Goal: Information Seeking & Learning: Understand process/instructions

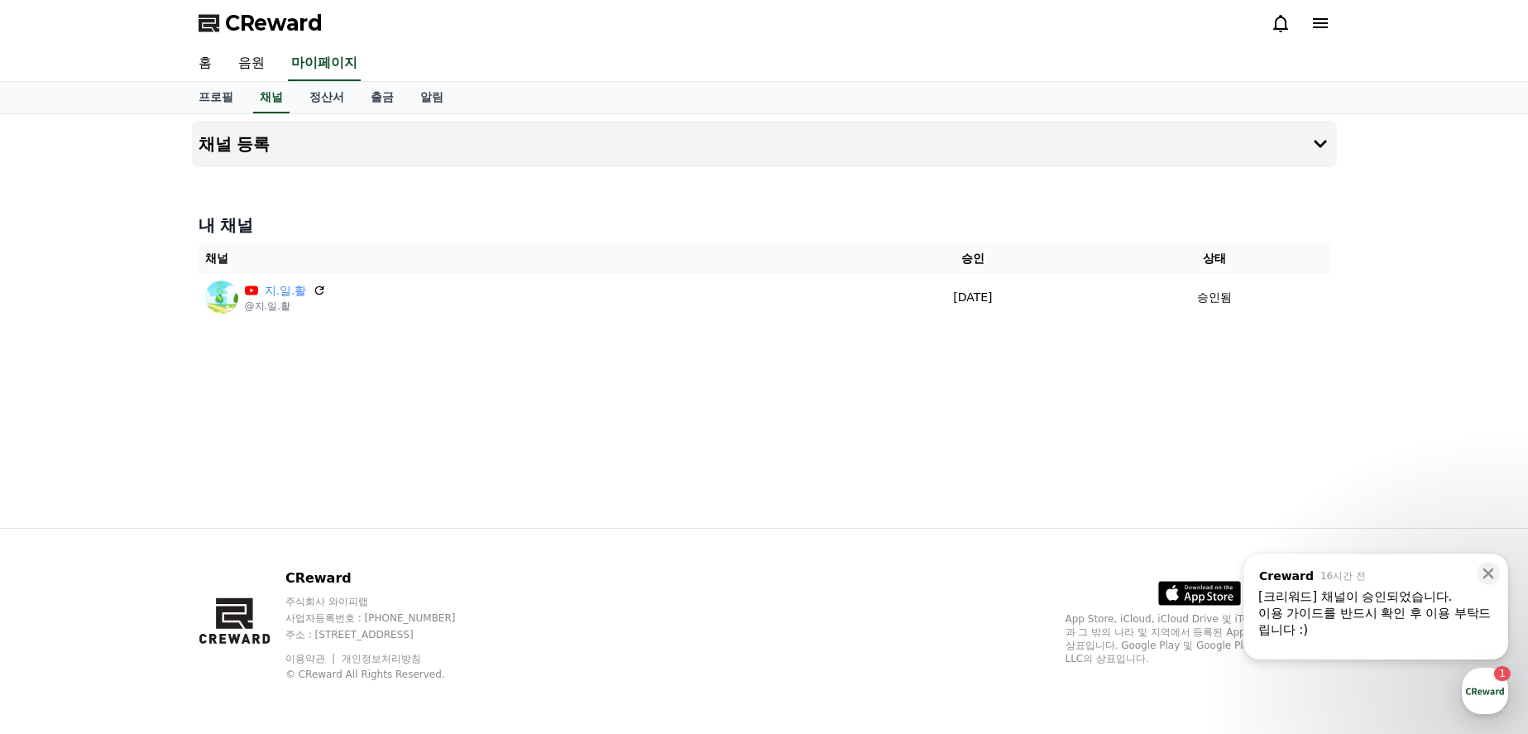
click at [1351, 619] on div "이용 가이드를 반드시 확인 후 이용 부탁드립니다 :)" at bounding box center [1375, 621] width 235 height 33
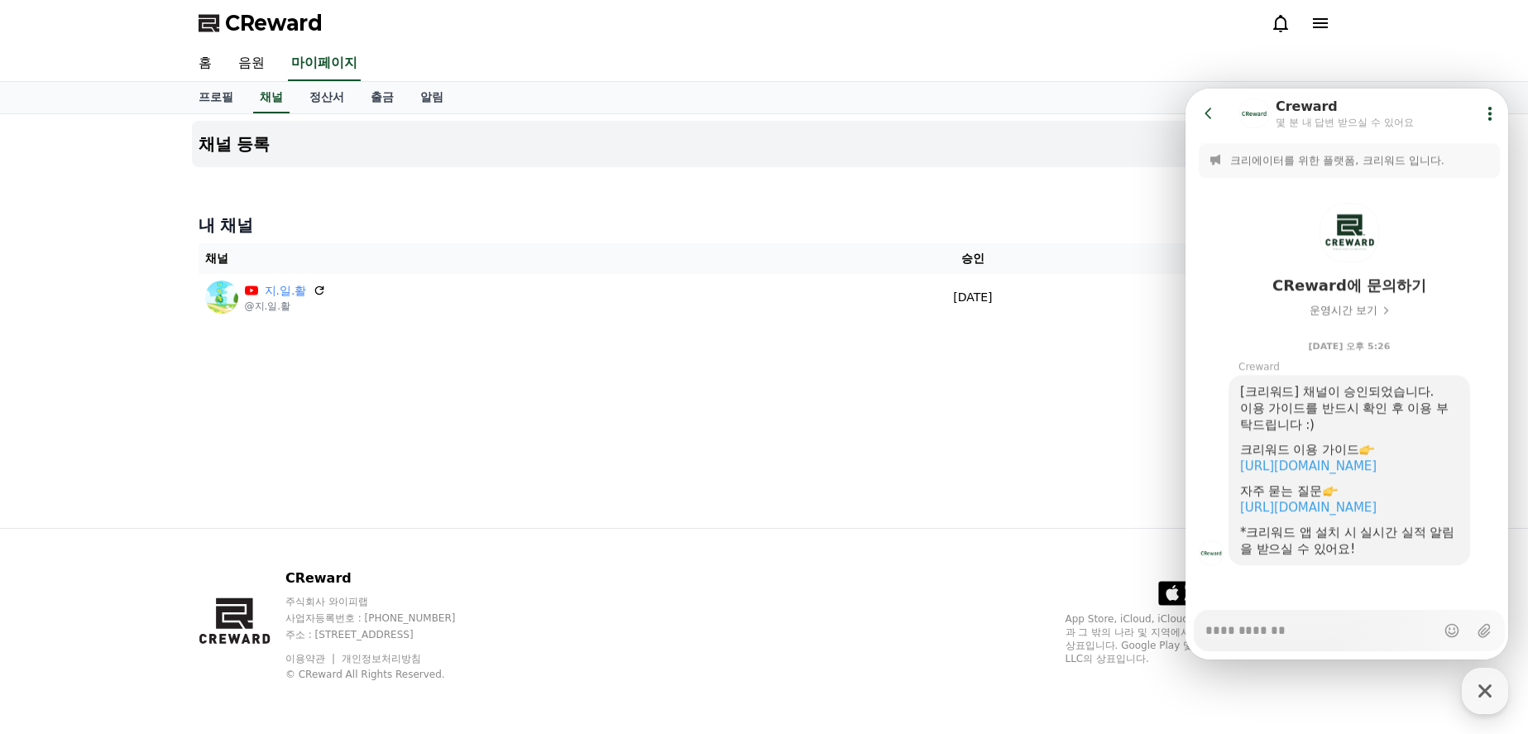
scroll to position [23, 0]
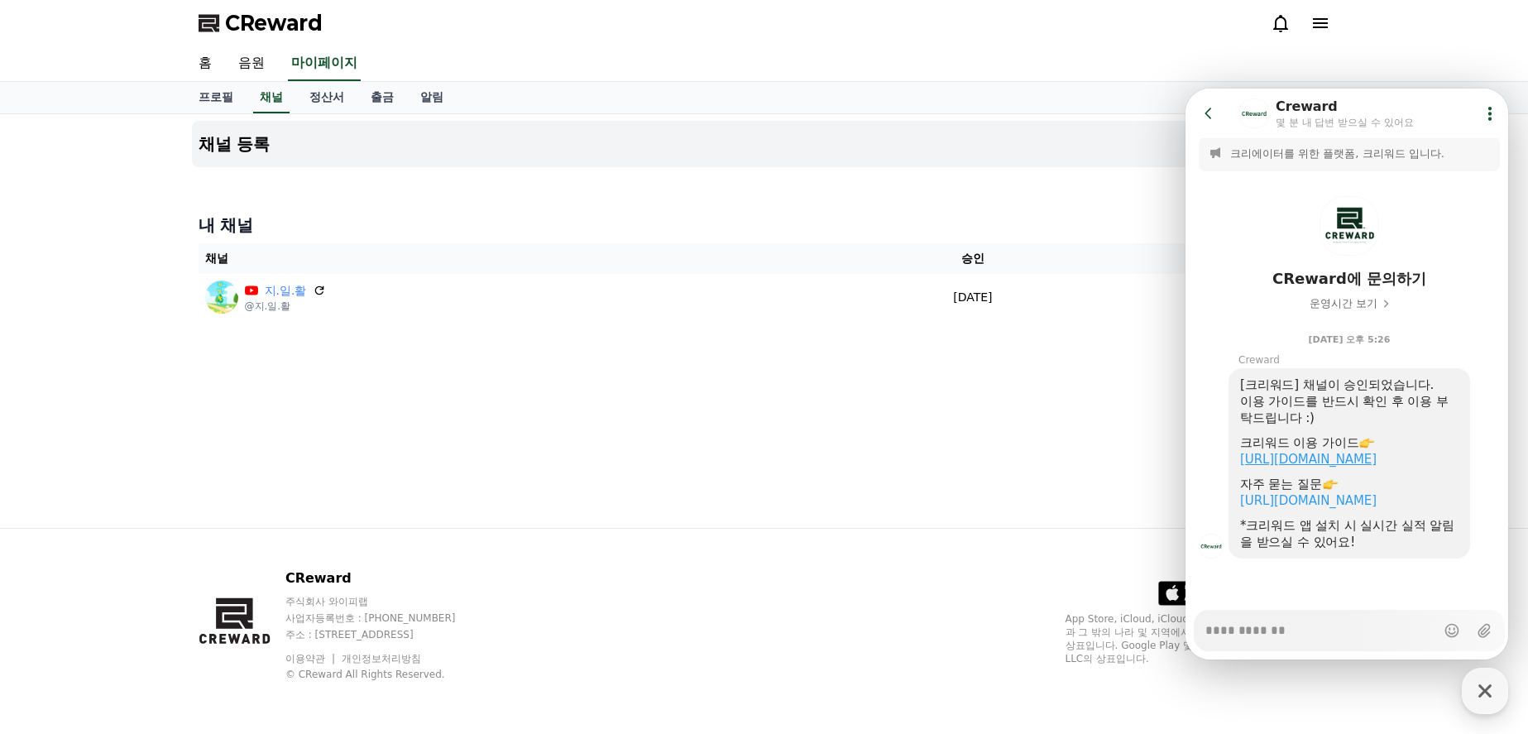
click at [1368, 452] on link "[URL][DOMAIN_NAME]" at bounding box center [1308, 459] width 137 height 15
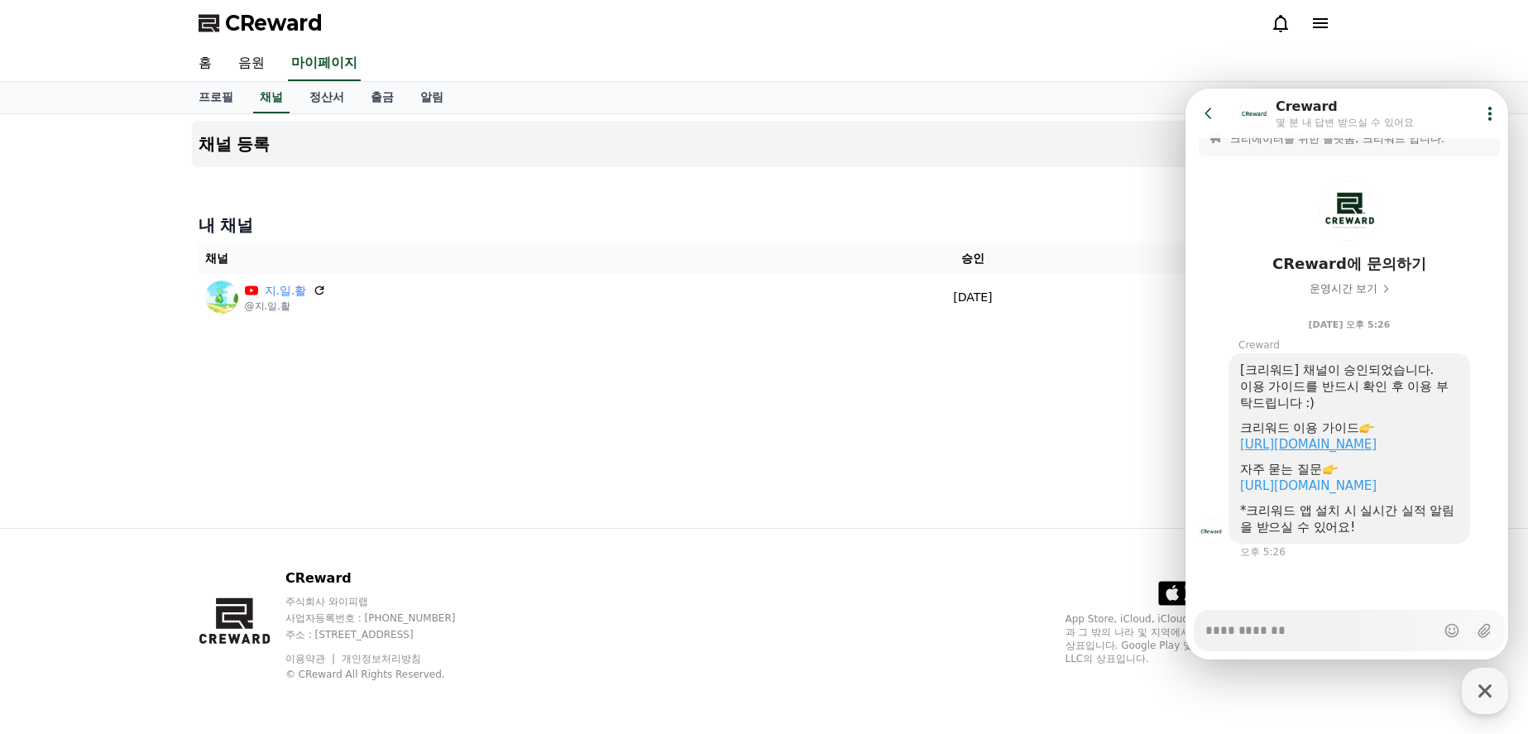
scroll to position [38, 0]
click at [917, 424] on div "채널 등록 내 채널 채널 승인 상태 지.일.활 @지.일.활 [DATE] 09-01 승인됨" at bounding box center [764, 321] width 1158 height 414
drag, startPoint x: 1490, startPoint y: 685, endPoint x: 1489, endPoint y: 677, distance: 8.3
click at [1490, 685] on icon "button" at bounding box center [1485, 690] width 13 height 13
type textarea "*"
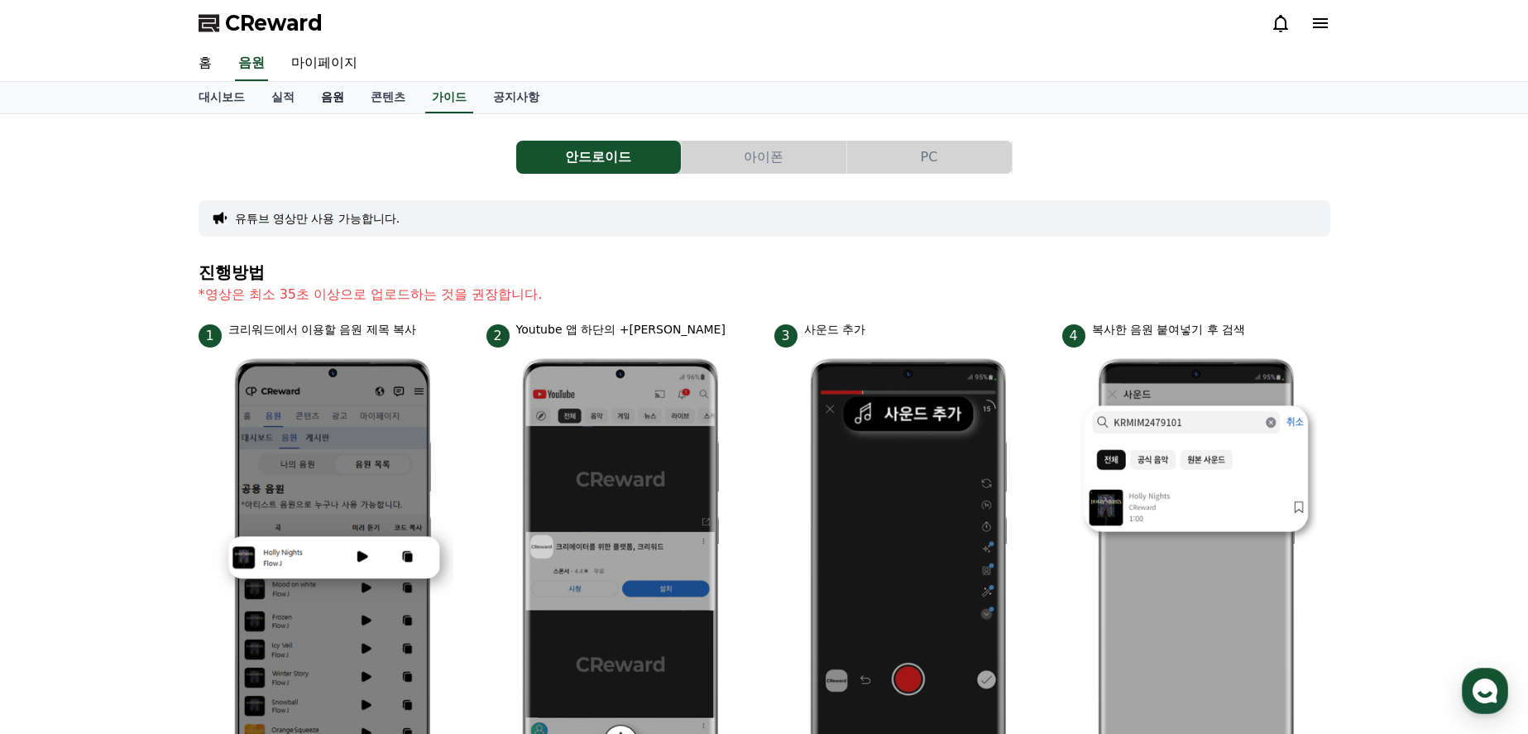
click at [333, 101] on link "음원" at bounding box center [333, 97] width 50 height 31
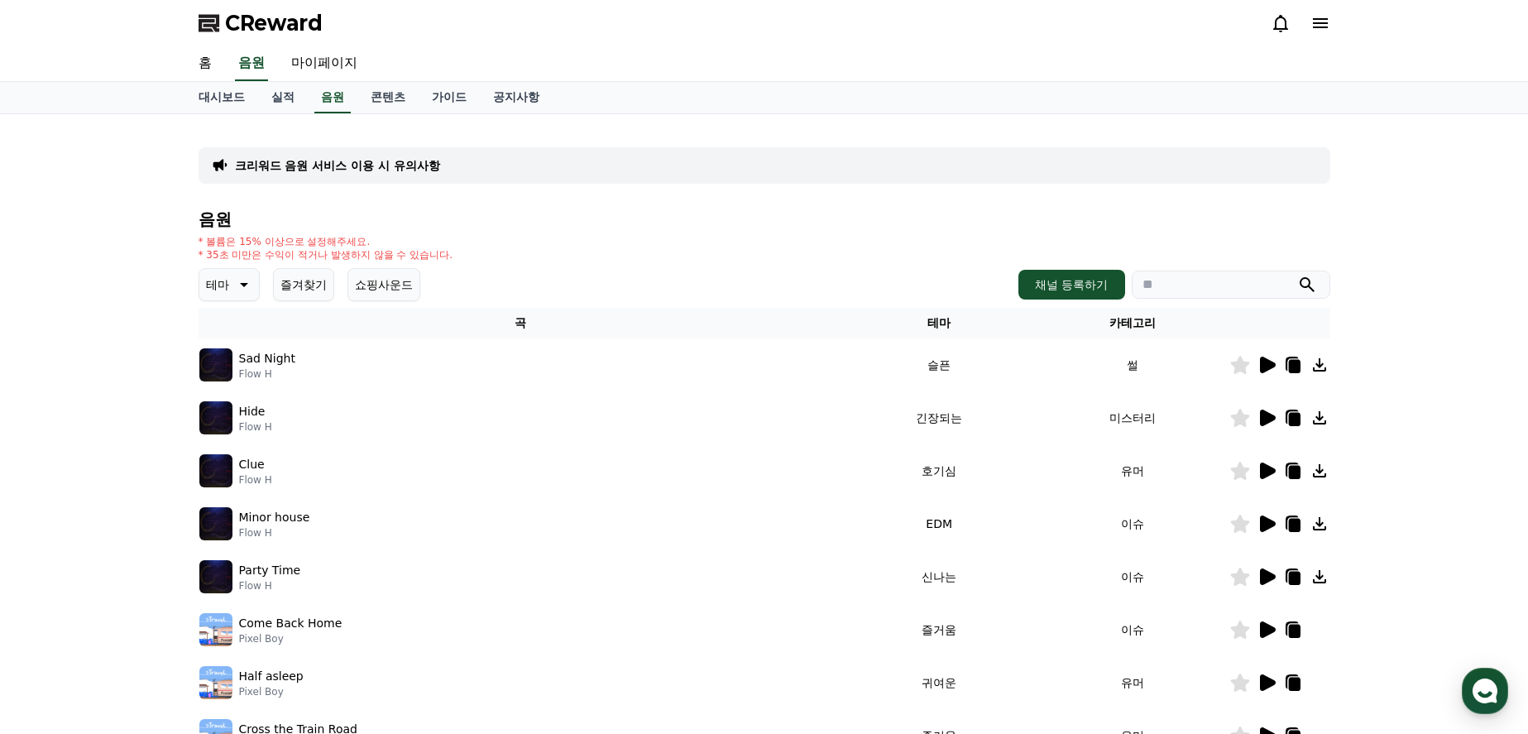
click at [1263, 361] on icon at bounding box center [1268, 365] width 16 height 17
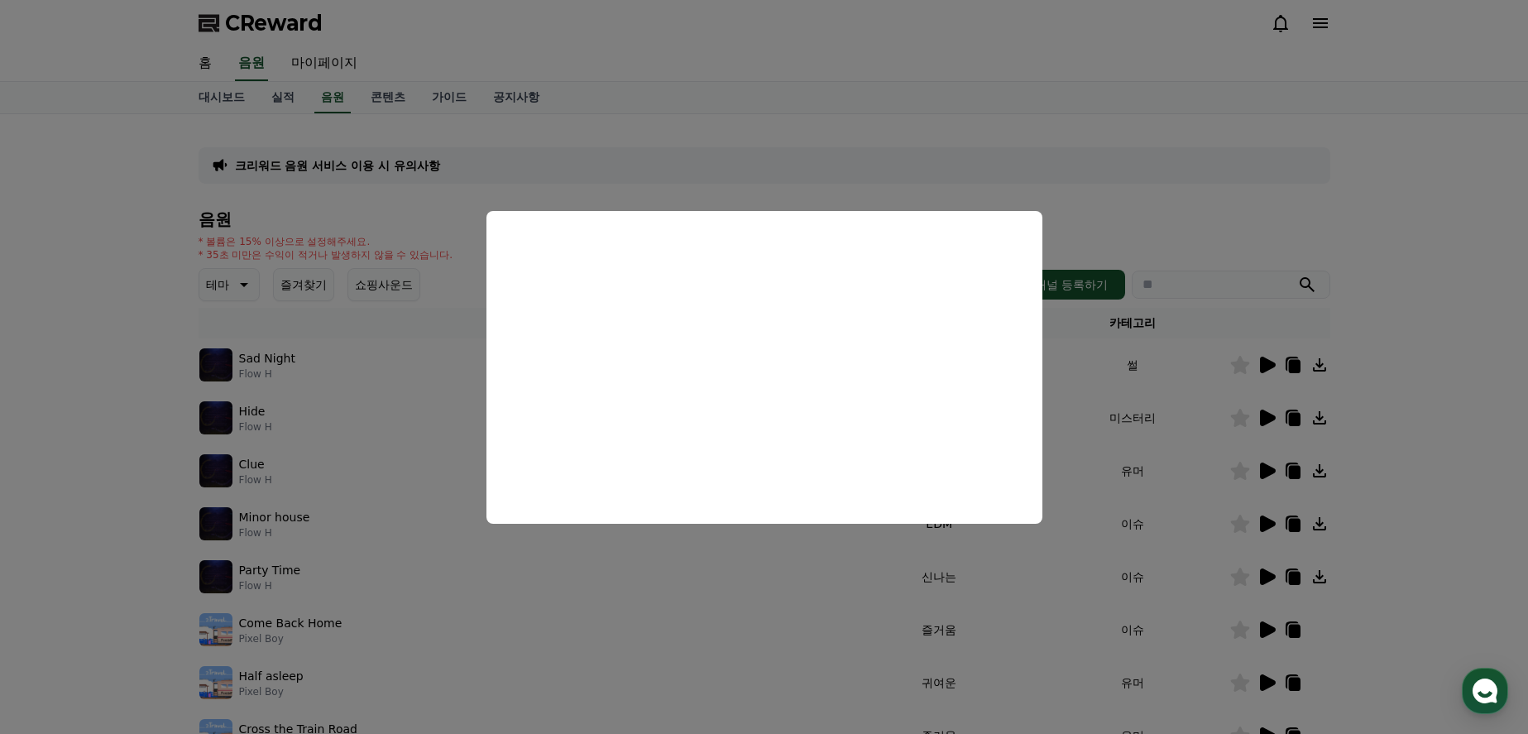
click at [1416, 237] on button "close modal" at bounding box center [764, 367] width 1528 height 734
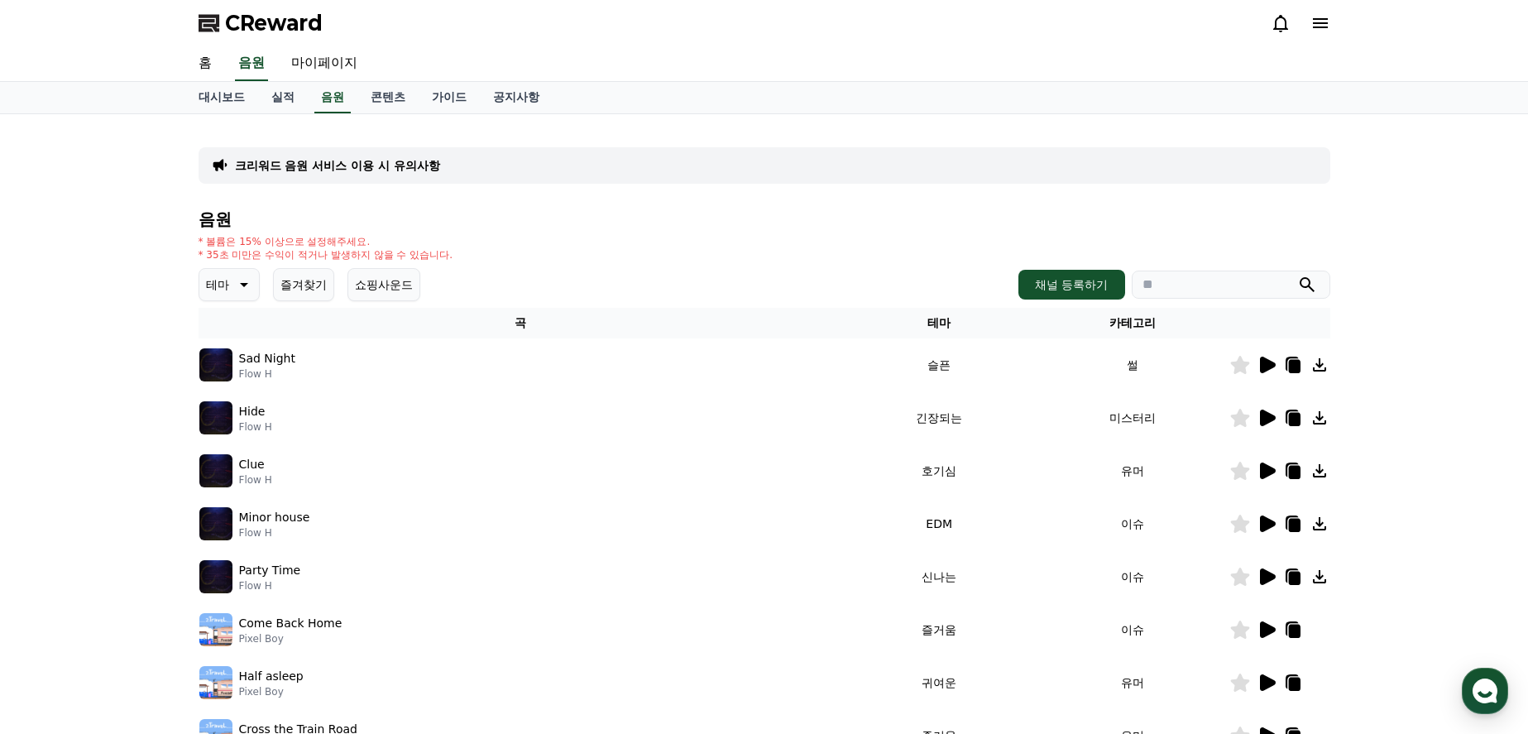
click at [222, 426] on img at bounding box center [215, 417] width 33 height 33
click at [1269, 419] on icon at bounding box center [1268, 418] width 16 height 17
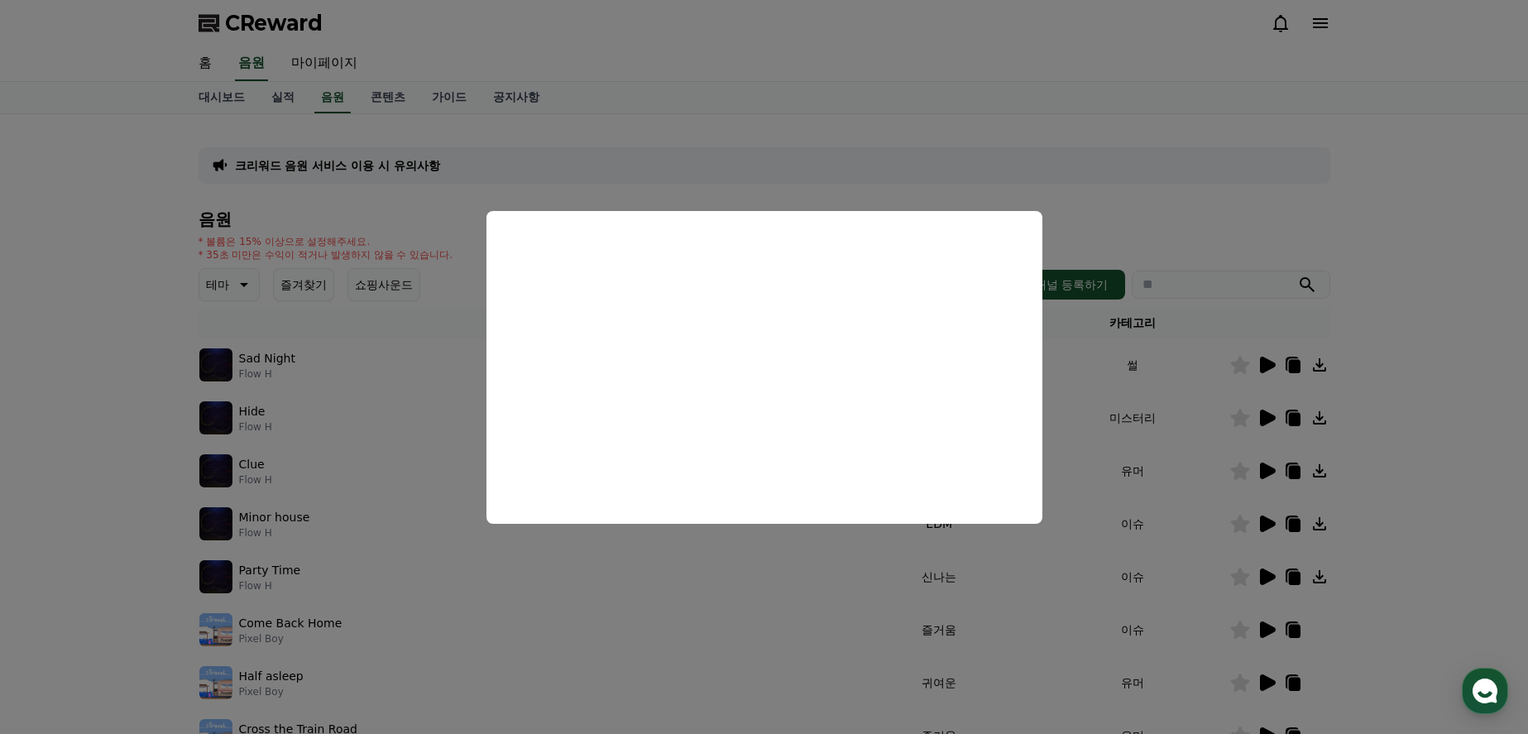
click at [1402, 358] on button "close modal" at bounding box center [764, 367] width 1528 height 734
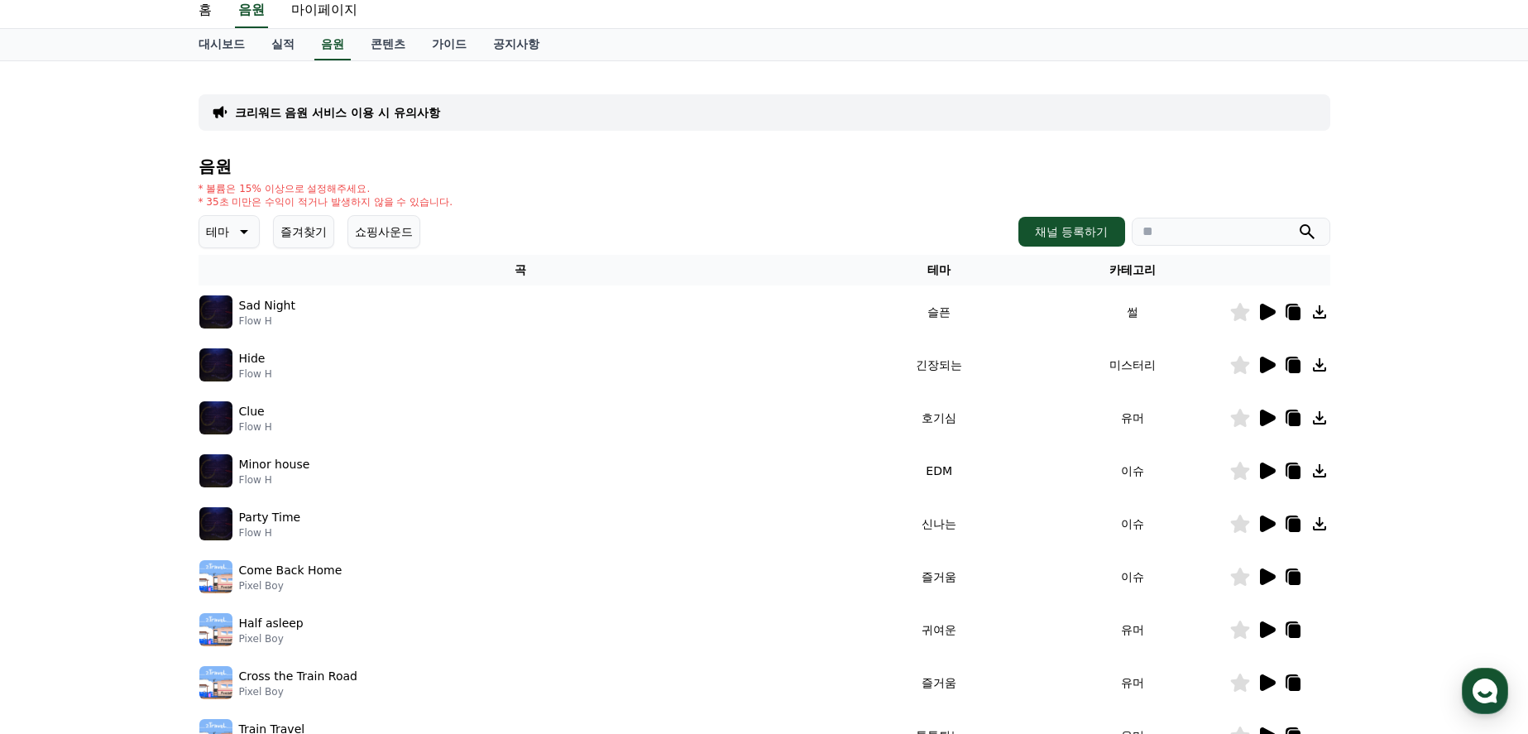
scroll to position [83, 0]
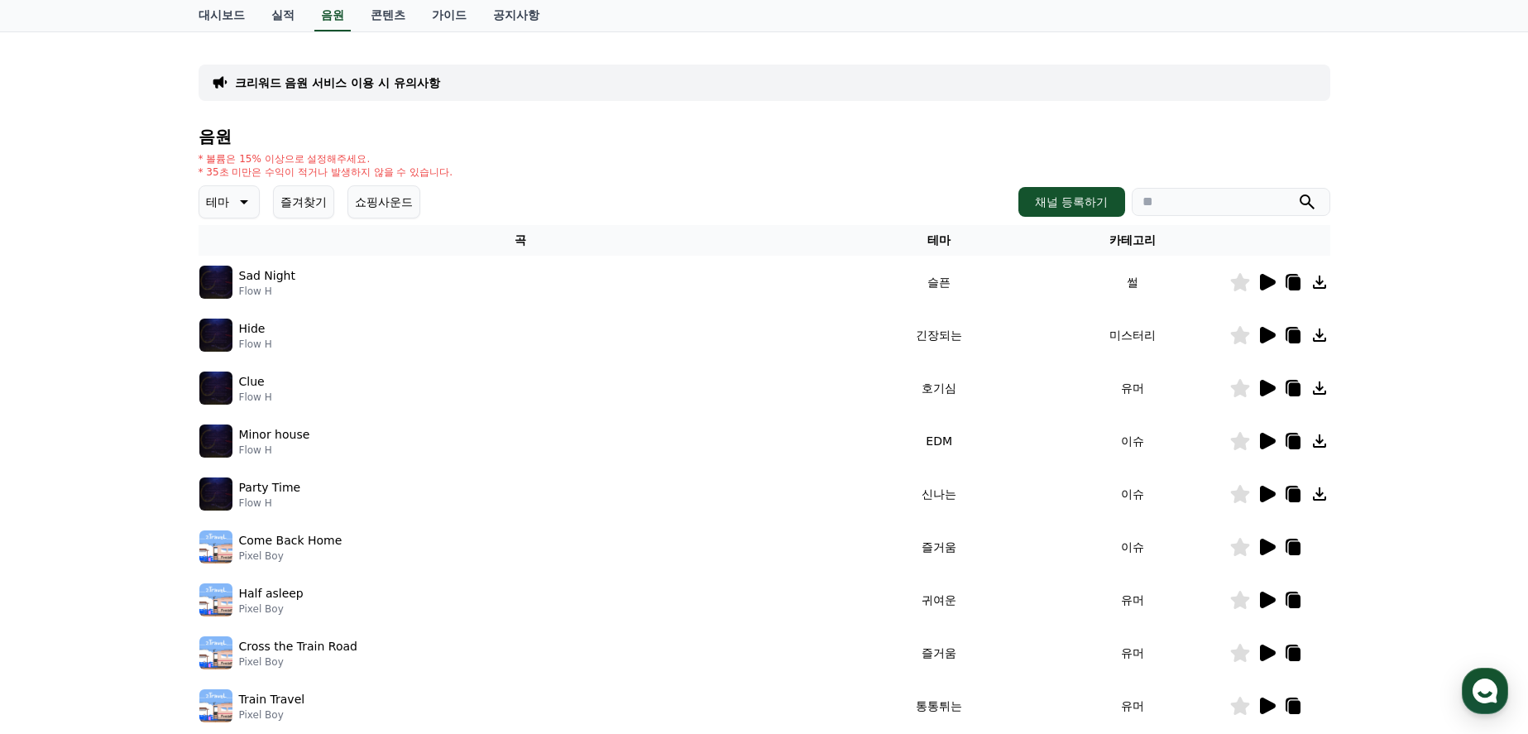
click at [1275, 388] on icon at bounding box center [1268, 388] width 16 height 17
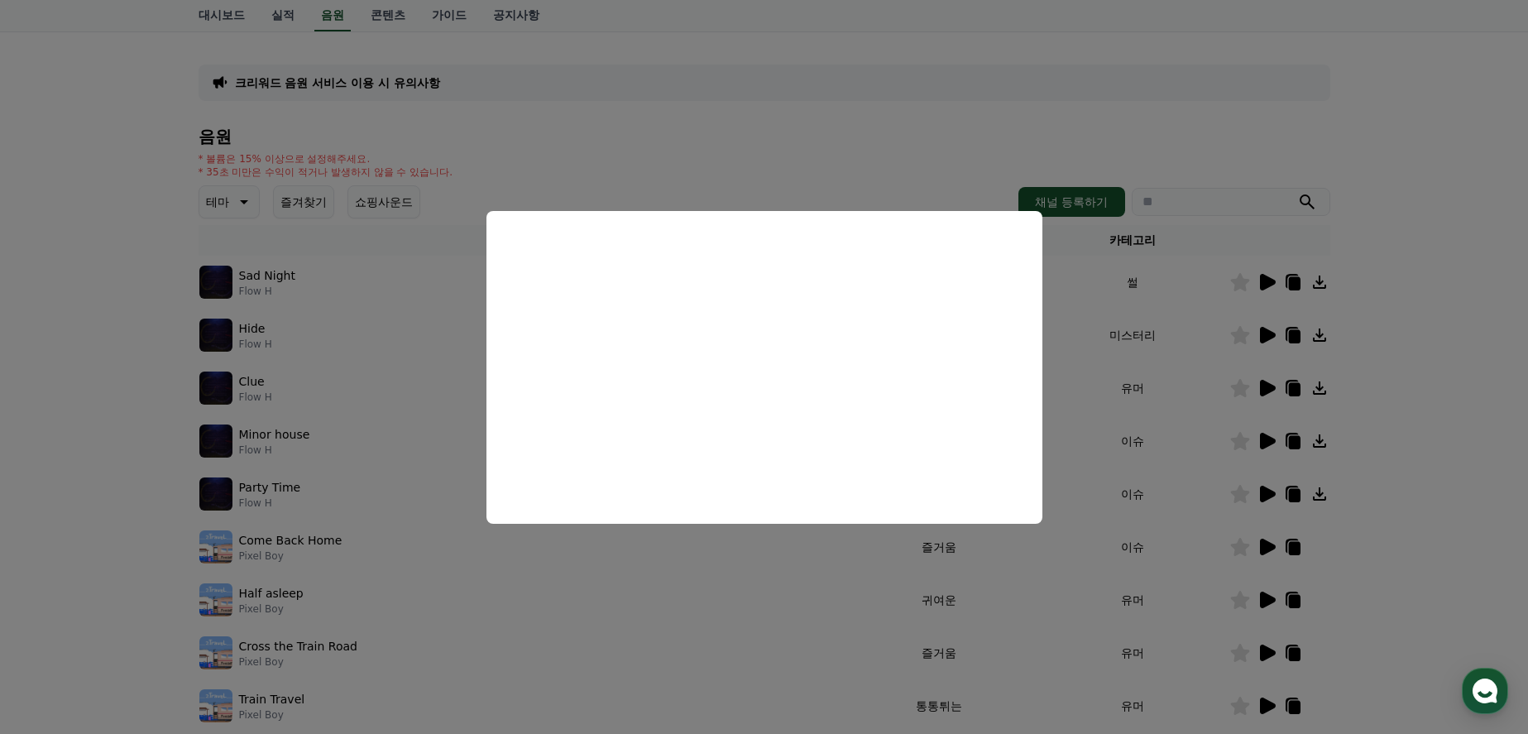
click at [1464, 339] on button "close modal" at bounding box center [764, 367] width 1528 height 734
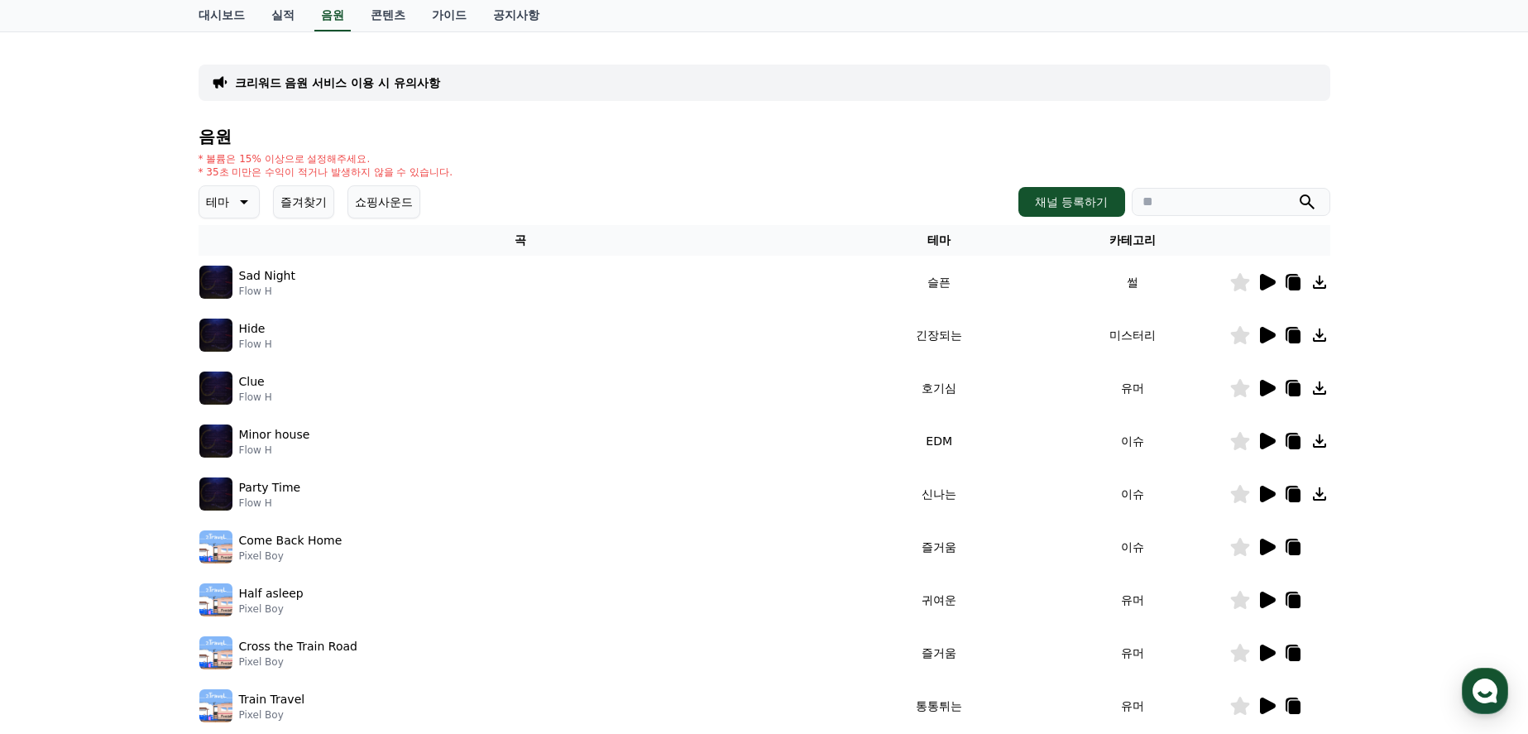
click at [1266, 439] on icon at bounding box center [1268, 441] width 16 height 17
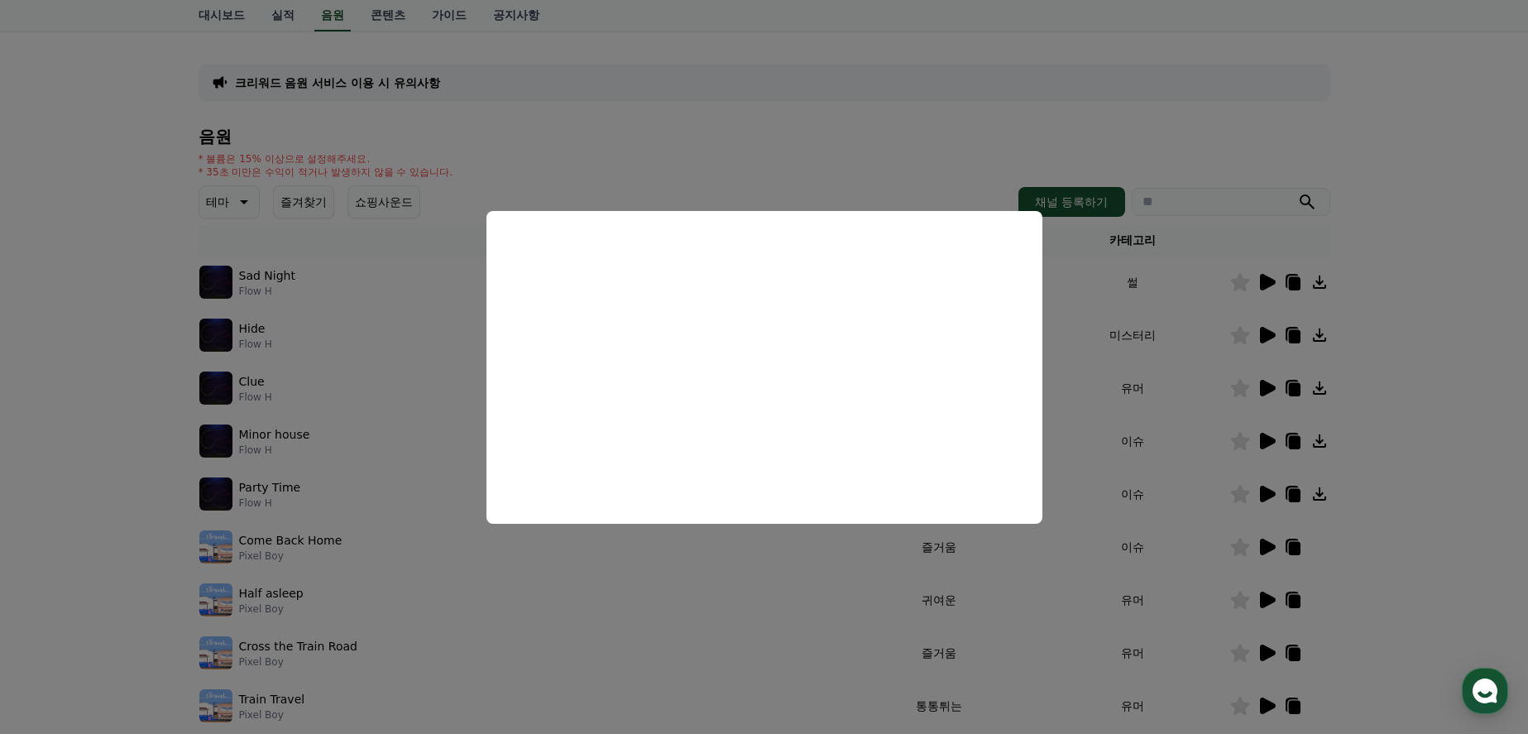
click at [1383, 414] on button "close modal" at bounding box center [764, 367] width 1528 height 734
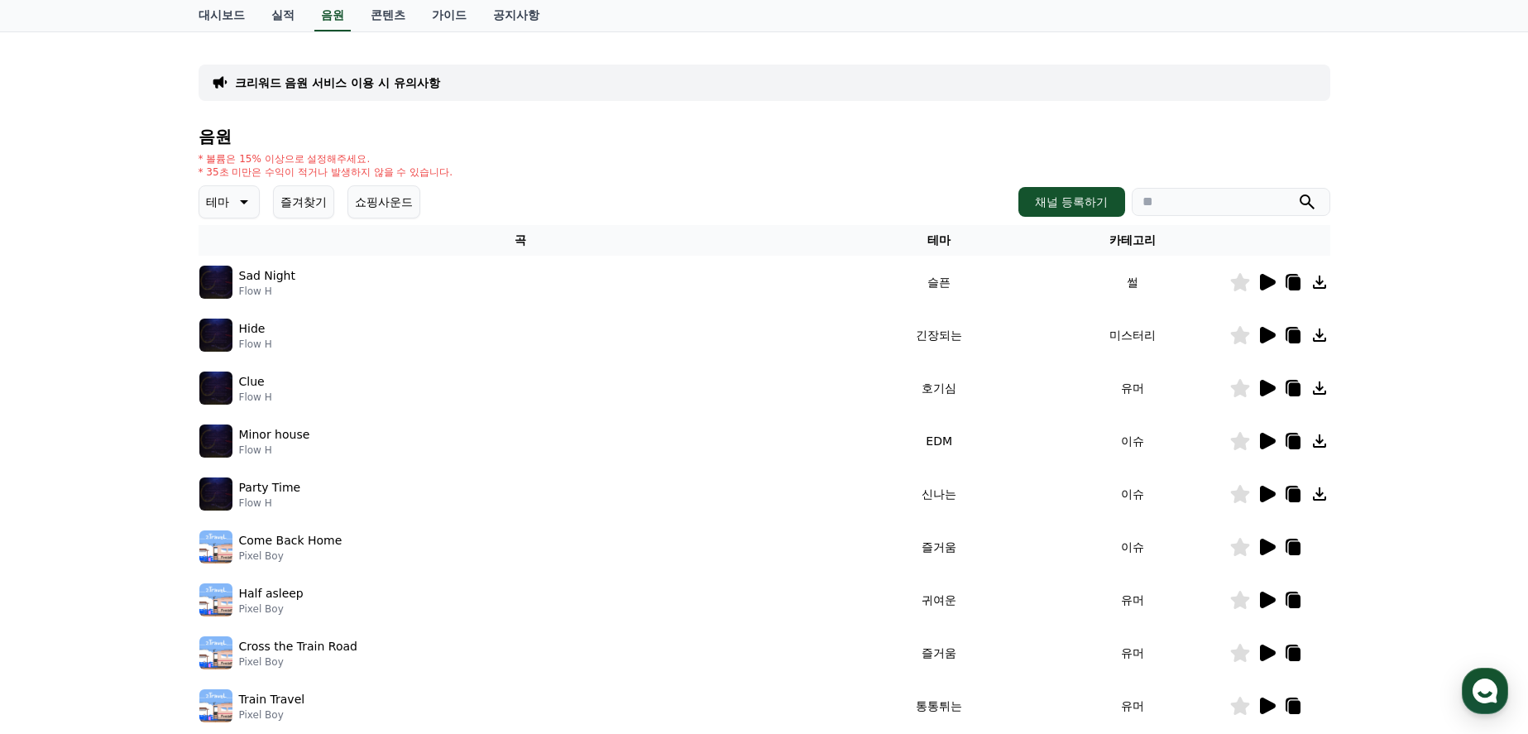
click at [1263, 494] on icon at bounding box center [1268, 494] width 16 height 17
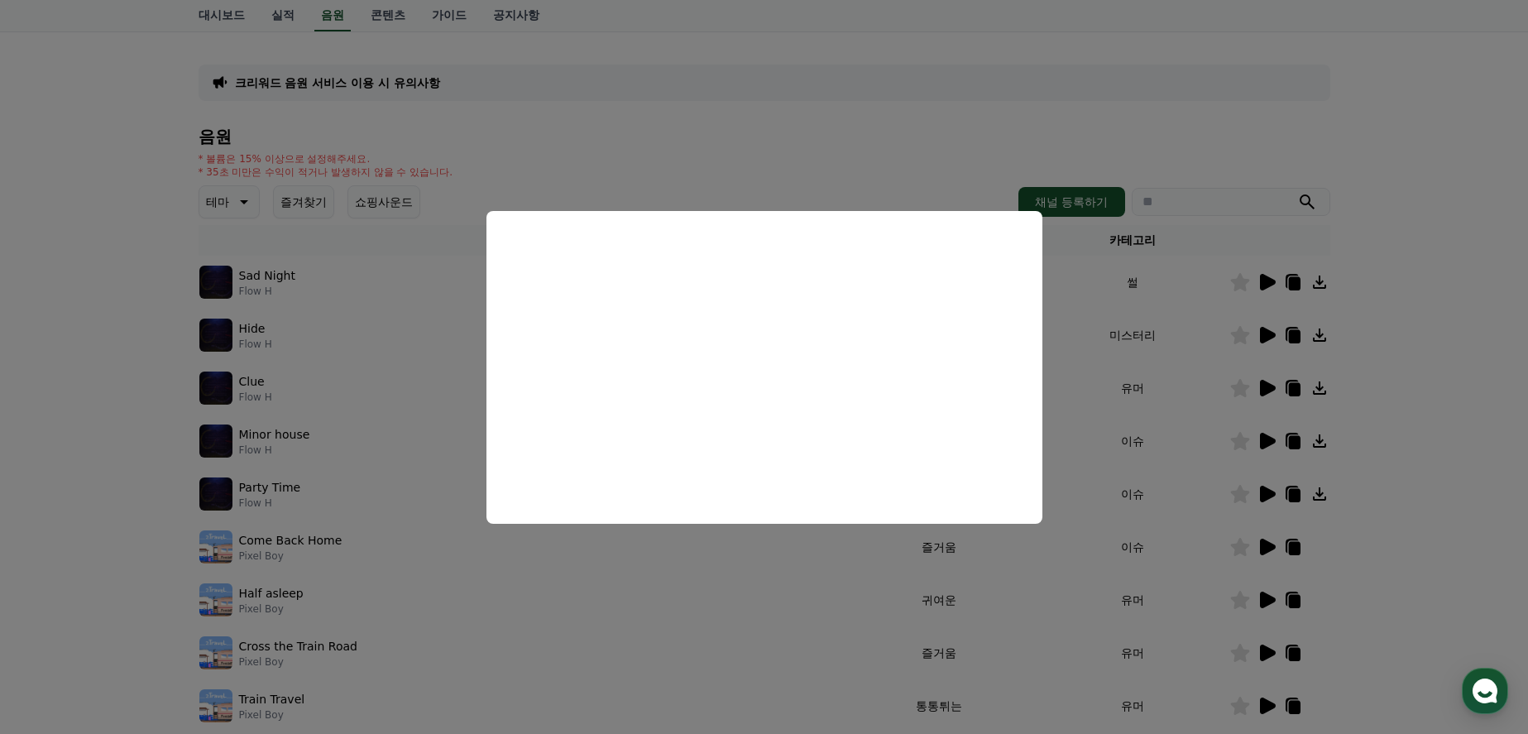
click at [1430, 443] on button "close modal" at bounding box center [764, 367] width 1528 height 734
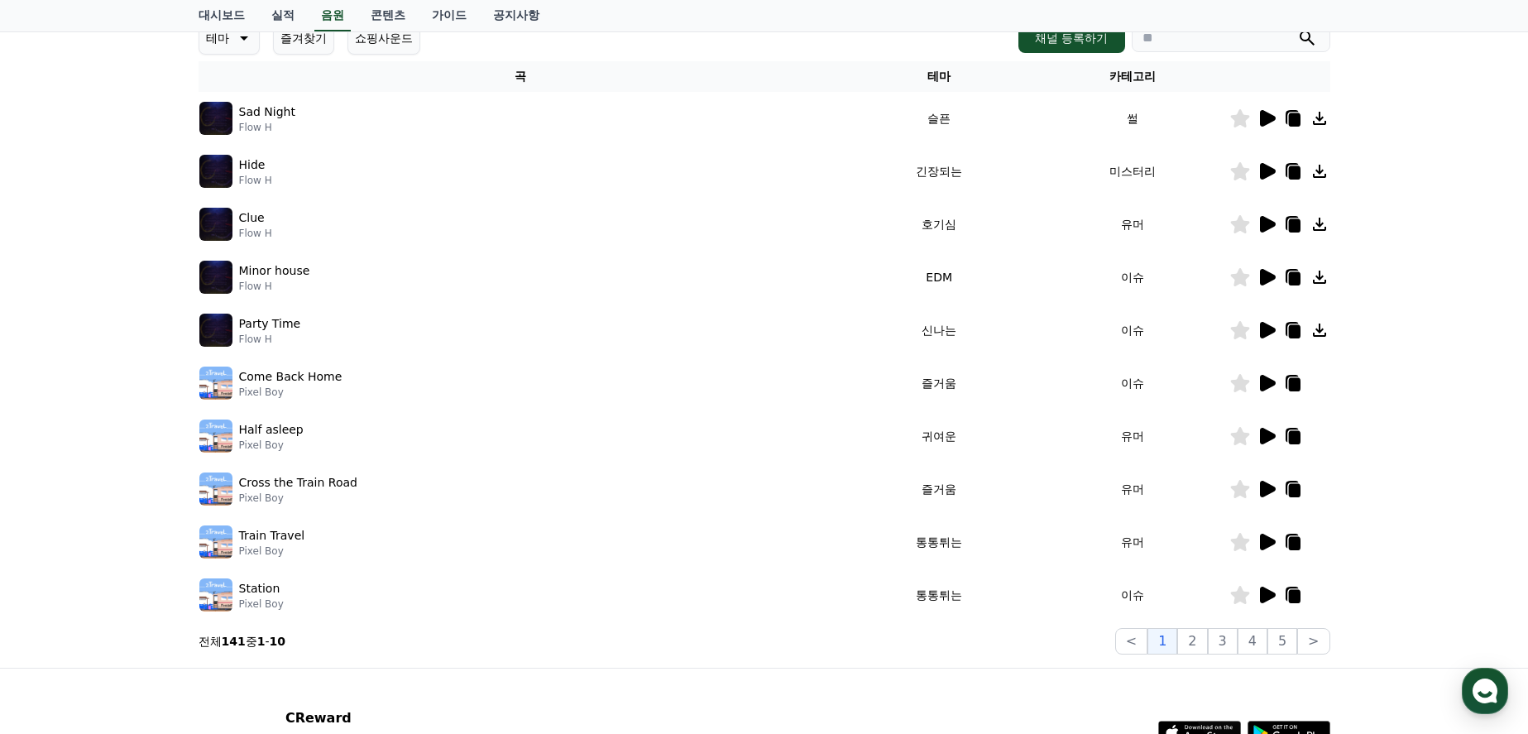
scroll to position [248, 0]
click at [1262, 382] on icon at bounding box center [1268, 381] width 16 height 17
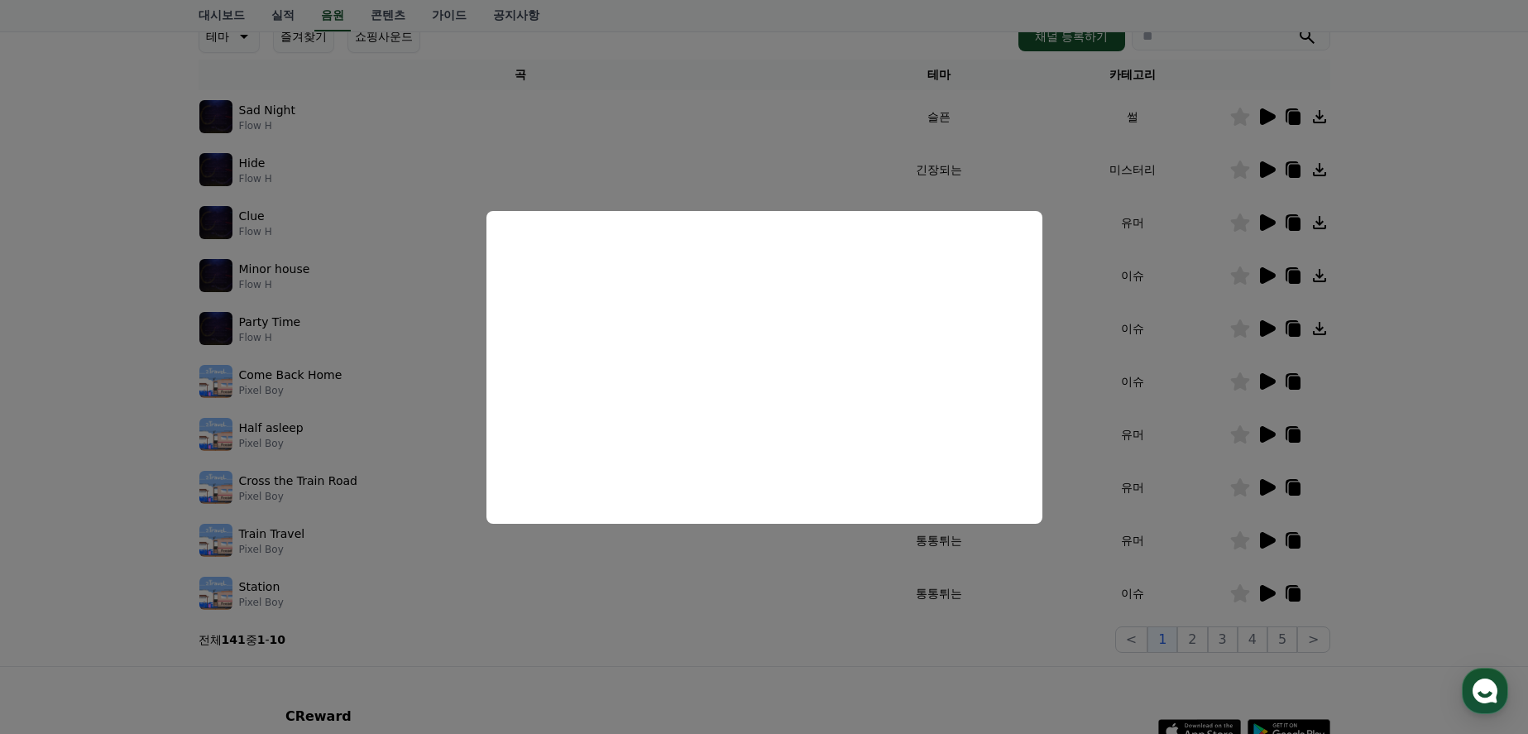
click at [1426, 435] on button "close modal" at bounding box center [764, 367] width 1528 height 734
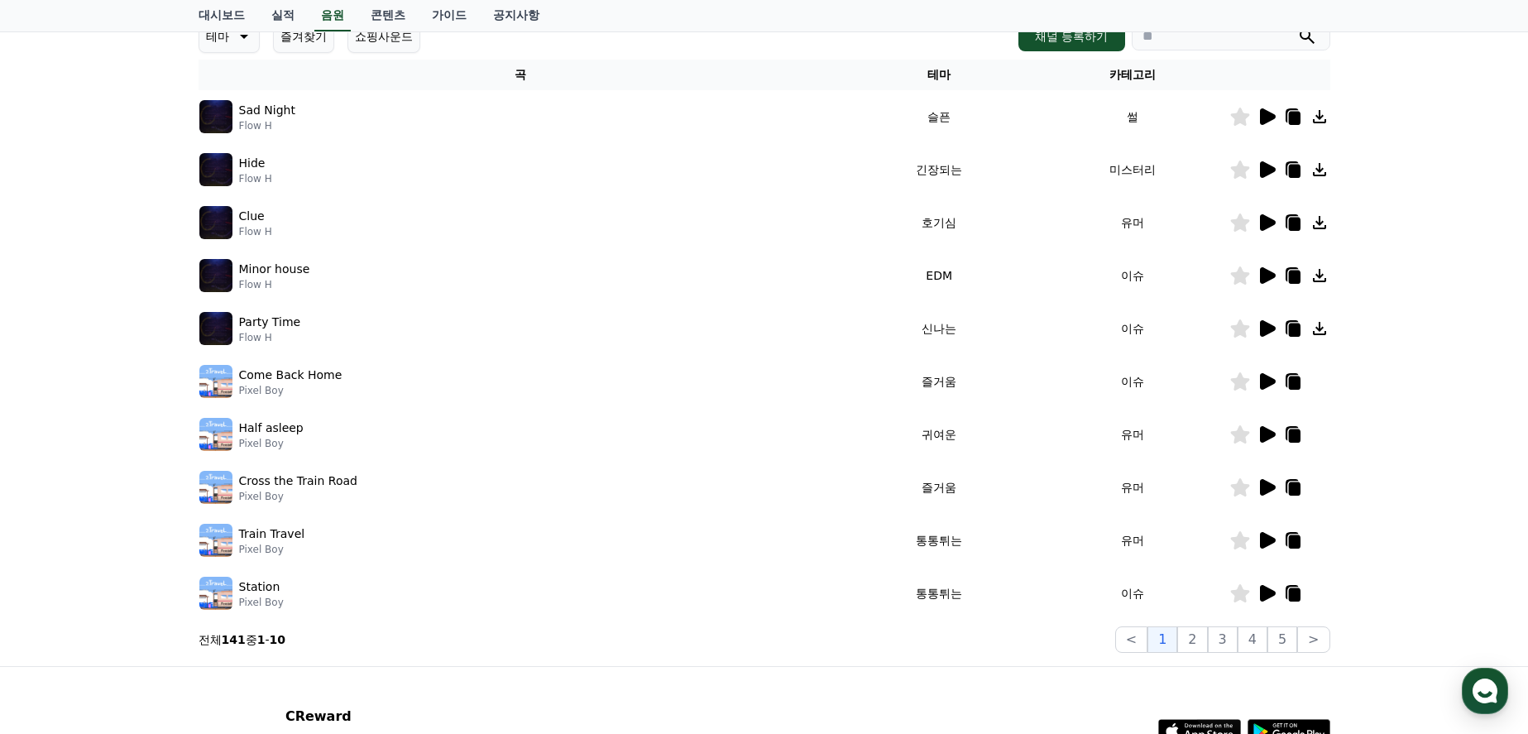
click at [1272, 436] on icon at bounding box center [1268, 434] width 16 height 17
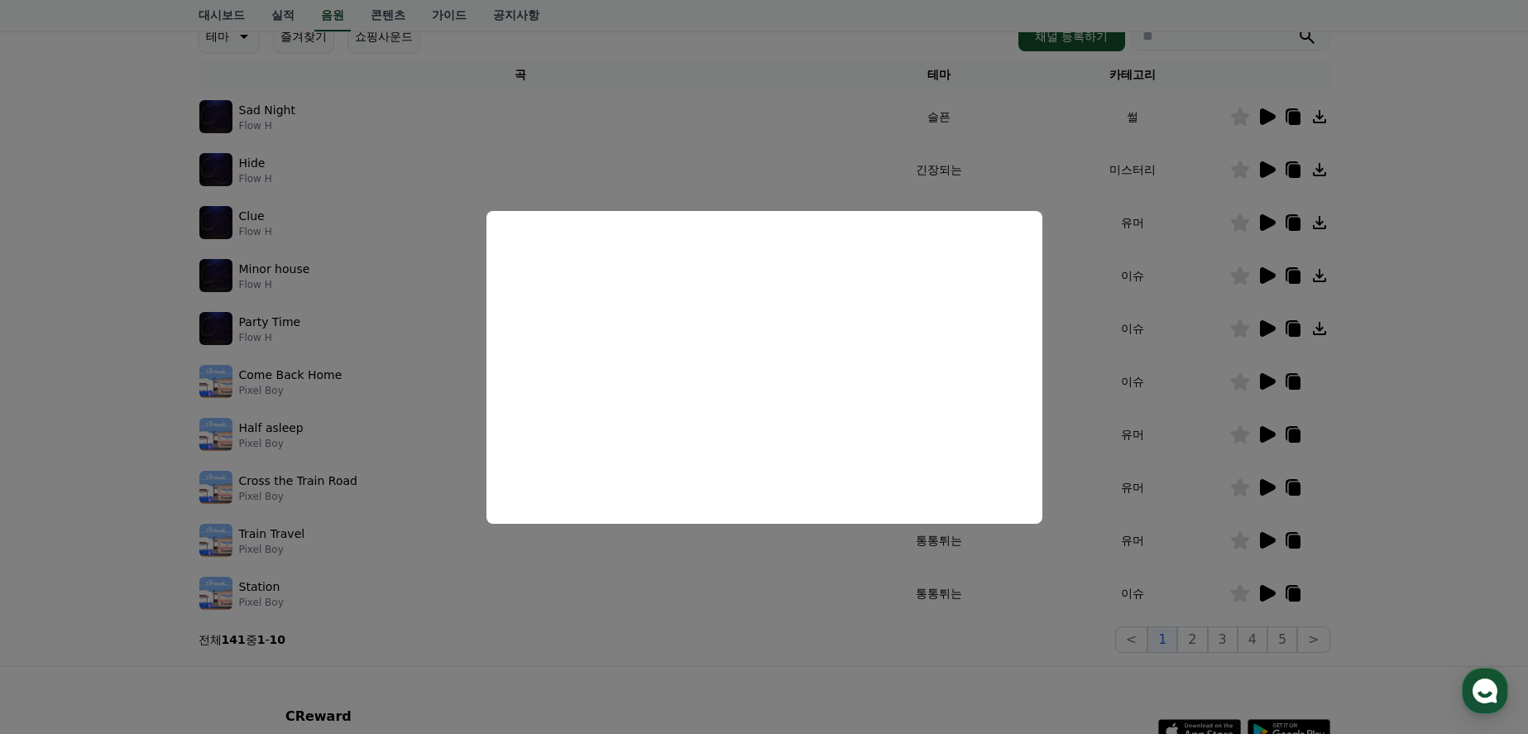
click at [1436, 481] on button "close modal" at bounding box center [764, 367] width 1528 height 734
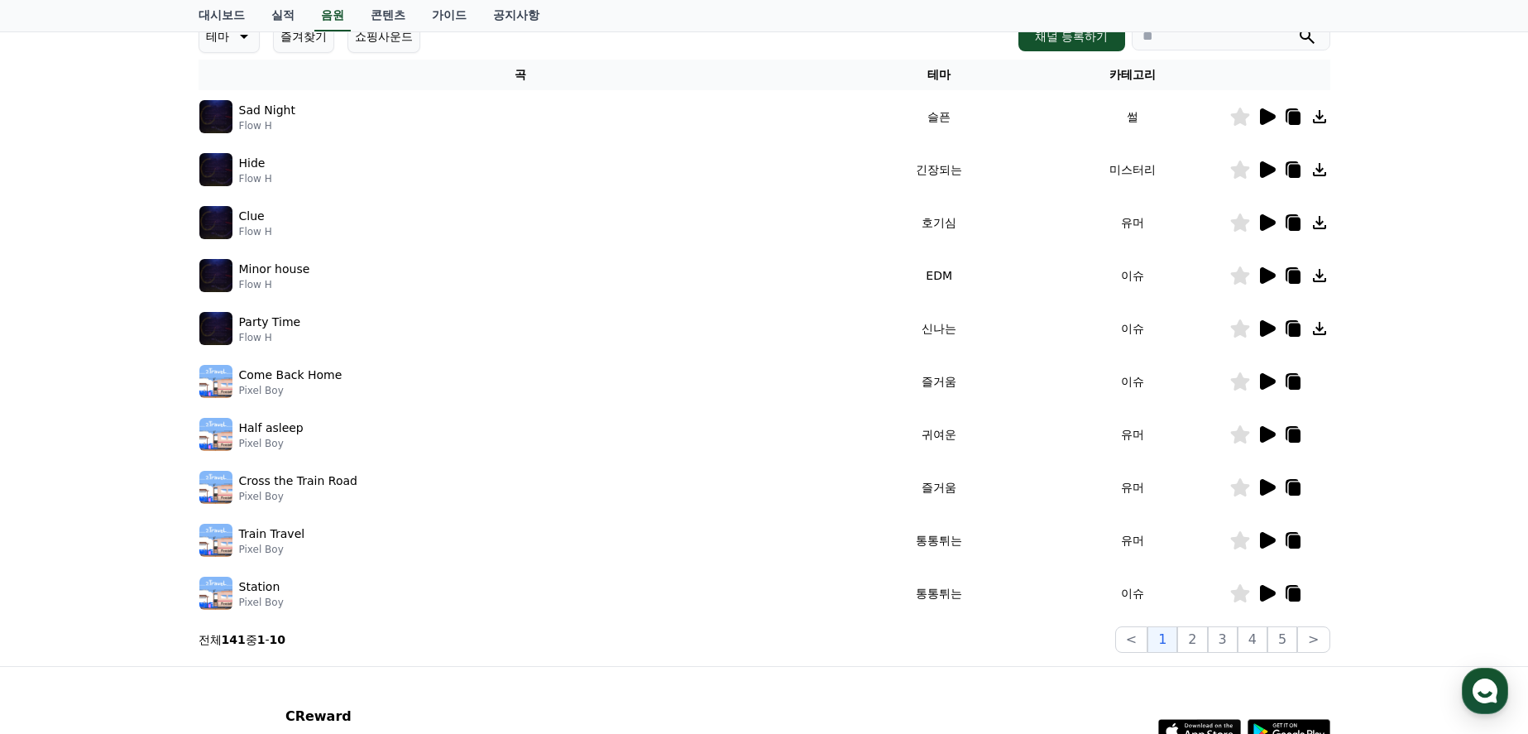
click at [1264, 492] on icon at bounding box center [1268, 487] width 16 height 17
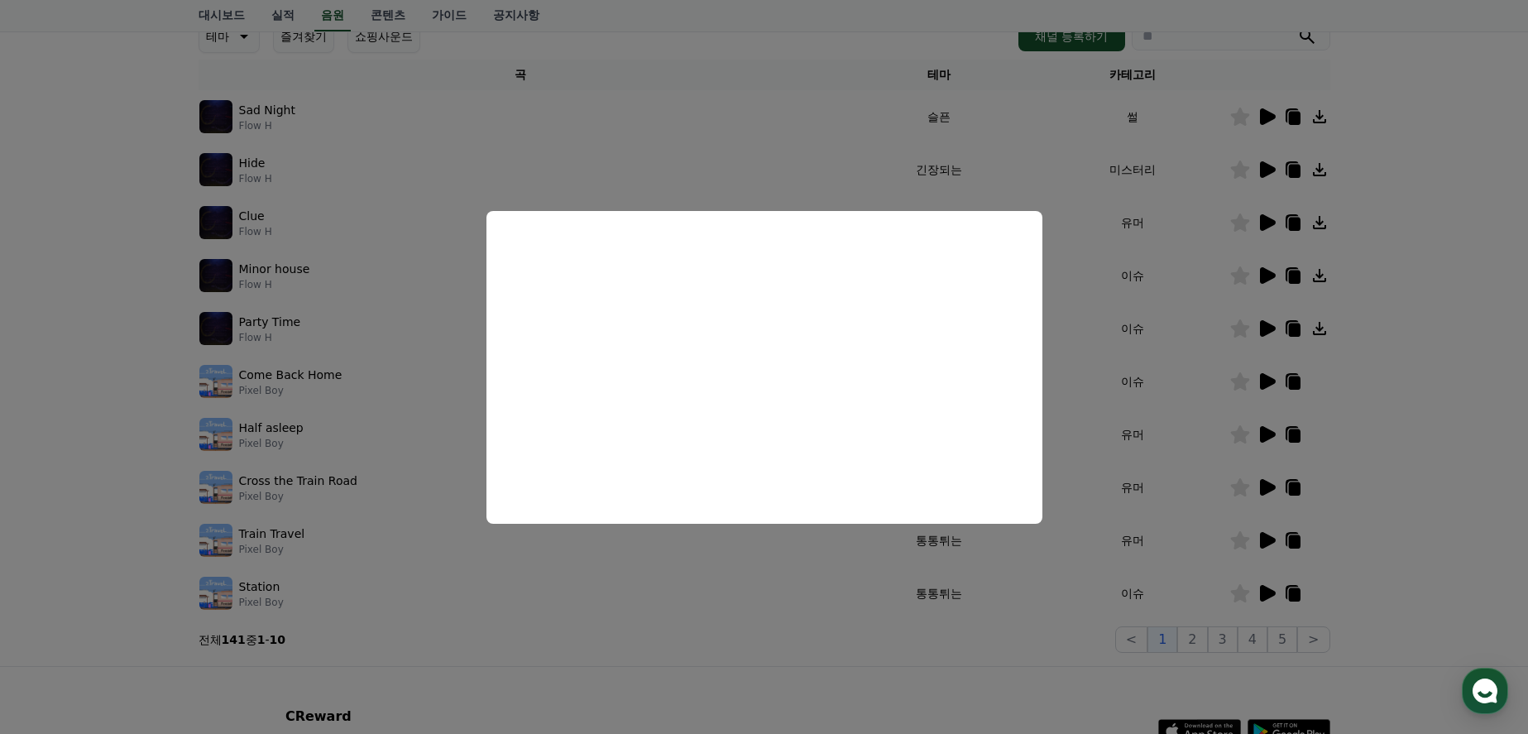
click at [1401, 520] on button "close modal" at bounding box center [764, 367] width 1528 height 734
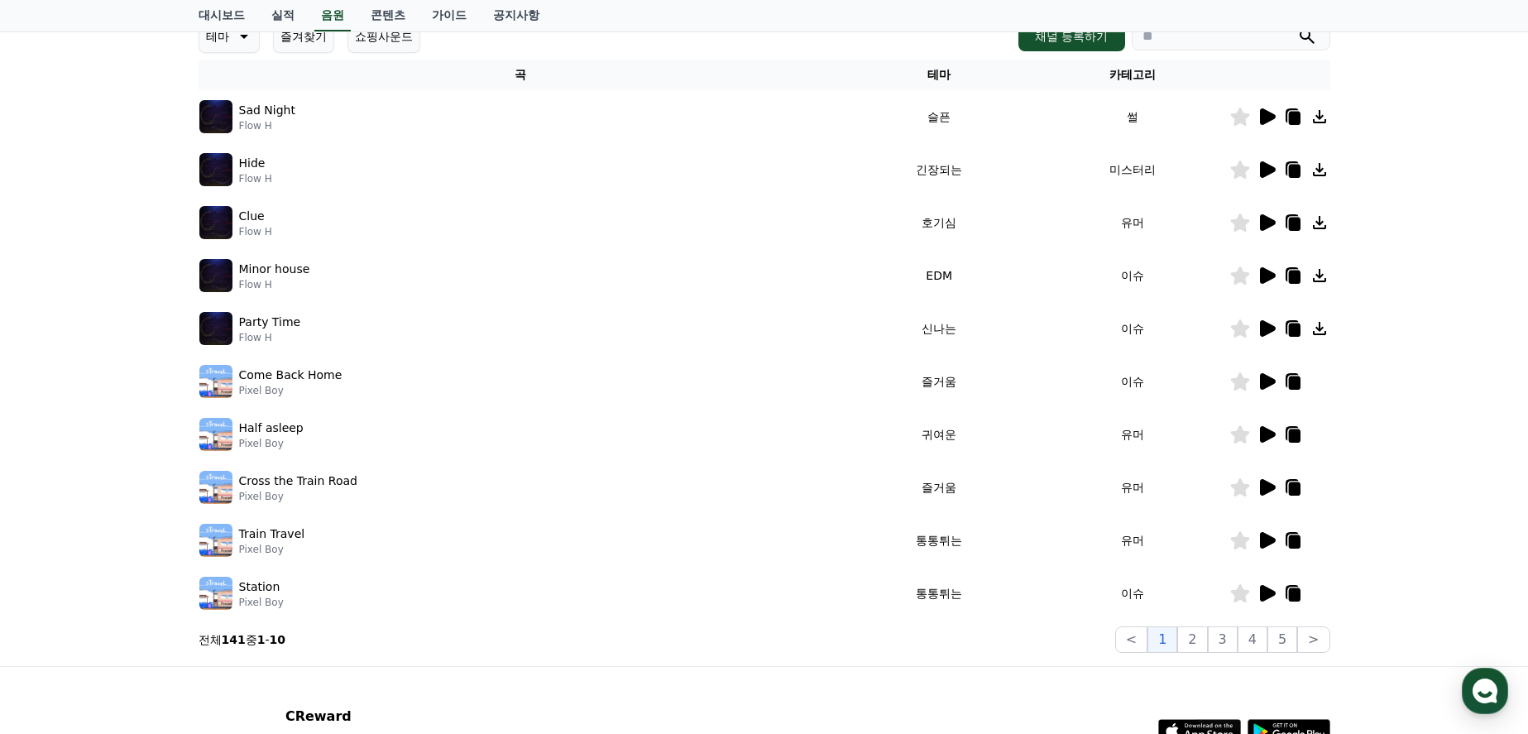
click at [1268, 544] on icon at bounding box center [1268, 540] width 16 height 17
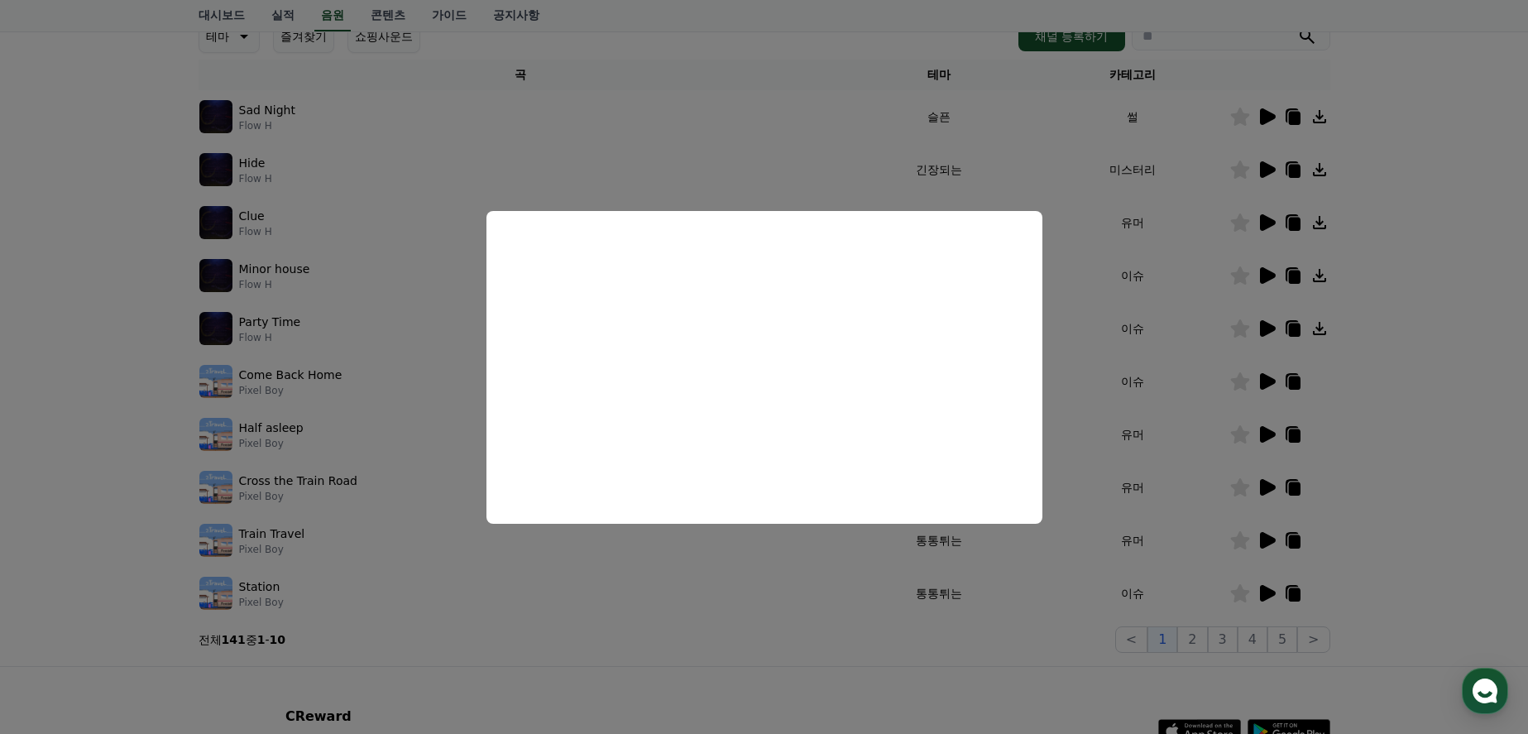
click at [1439, 520] on button "close modal" at bounding box center [764, 367] width 1528 height 734
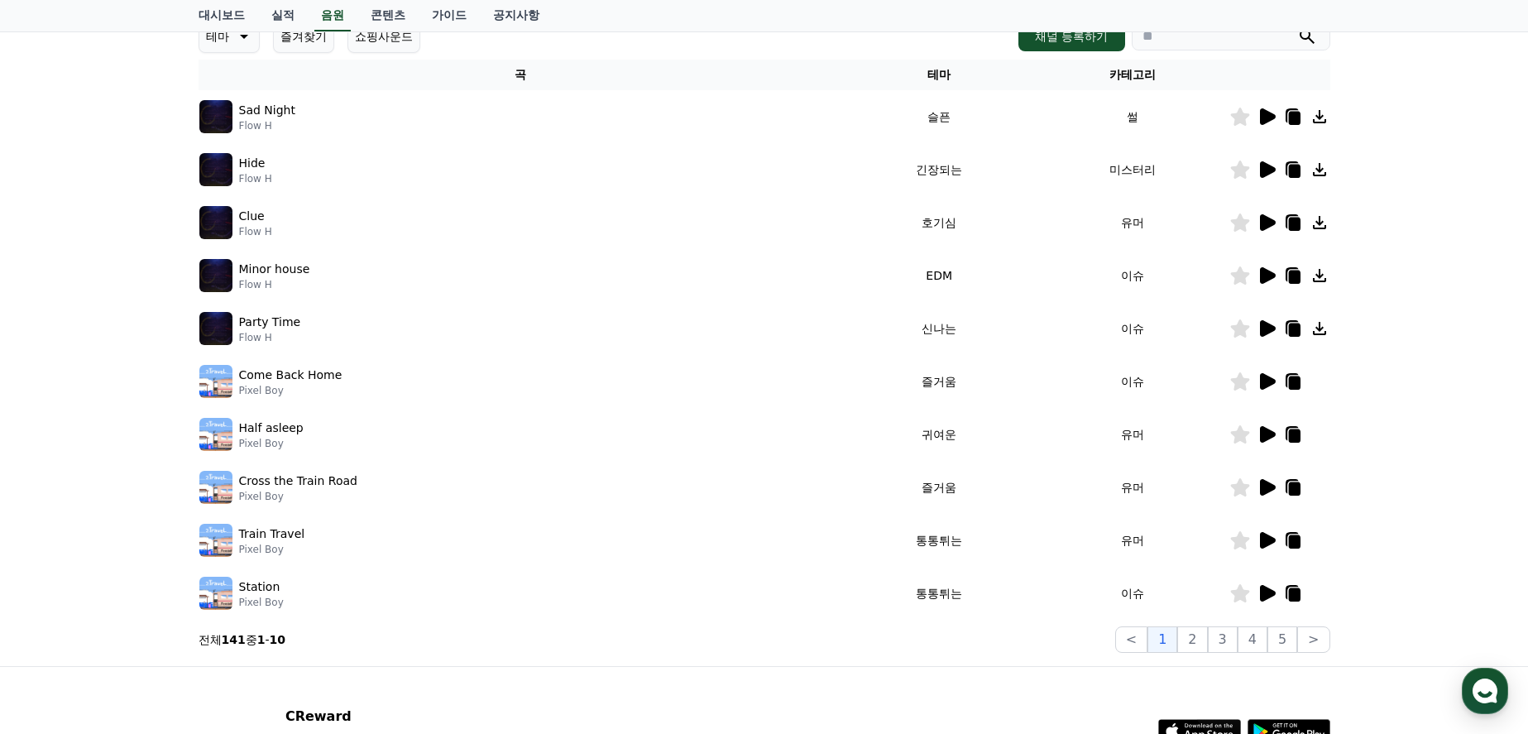
click at [1263, 592] on icon at bounding box center [1268, 593] width 16 height 17
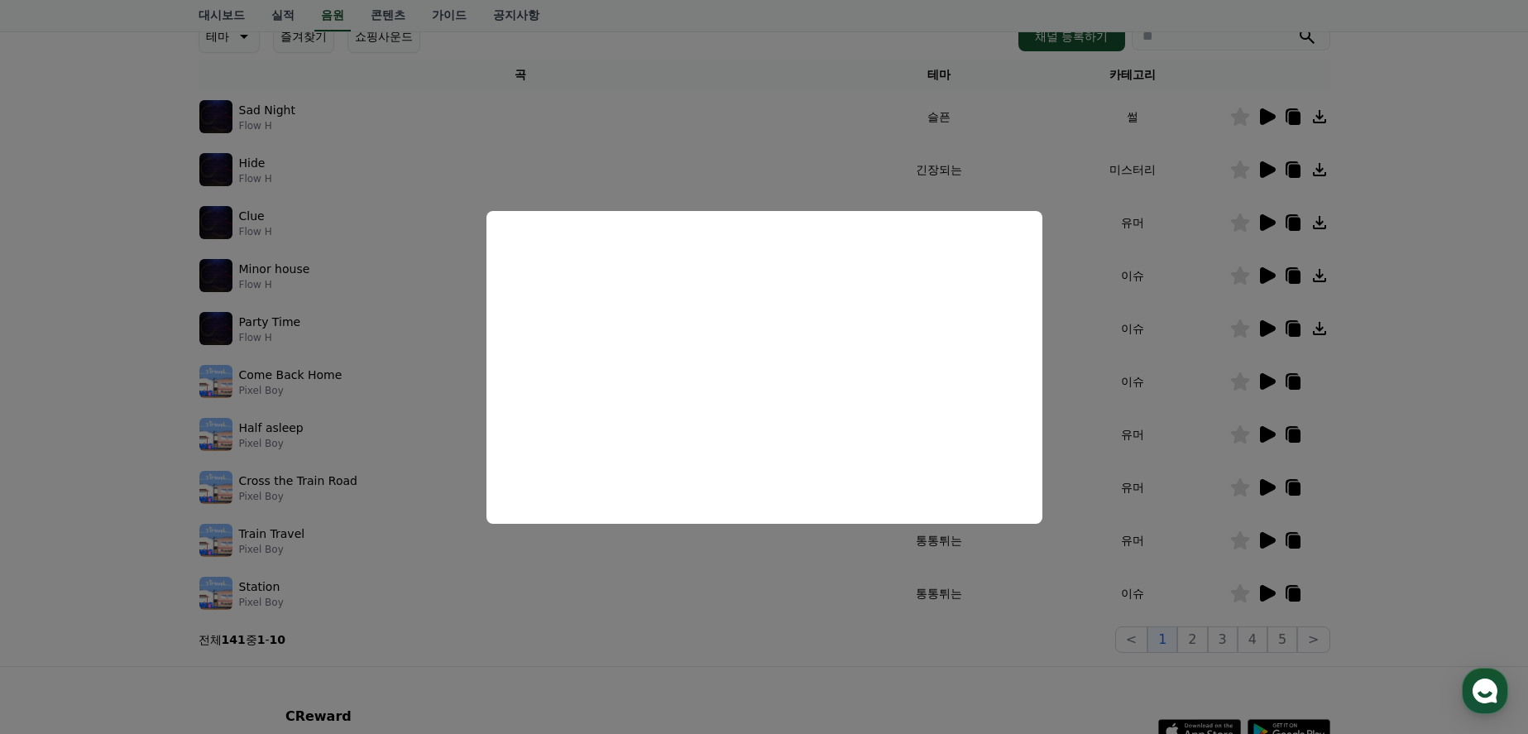
click at [1460, 545] on button "close modal" at bounding box center [764, 367] width 1528 height 734
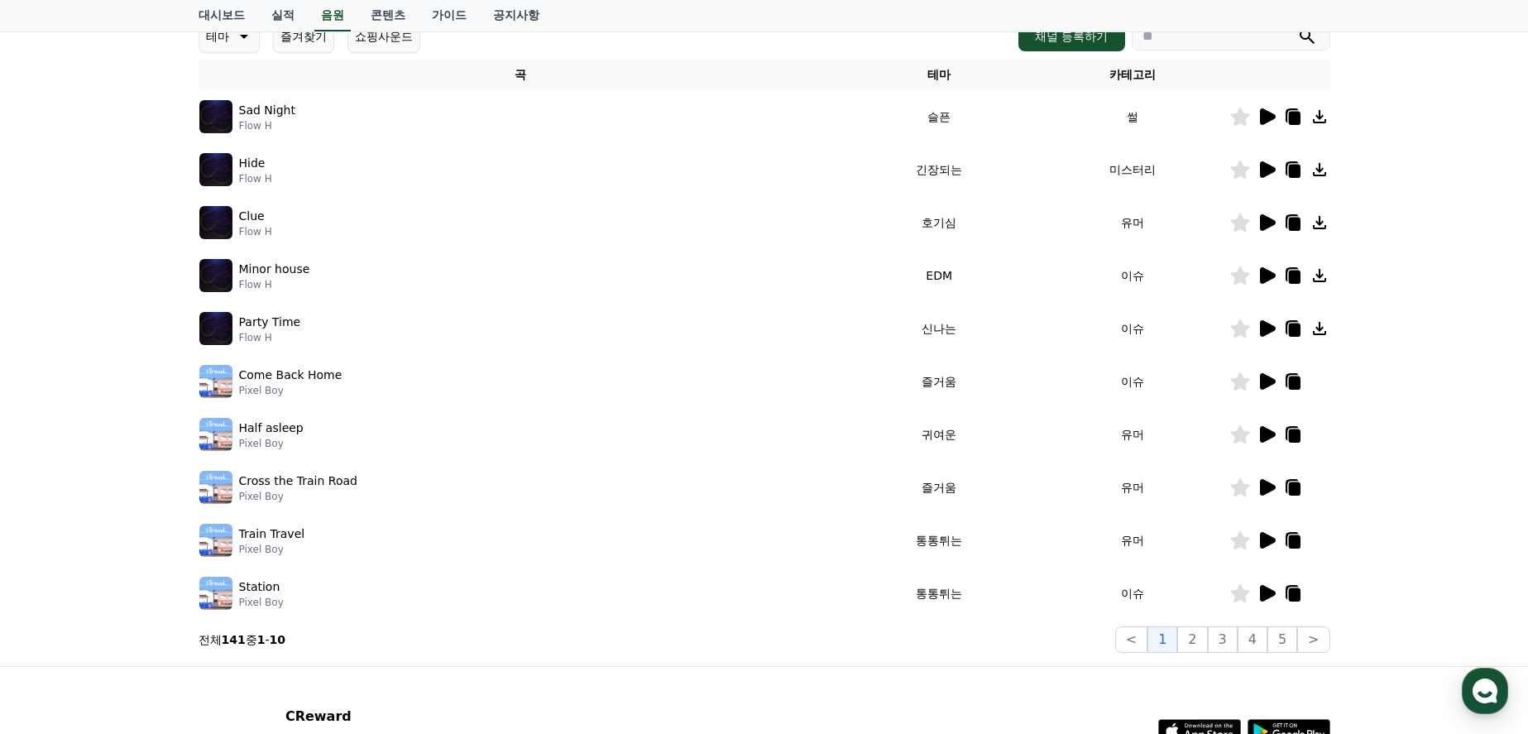
click at [1263, 223] on icon at bounding box center [1268, 222] width 16 height 17
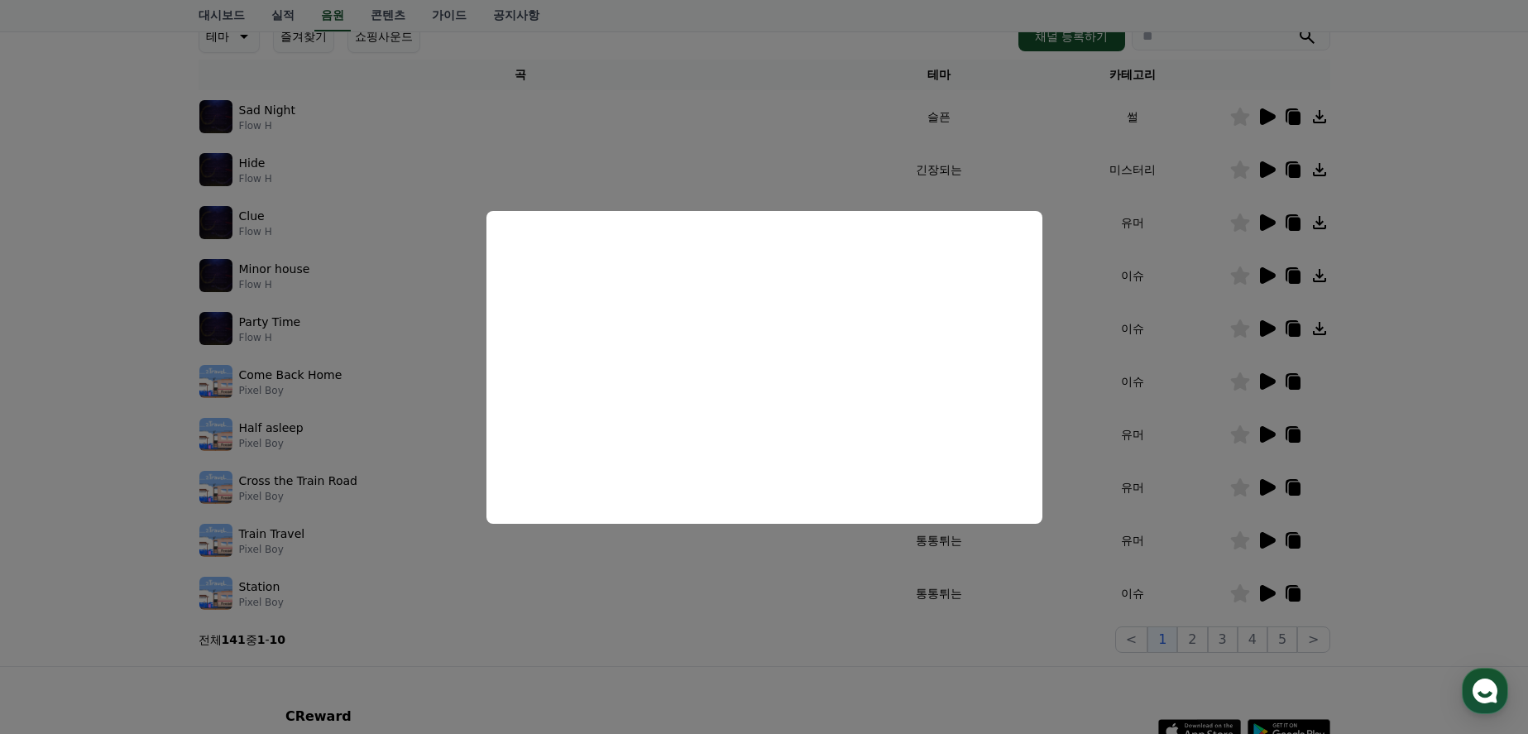
click at [1431, 367] on button "close modal" at bounding box center [764, 367] width 1528 height 734
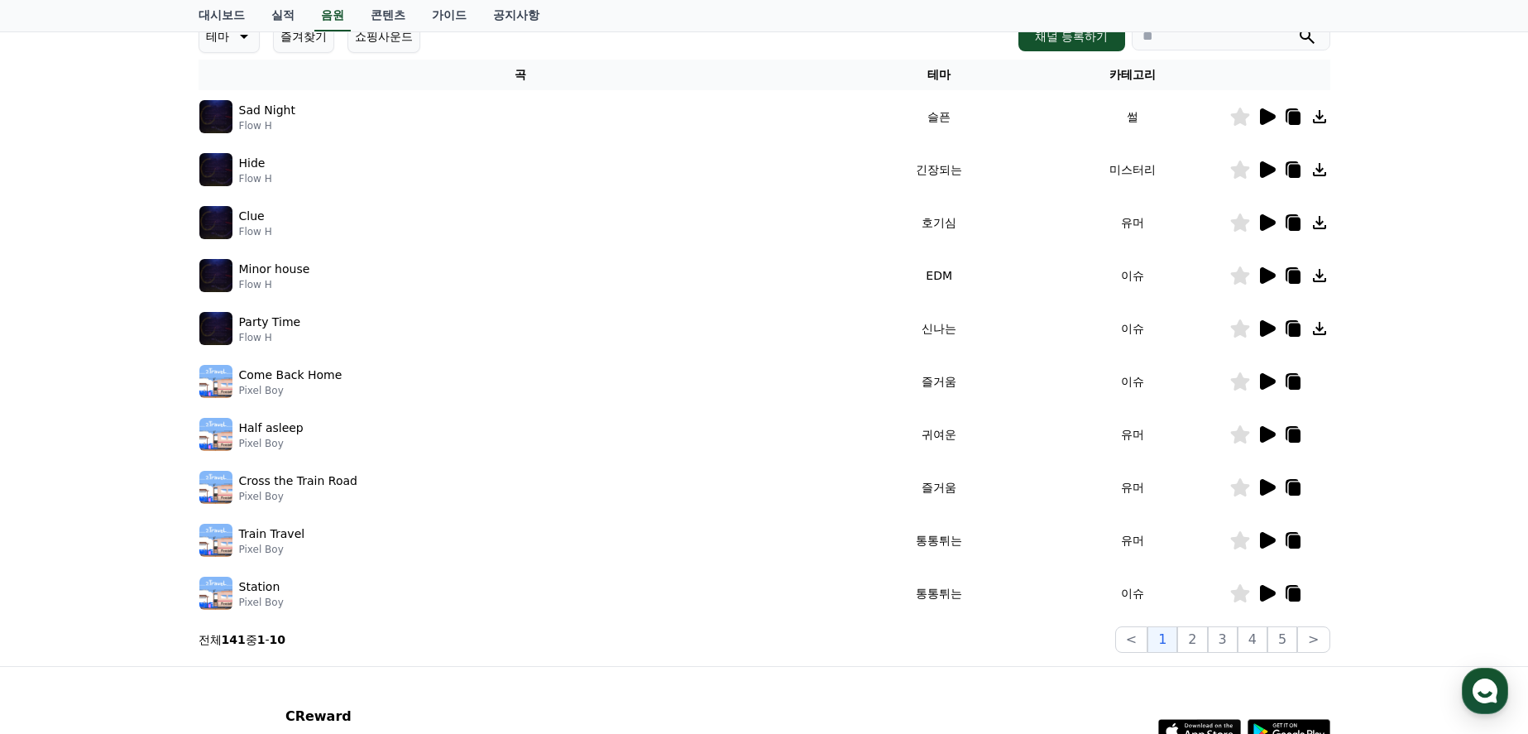
click at [1264, 226] on icon at bounding box center [1268, 222] width 16 height 17
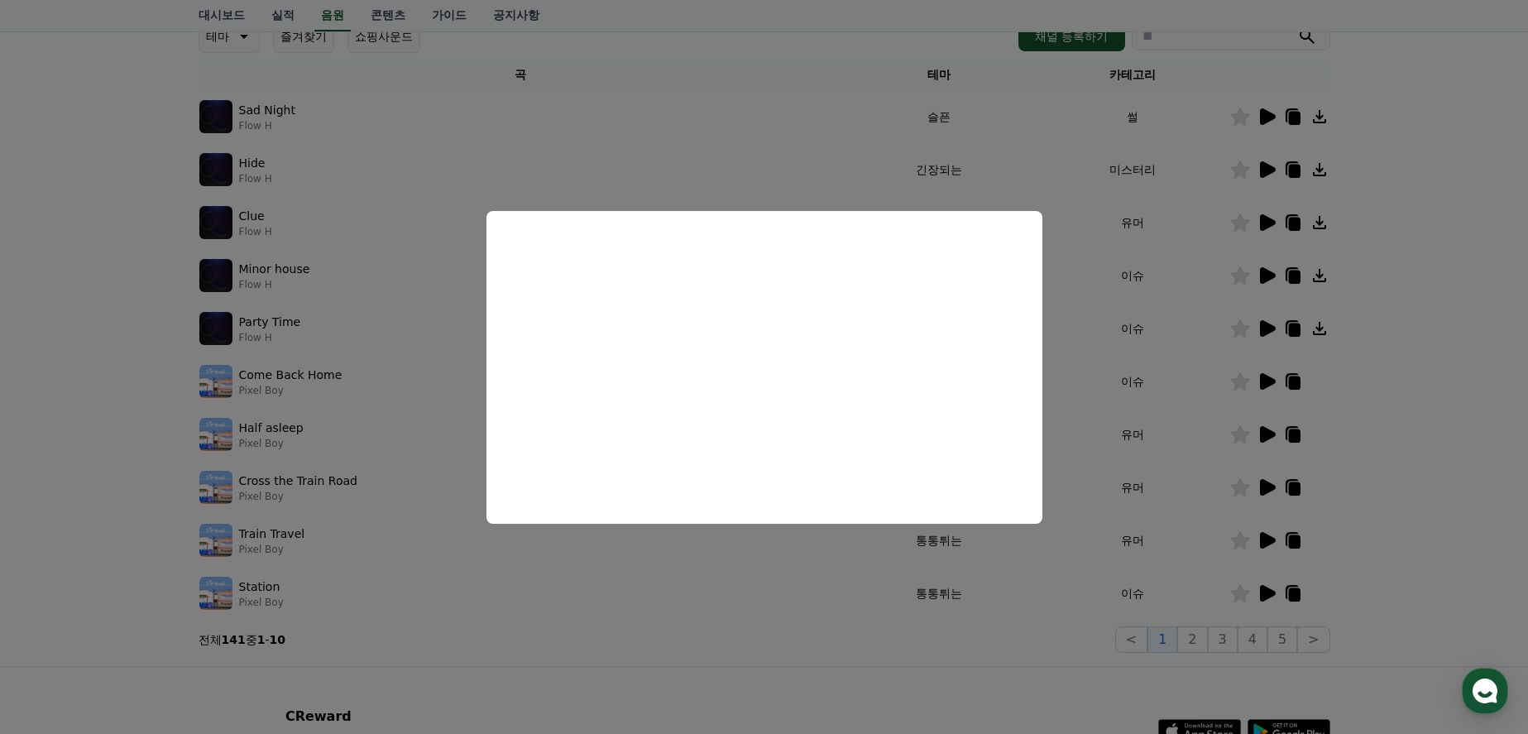
click at [1419, 298] on button "close modal" at bounding box center [764, 367] width 1528 height 734
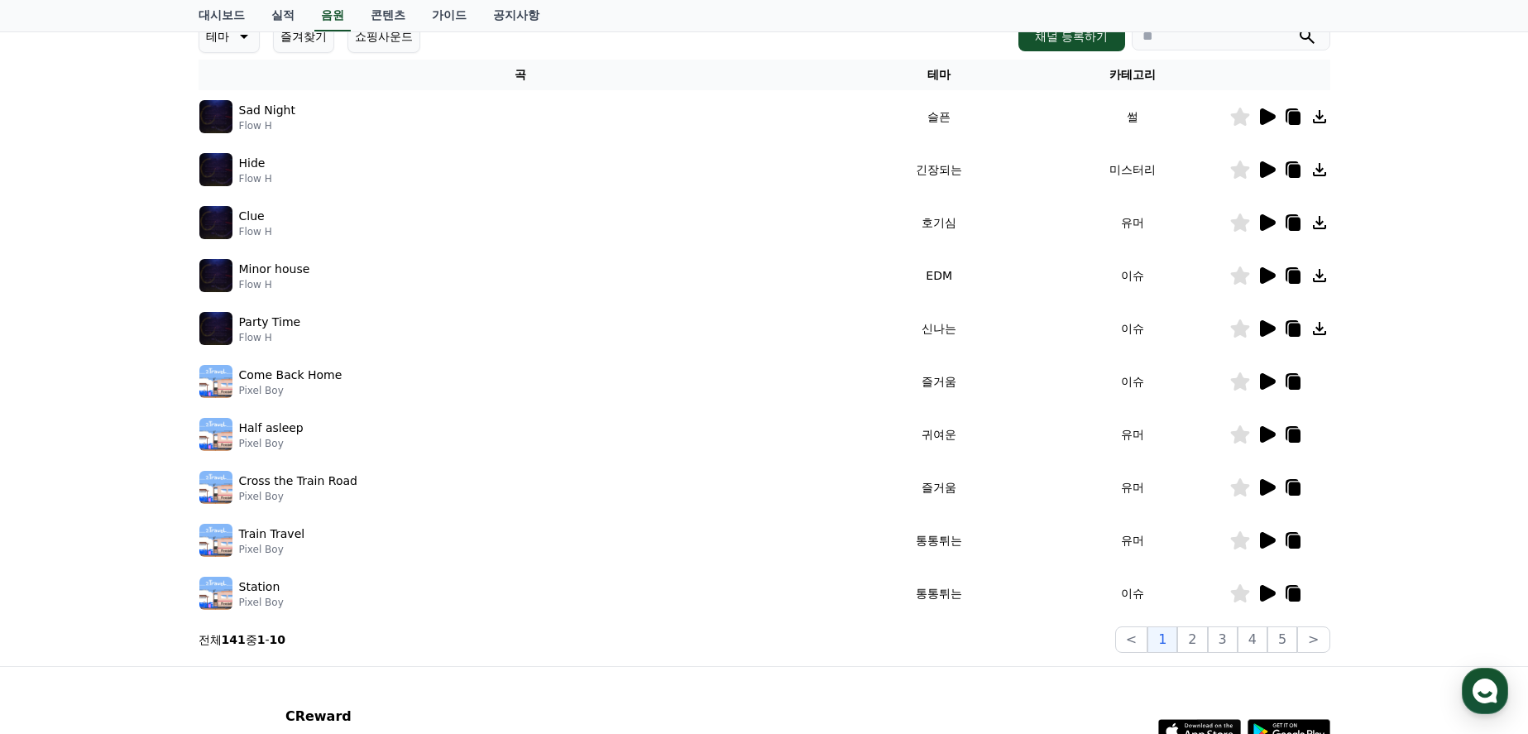
click at [1321, 226] on icon at bounding box center [1320, 223] width 20 height 20
click at [1410, 299] on div "크리워드 음원 서비스 이용 시 유의사항 음원 * 볼륨은 15% 이상으로 설정해주세요. * 35초 미만은 수익이 적거나 발생하지 않을 수 있습니…" at bounding box center [764, 266] width 1528 height 800
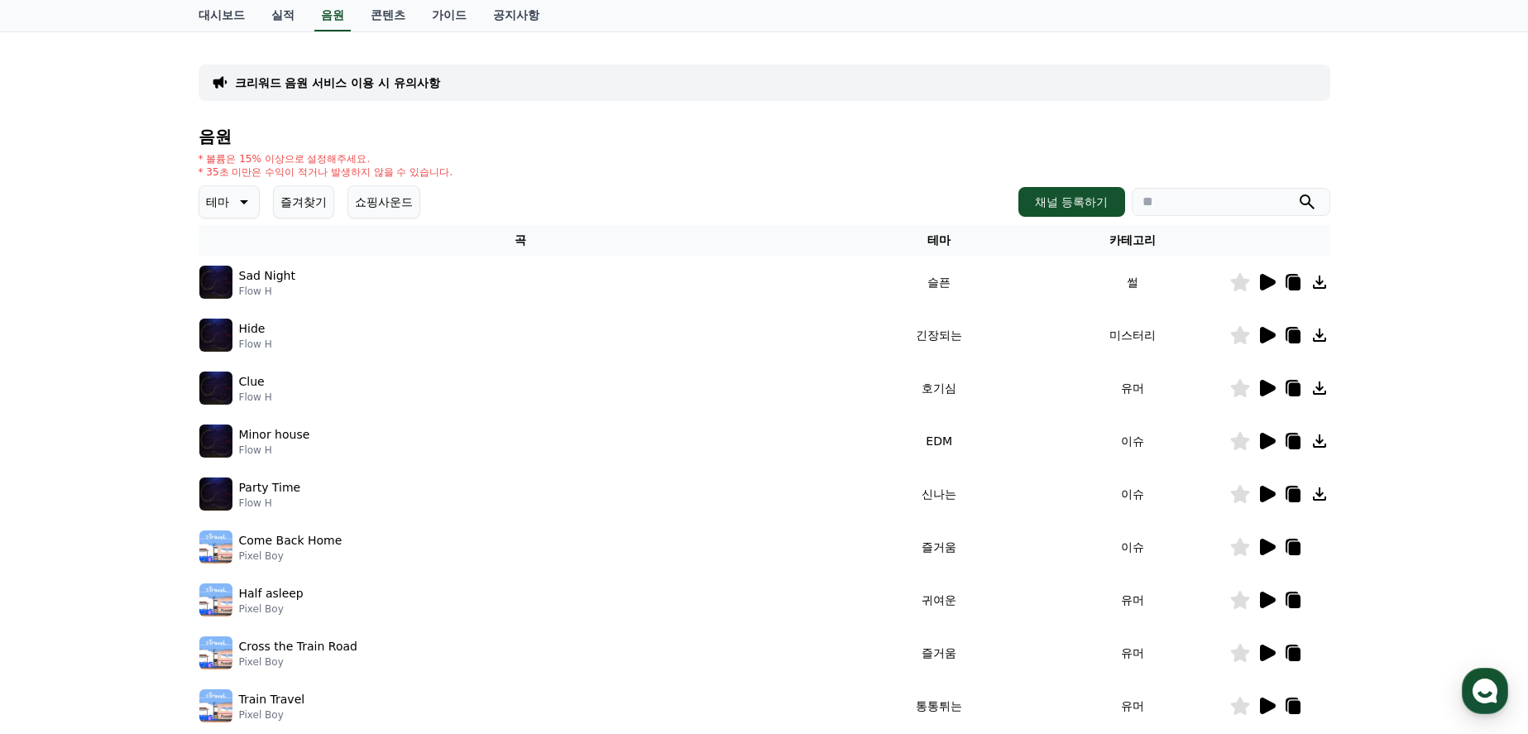
scroll to position [165, 0]
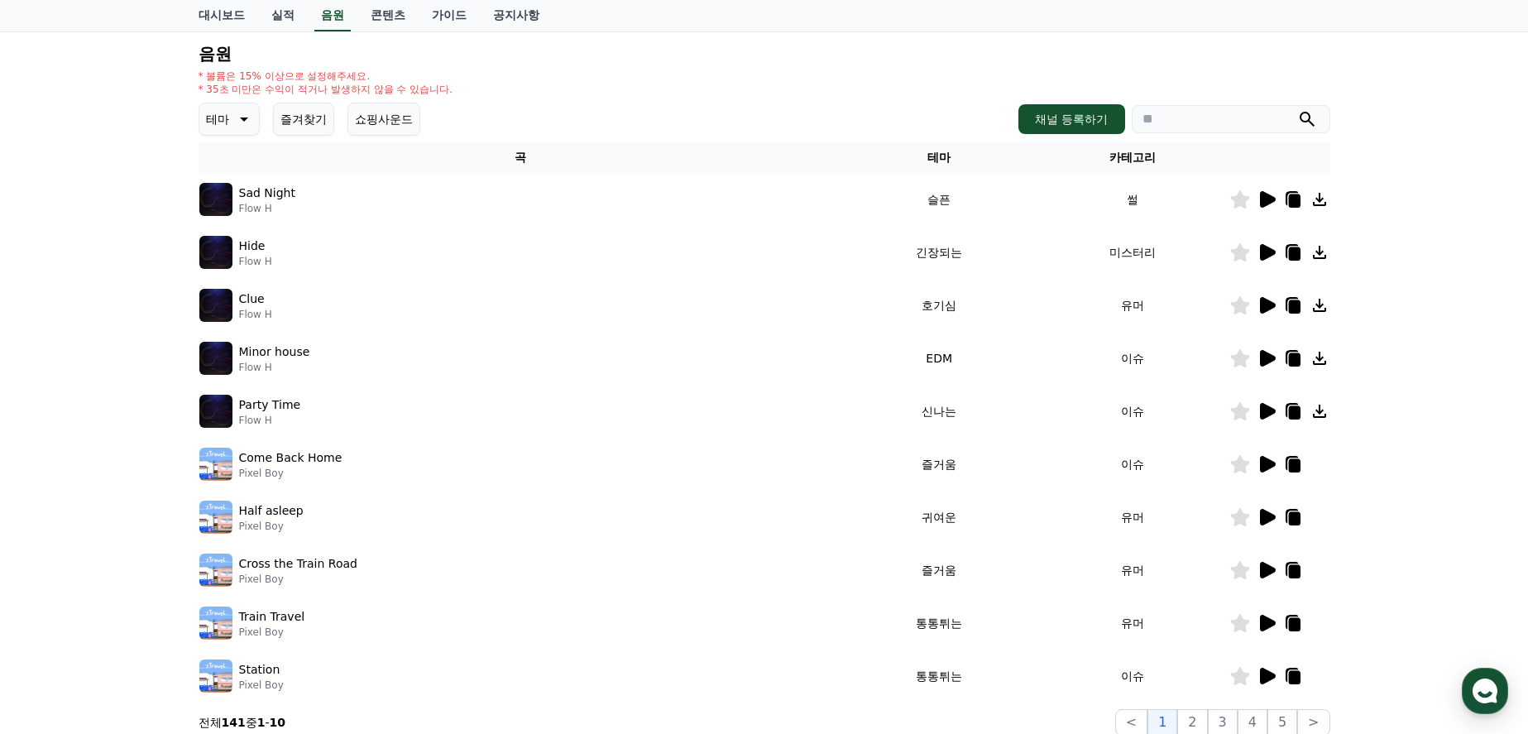
click at [1287, 306] on icon at bounding box center [1293, 305] width 20 height 20
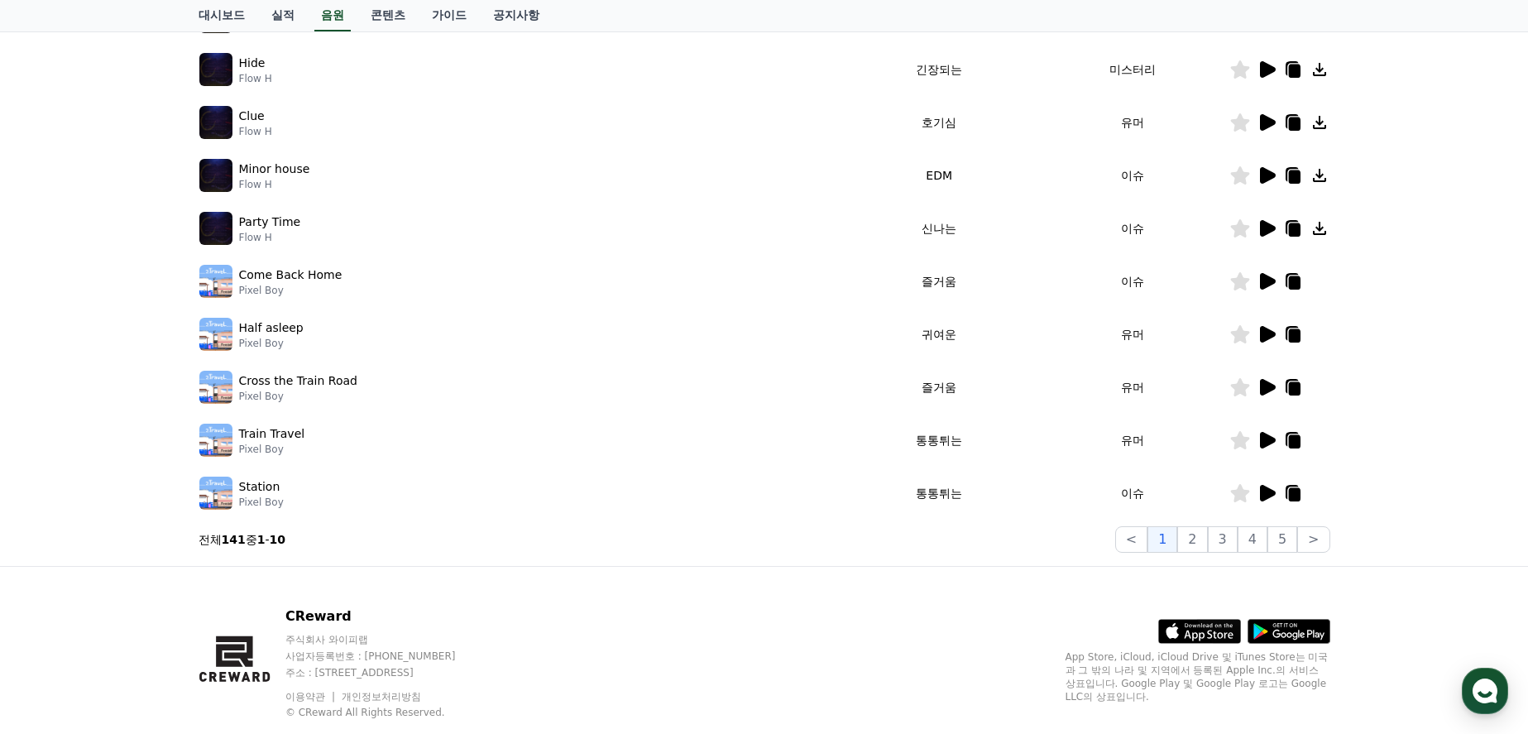
scroll to position [386, 0]
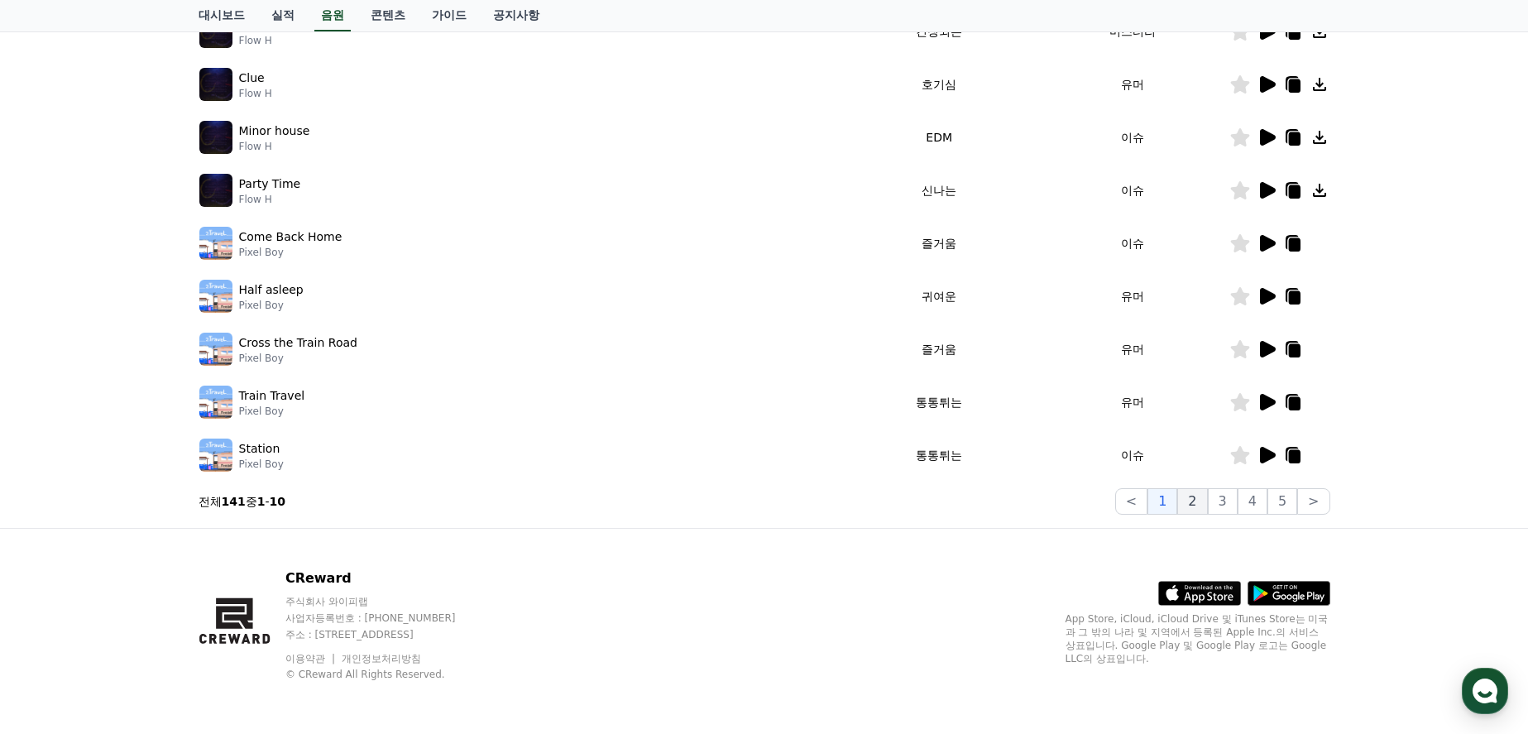
click at [1198, 502] on button "2" at bounding box center [1192, 501] width 30 height 26
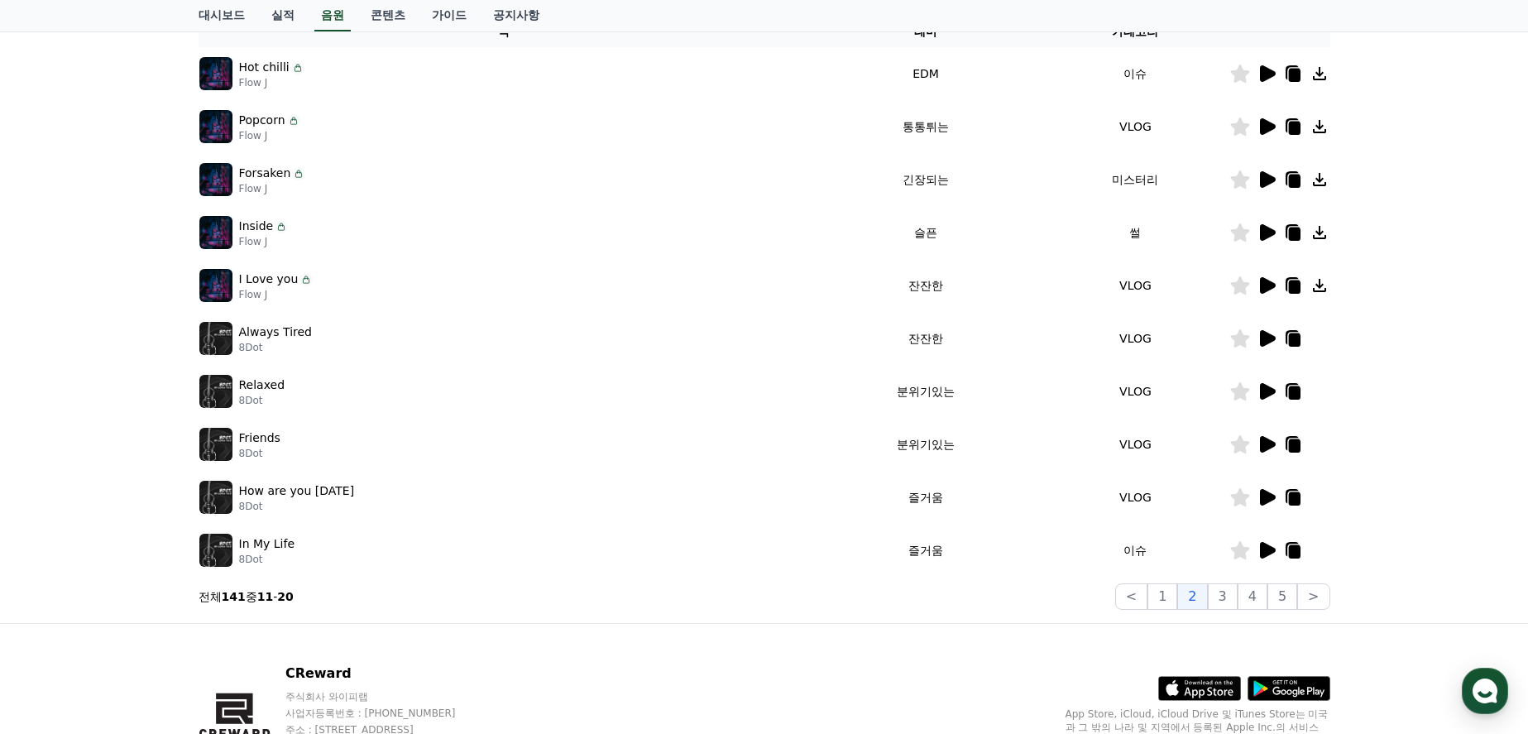
scroll to position [221, 0]
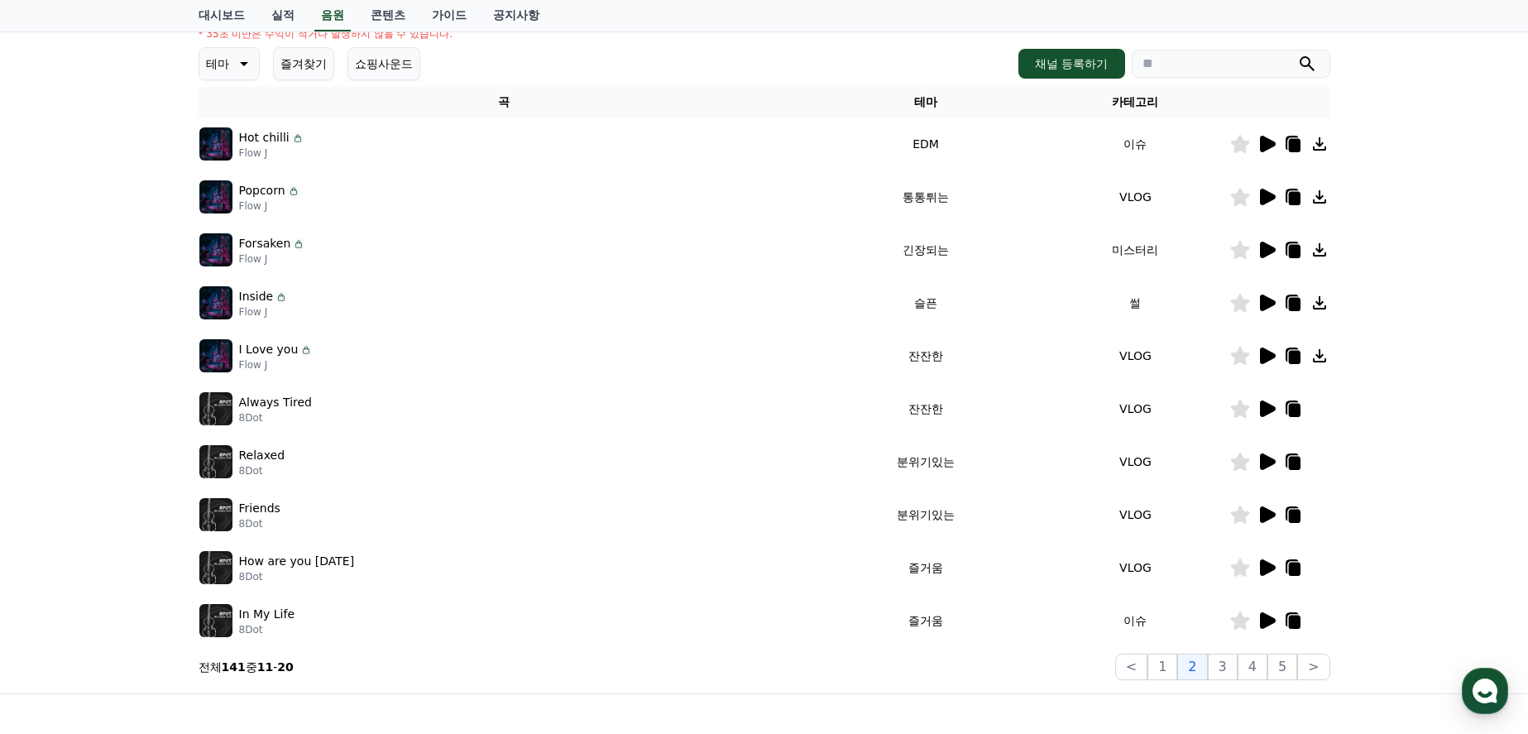
click at [1266, 148] on icon at bounding box center [1268, 144] width 16 height 17
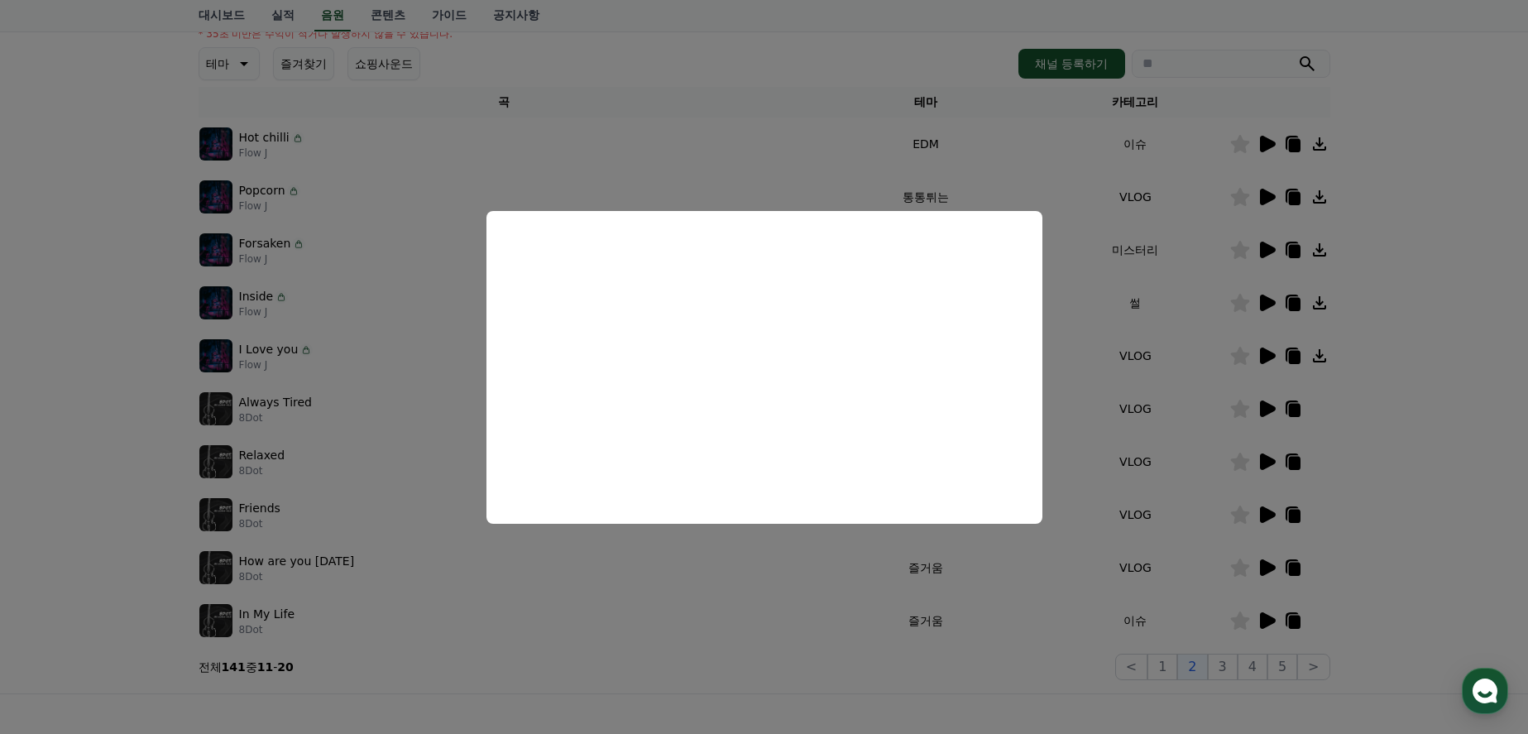
click at [1410, 373] on button "close modal" at bounding box center [764, 367] width 1528 height 734
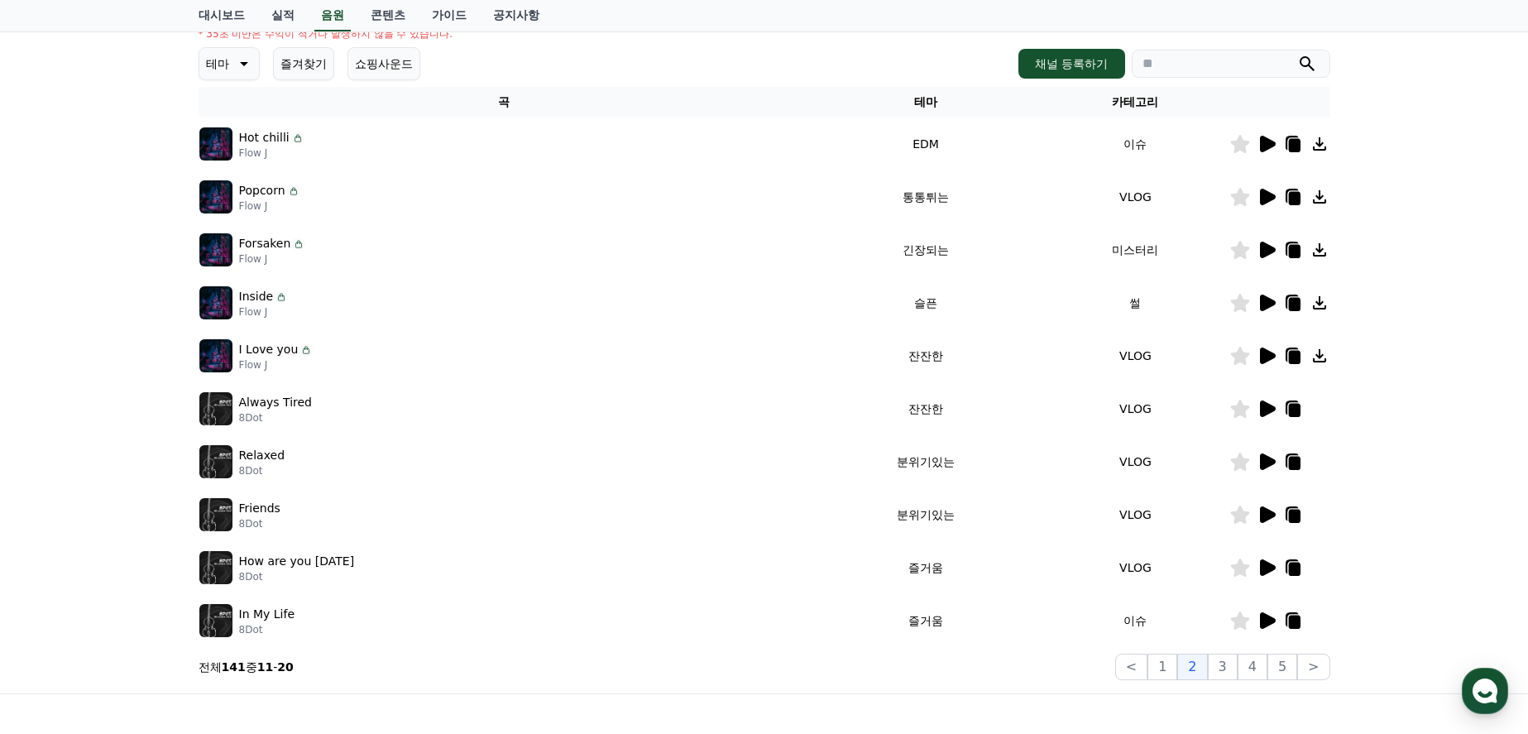
click at [1268, 194] on icon at bounding box center [1268, 197] width 16 height 17
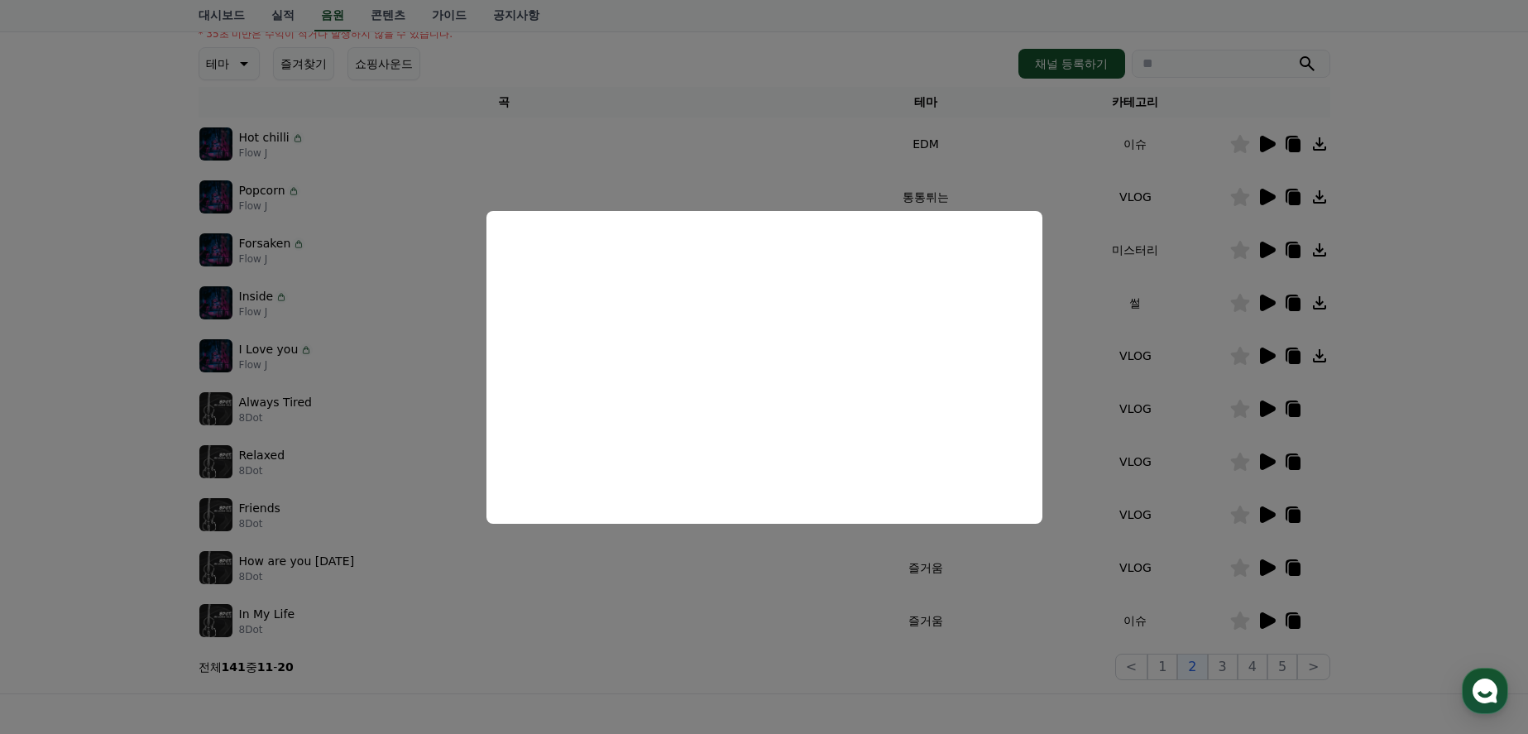
click at [1424, 381] on button "close modal" at bounding box center [764, 367] width 1528 height 734
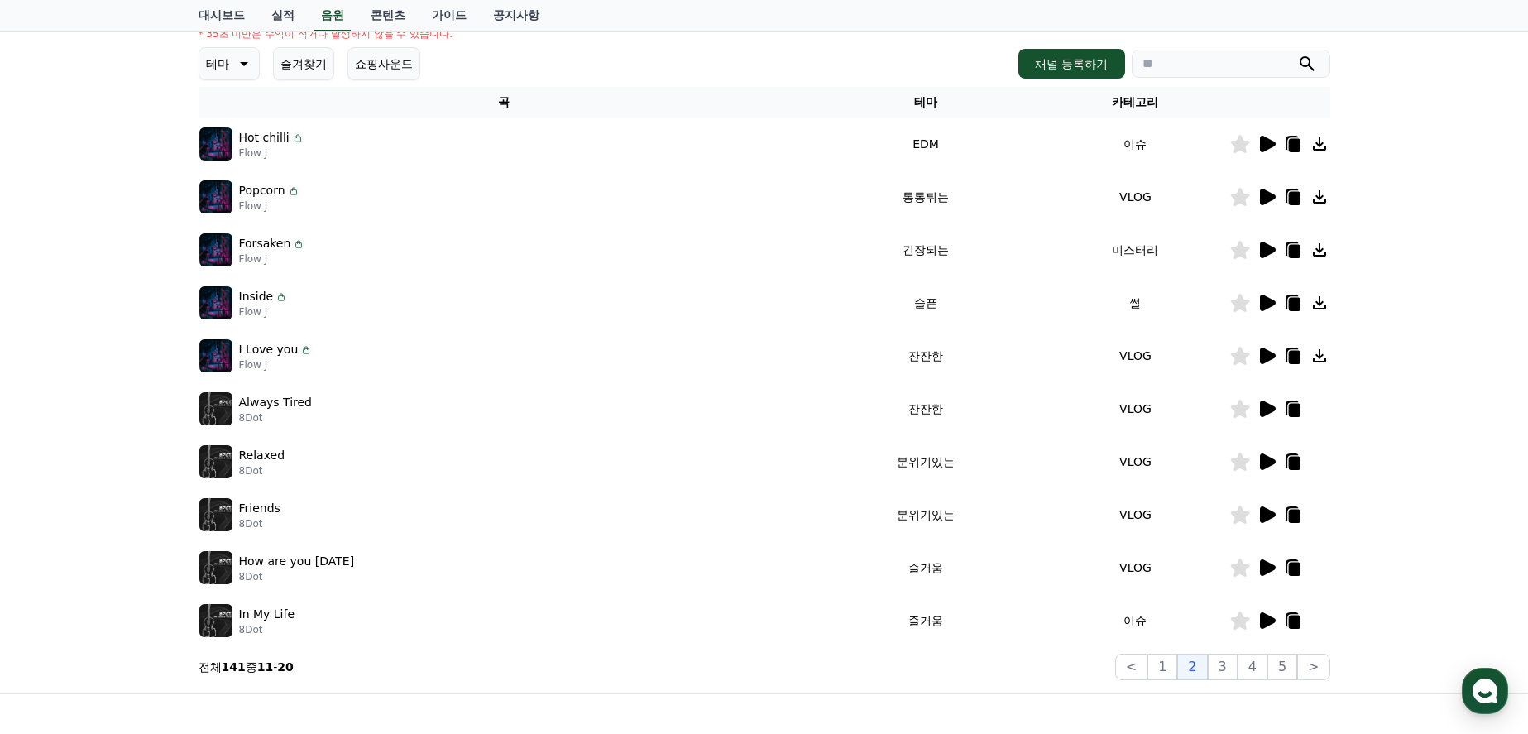
click at [1267, 249] on icon at bounding box center [1268, 250] width 16 height 17
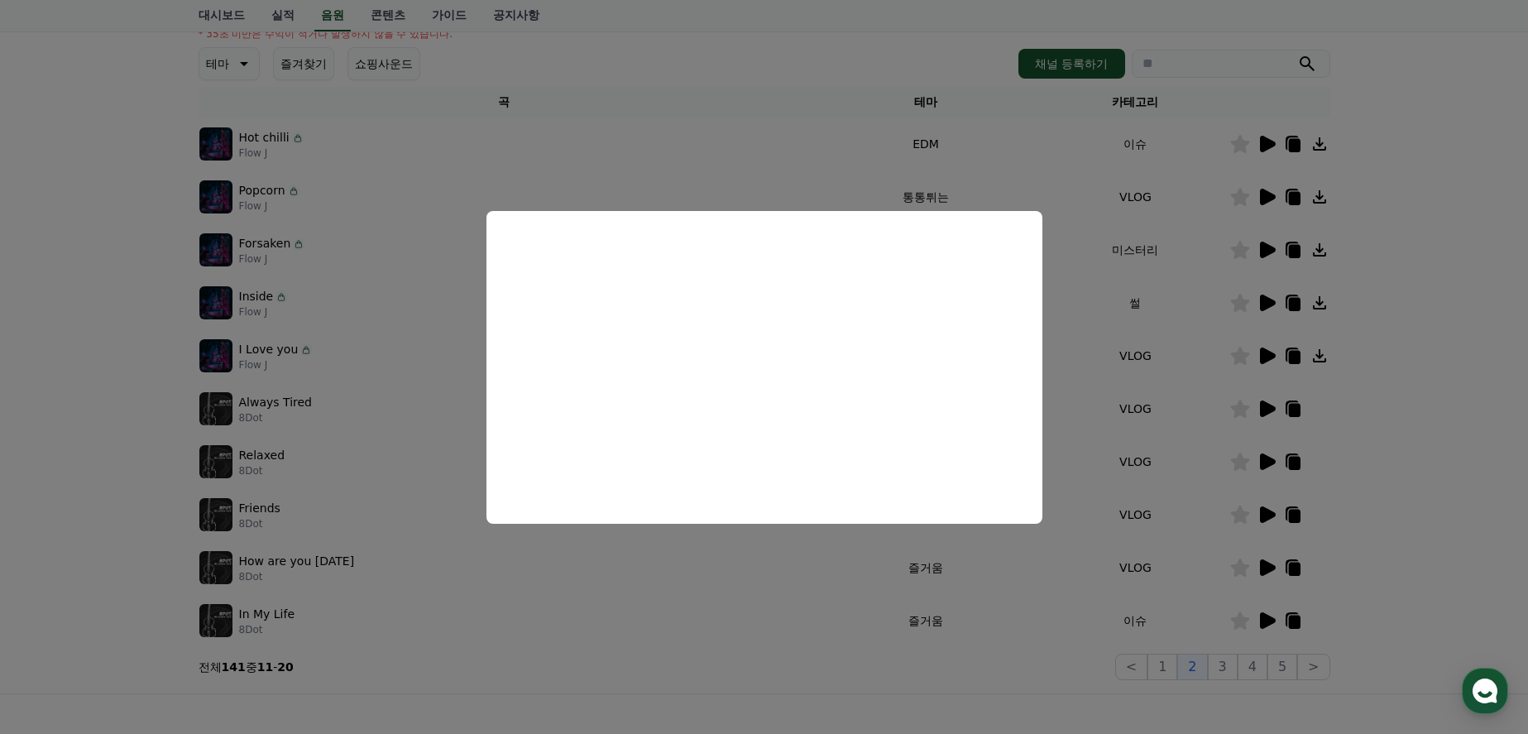
click at [1433, 339] on button "close modal" at bounding box center [764, 367] width 1528 height 734
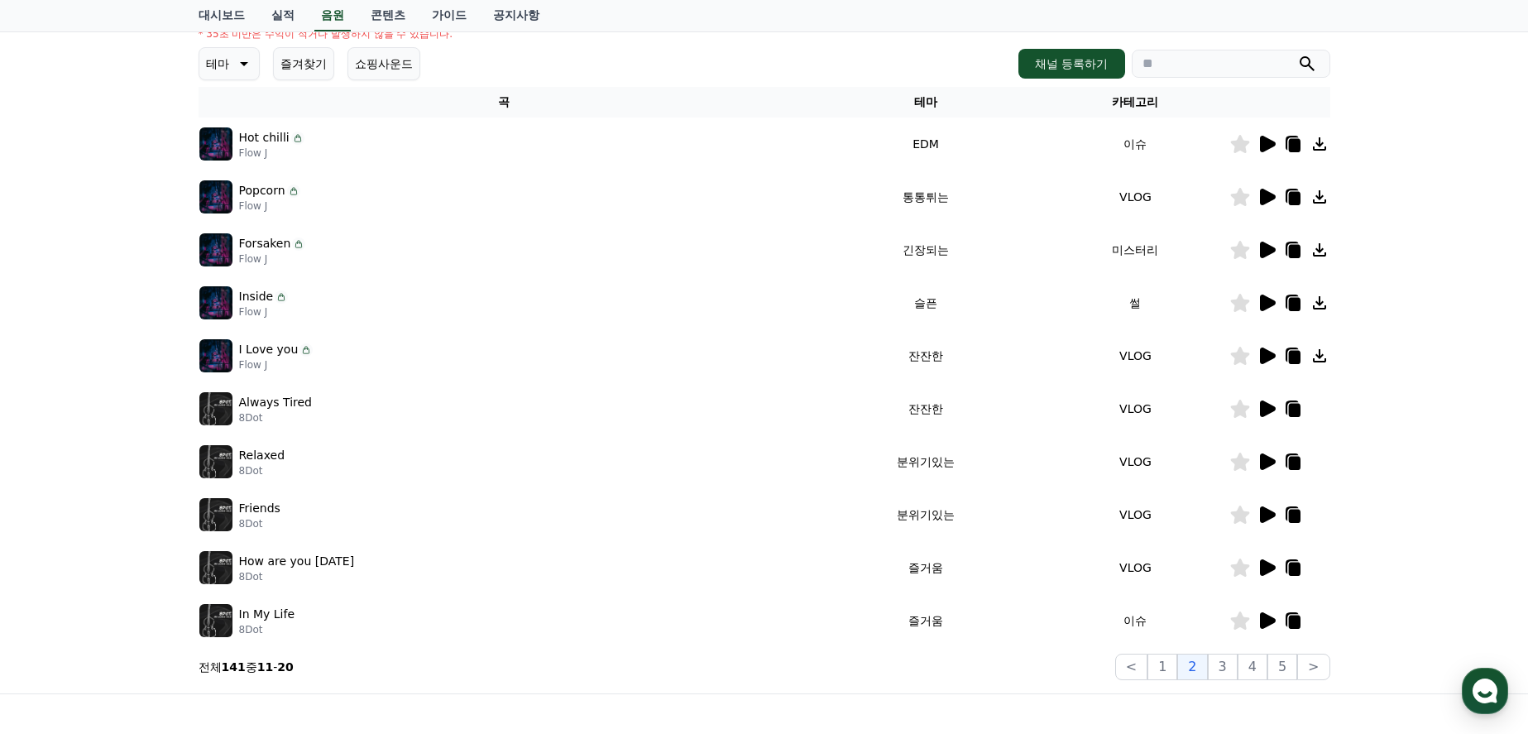
click at [1269, 301] on icon at bounding box center [1268, 303] width 16 height 17
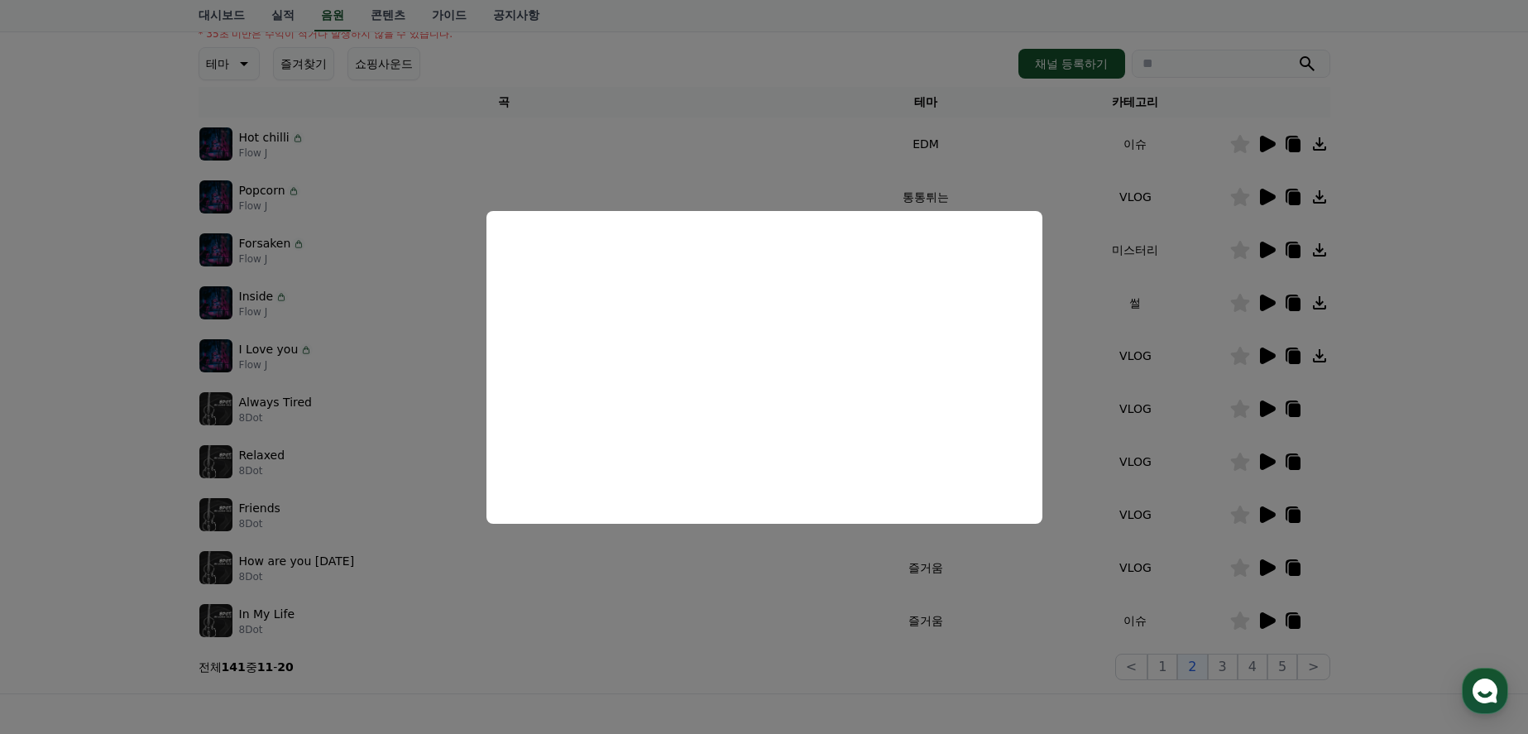
click at [1400, 395] on button "close modal" at bounding box center [764, 367] width 1528 height 734
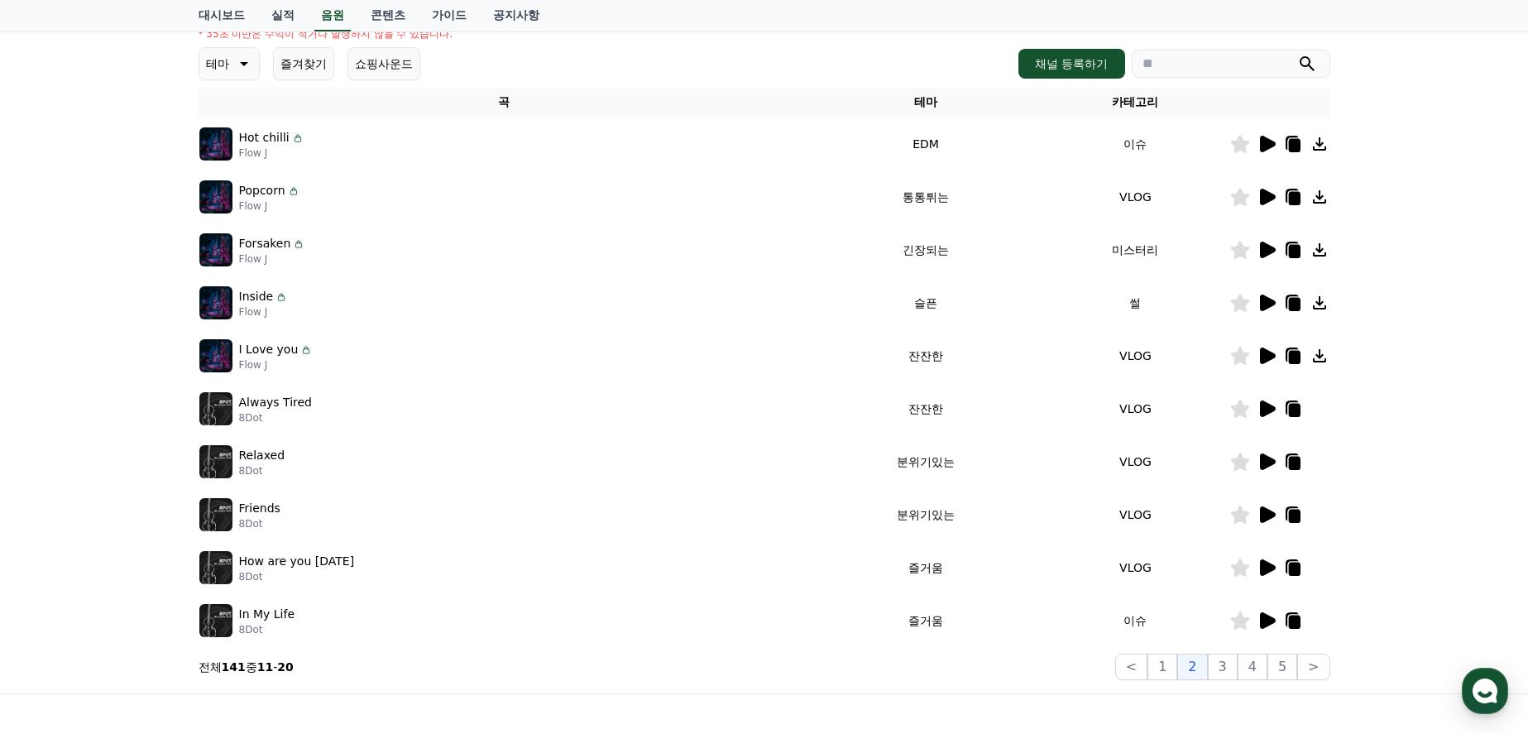
click at [1260, 355] on icon at bounding box center [1268, 355] width 16 height 17
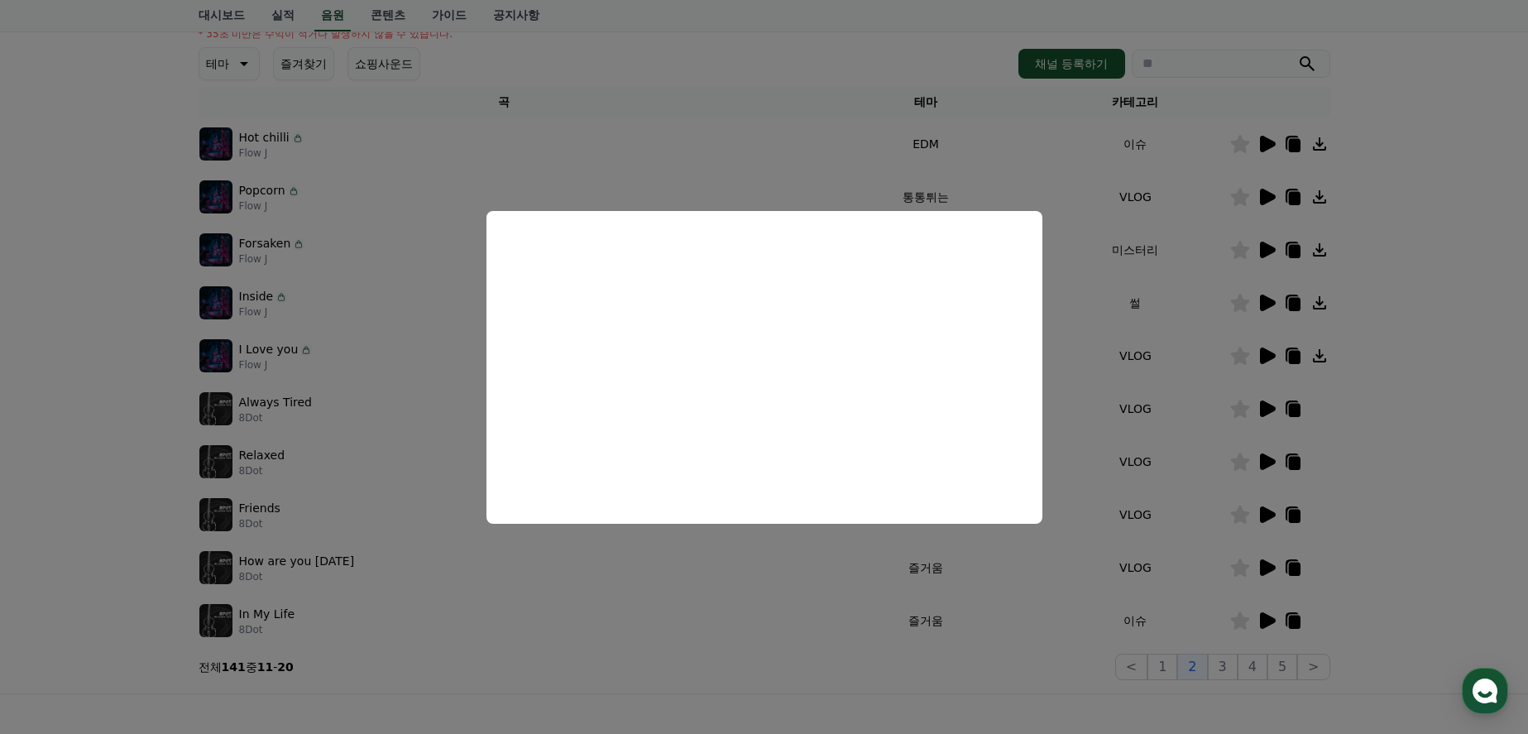
click at [1396, 439] on button "close modal" at bounding box center [764, 367] width 1528 height 734
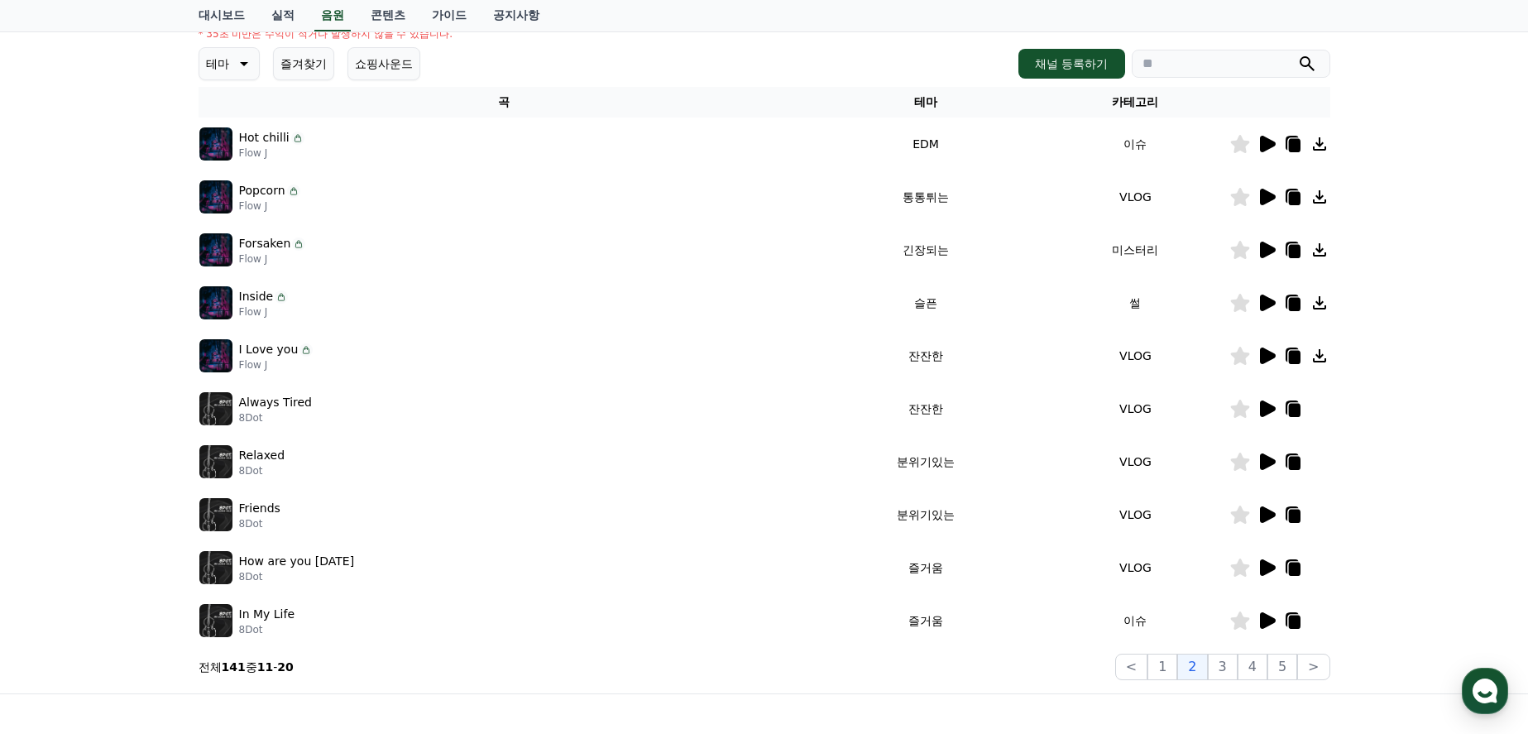
click at [1262, 405] on icon at bounding box center [1268, 408] width 16 height 17
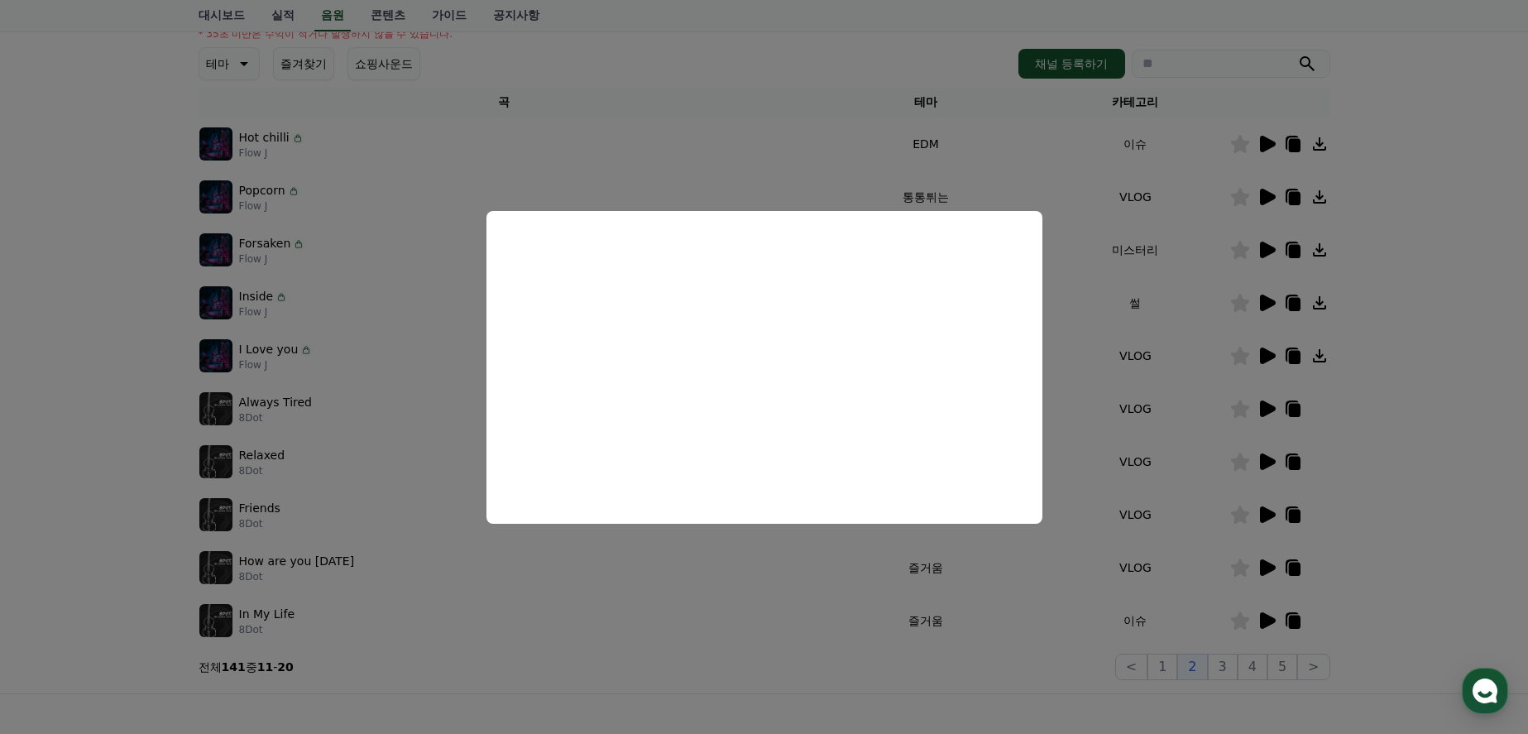
click at [1420, 495] on button "close modal" at bounding box center [764, 367] width 1528 height 734
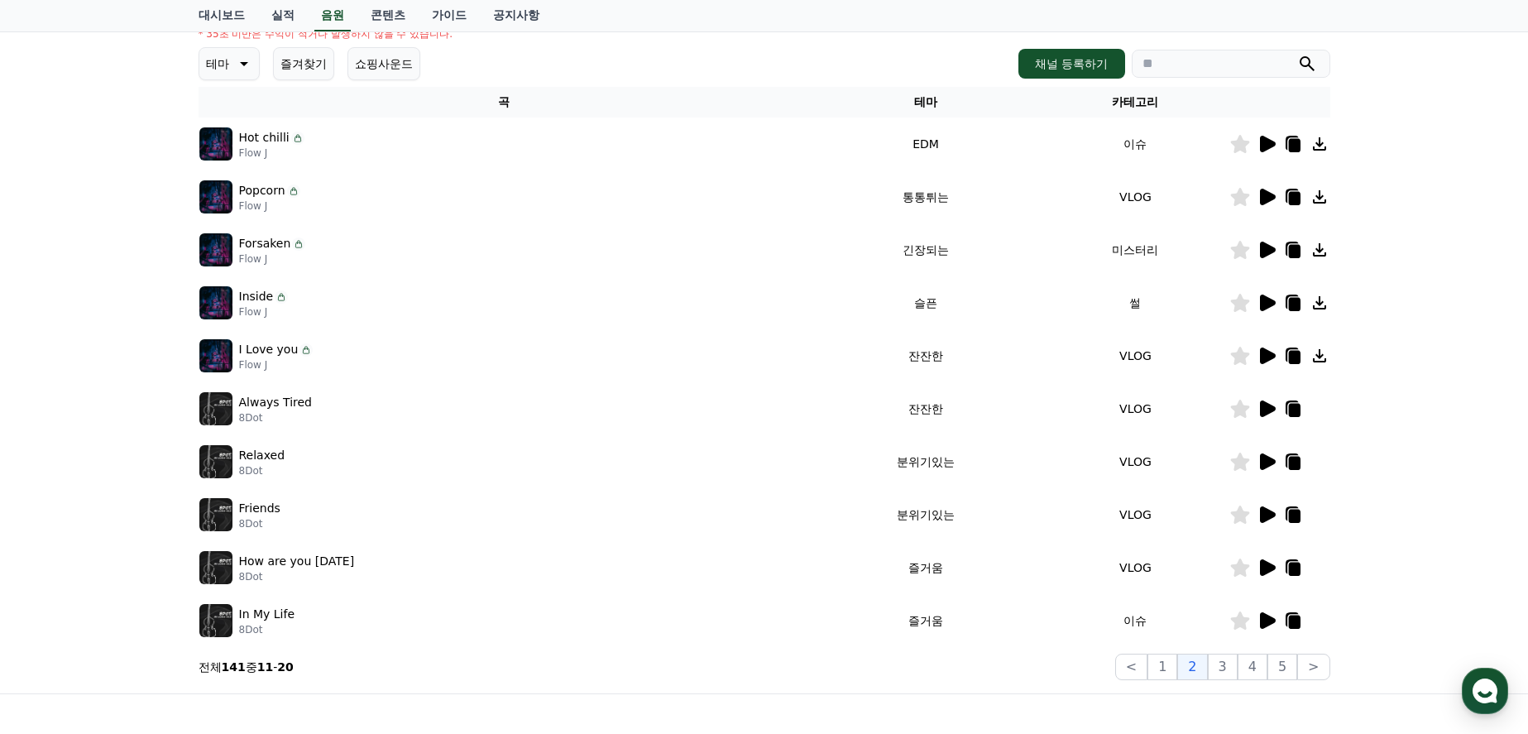
click at [1262, 461] on icon at bounding box center [1268, 461] width 16 height 17
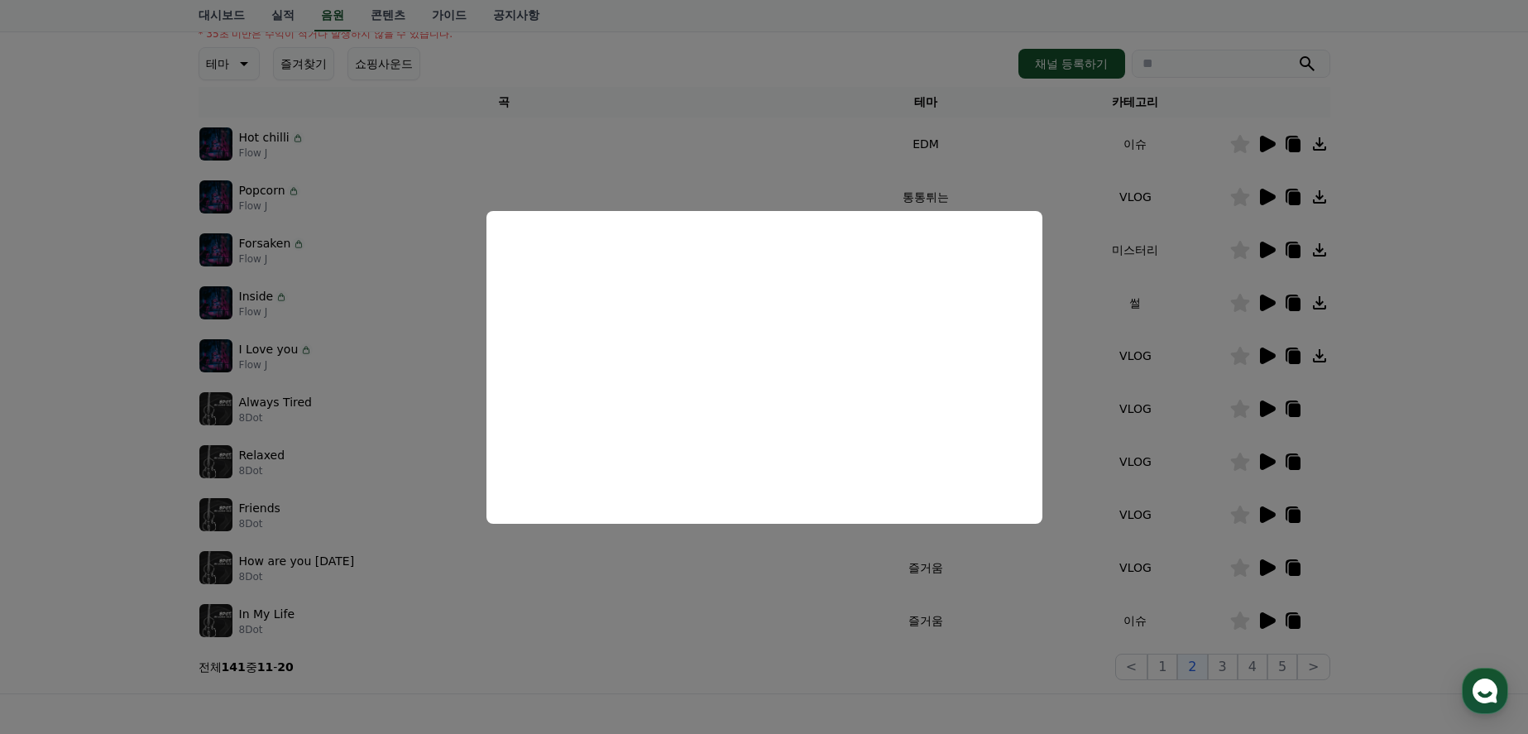
click at [1406, 486] on button "close modal" at bounding box center [764, 367] width 1528 height 734
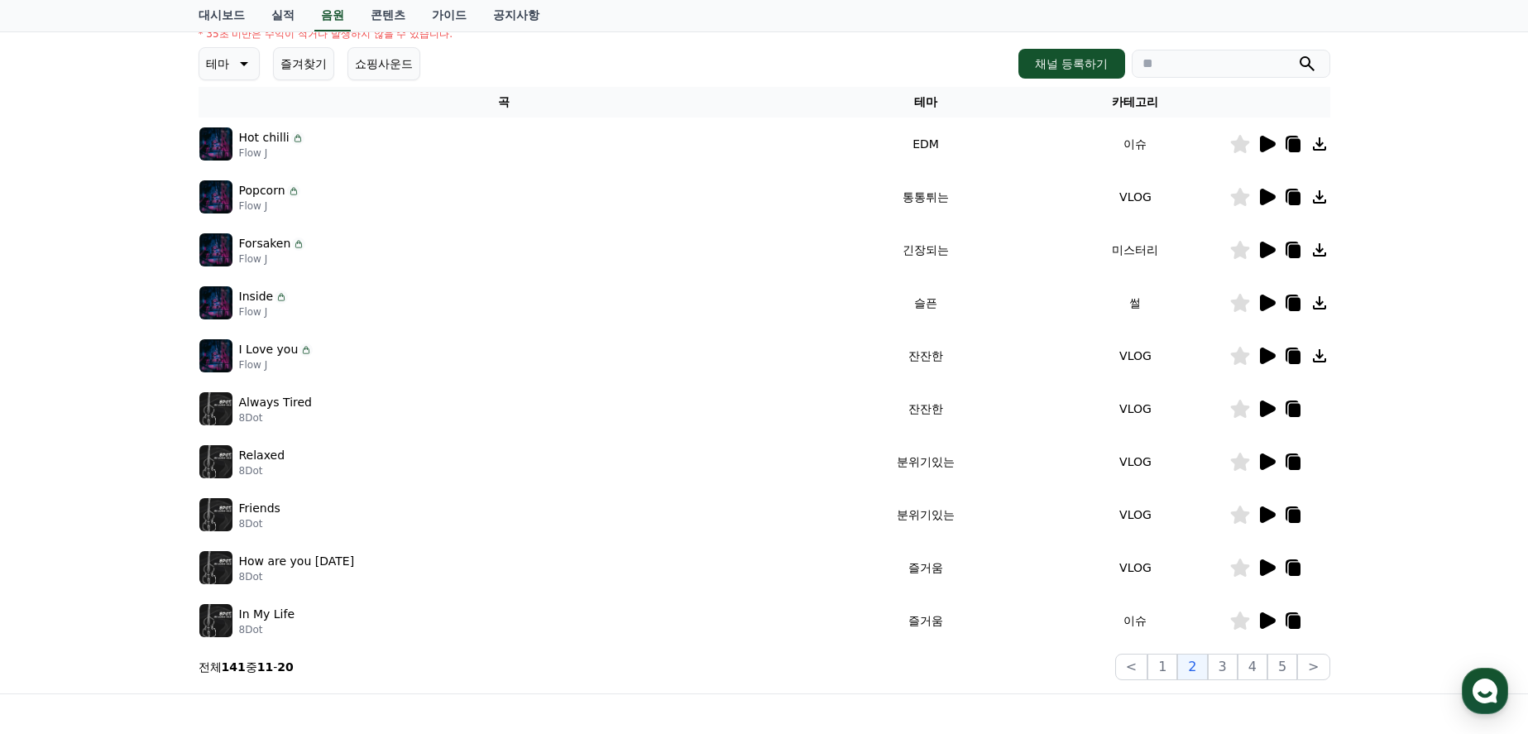
click at [1264, 568] on icon at bounding box center [1268, 567] width 16 height 17
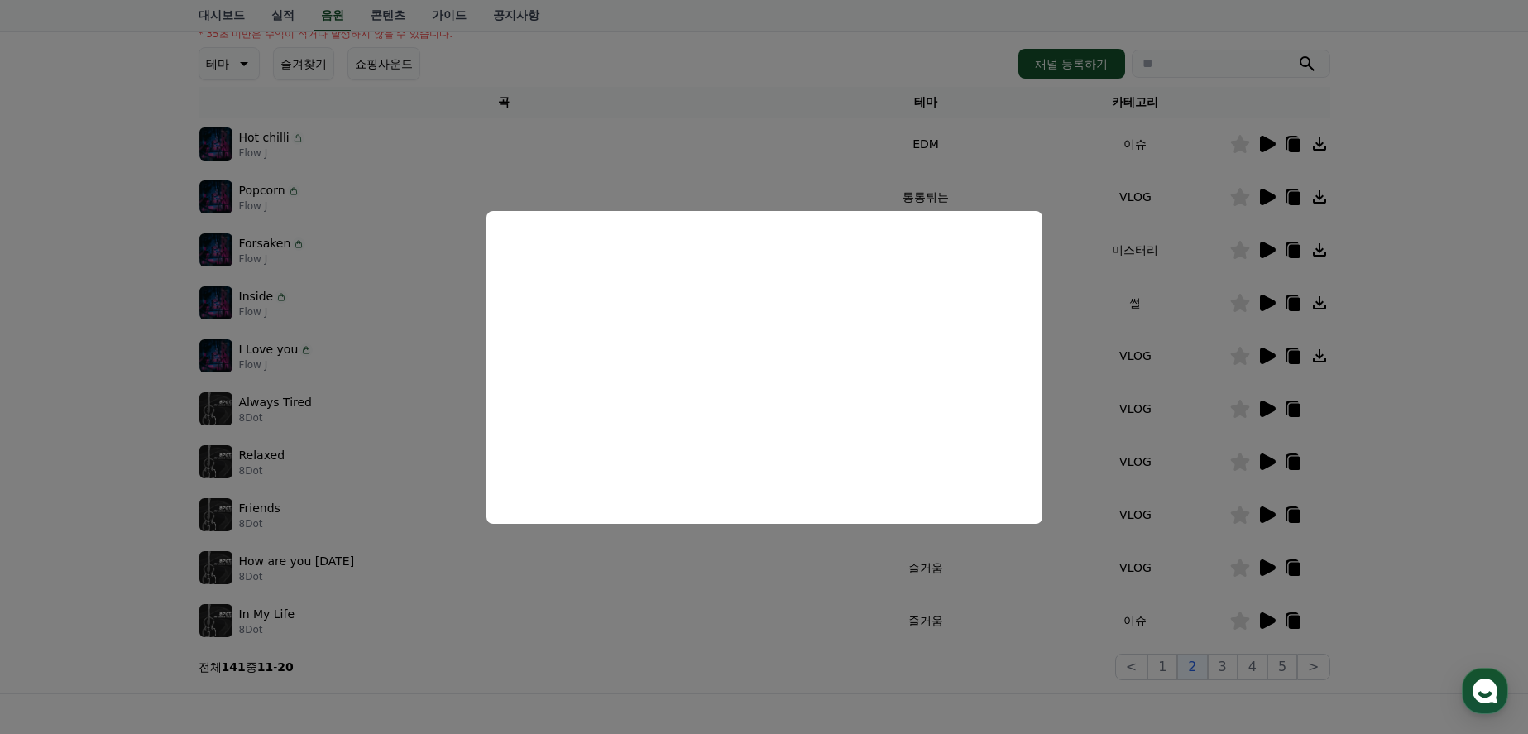
click at [1437, 560] on button "close modal" at bounding box center [764, 367] width 1528 height 734
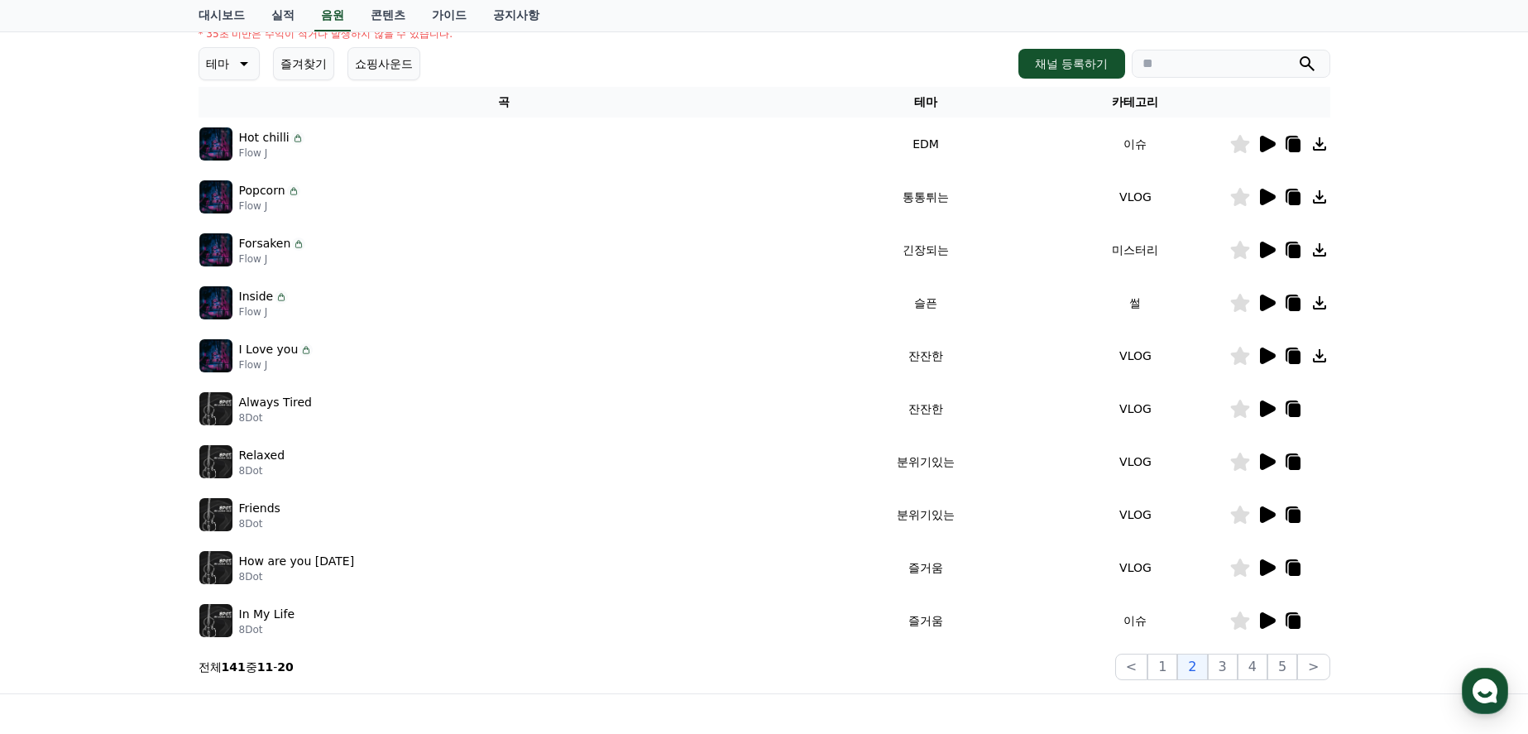
click at [1271, 619] on icon at bounding box center [1268, 620] width 16 height 17
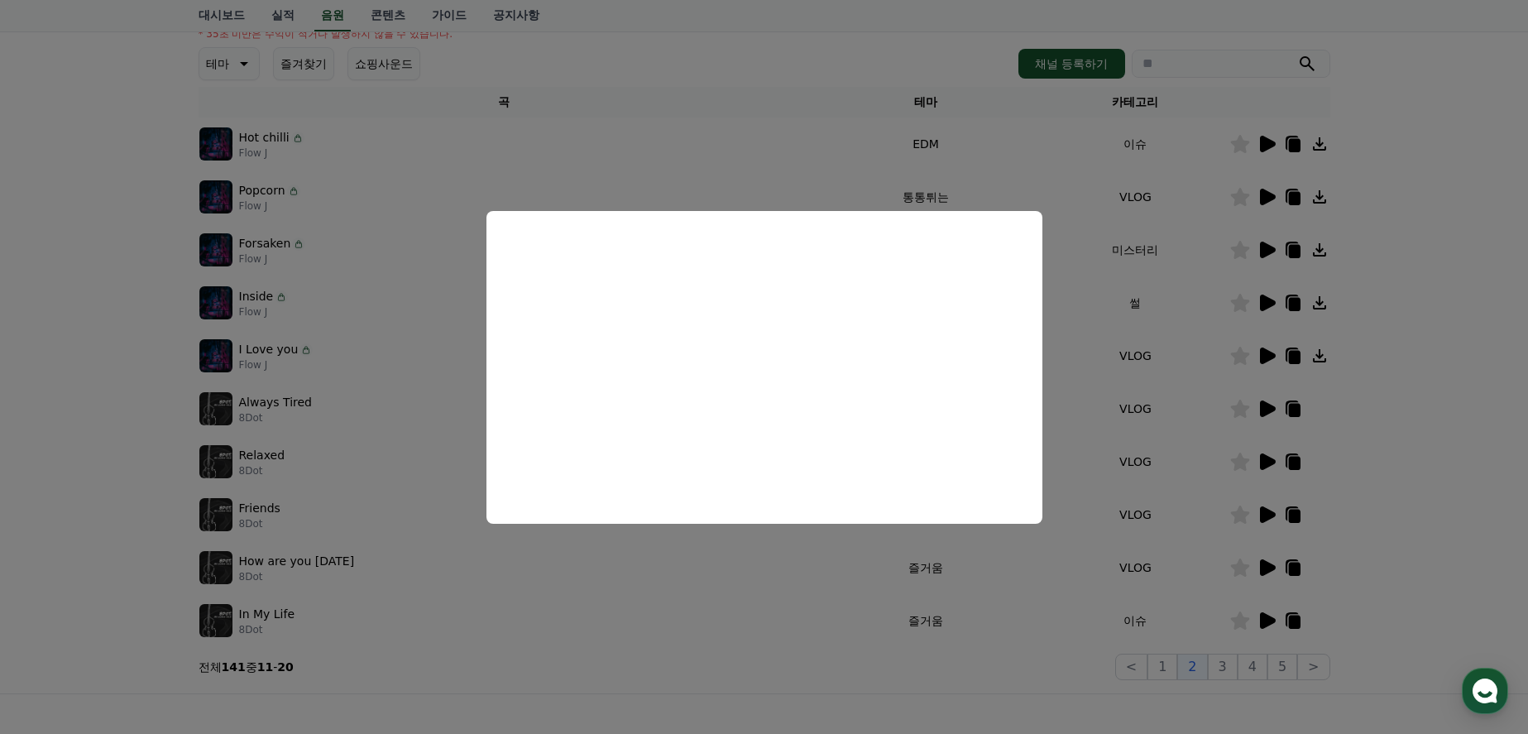
click at [1422, 558] on button "close modal" at bounding box center [764, 367] width 1528 height 734
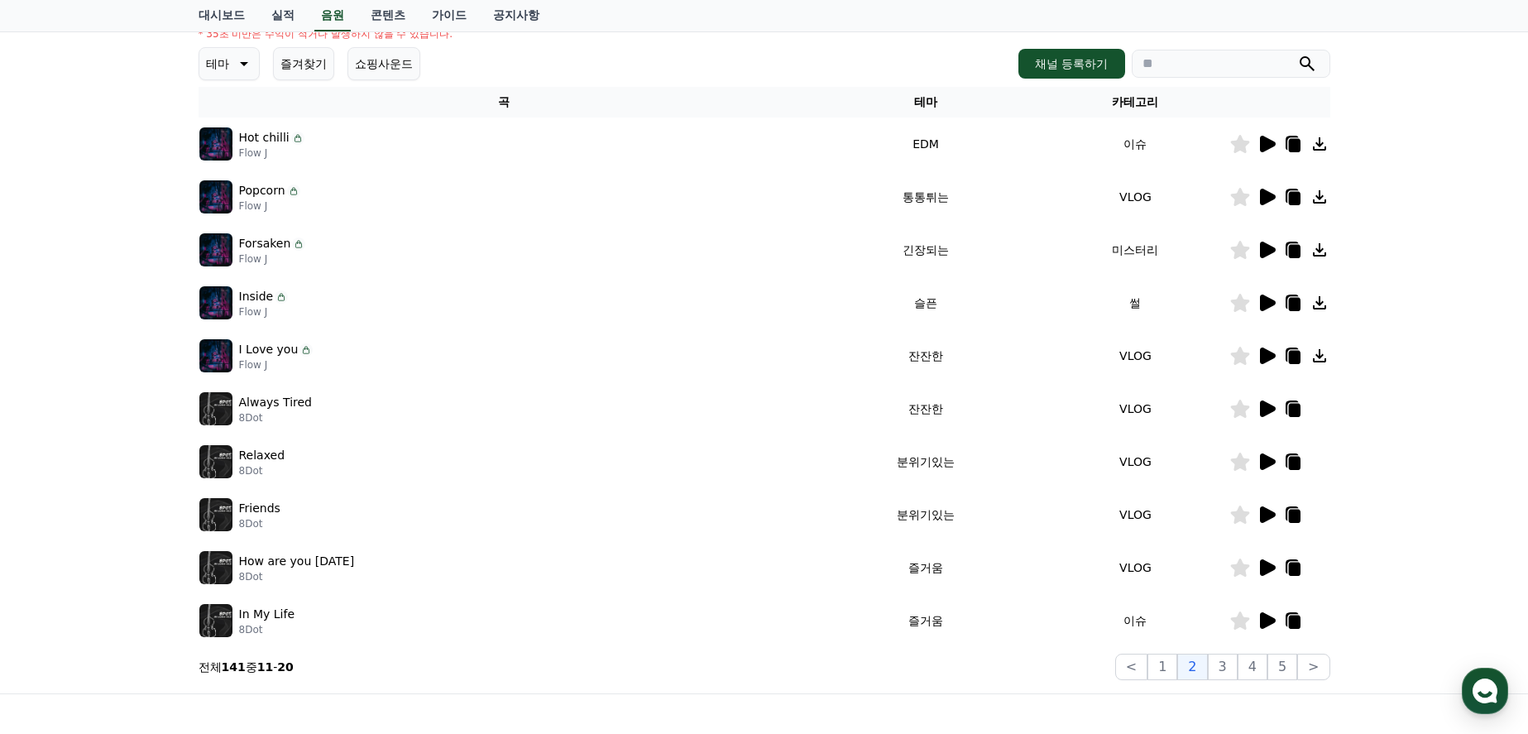
click at [1268, 513] on icon at bounding box center [1268, 514] width 16 height 17
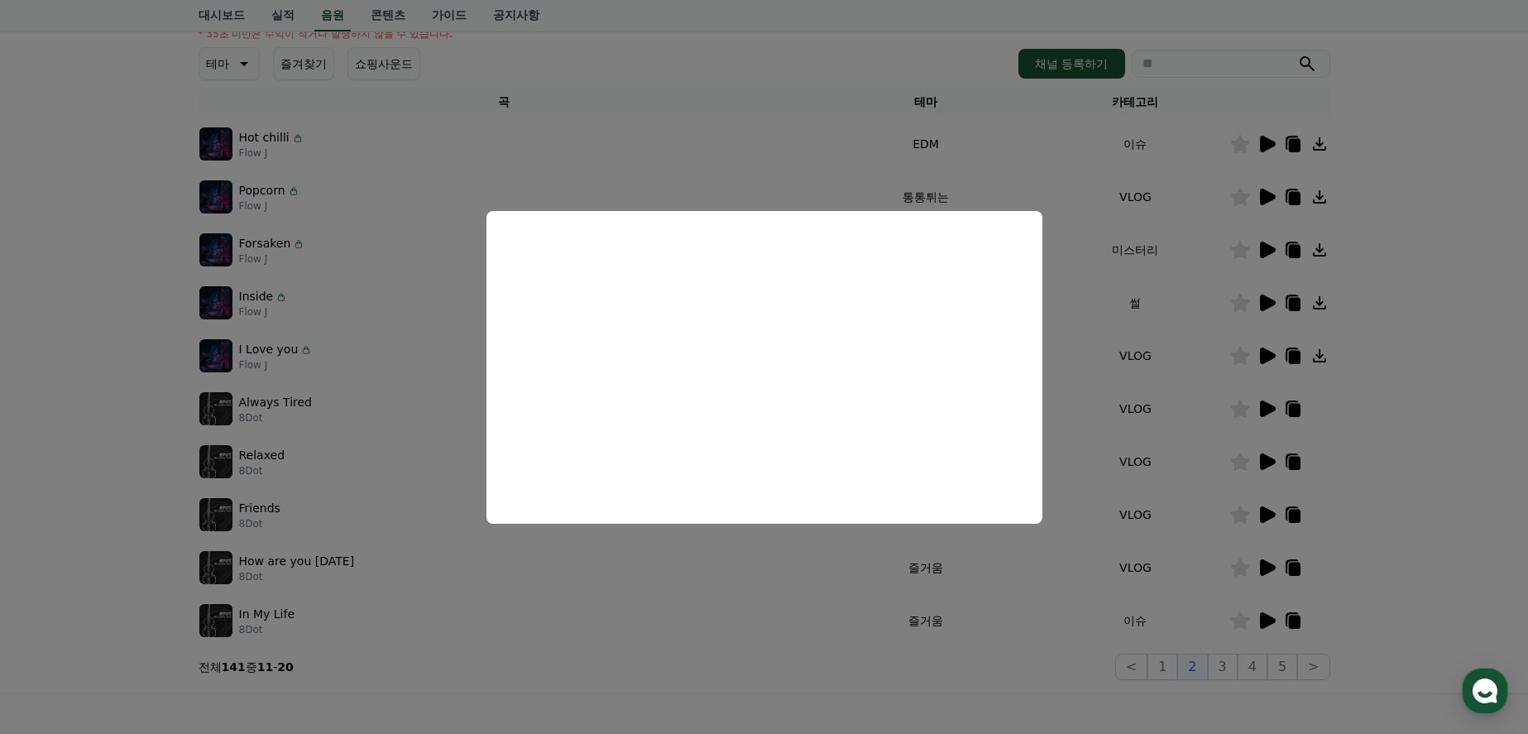
click at [1435, 531] on button "close modal" at bounding box center [764, 367] width 1528 height 734
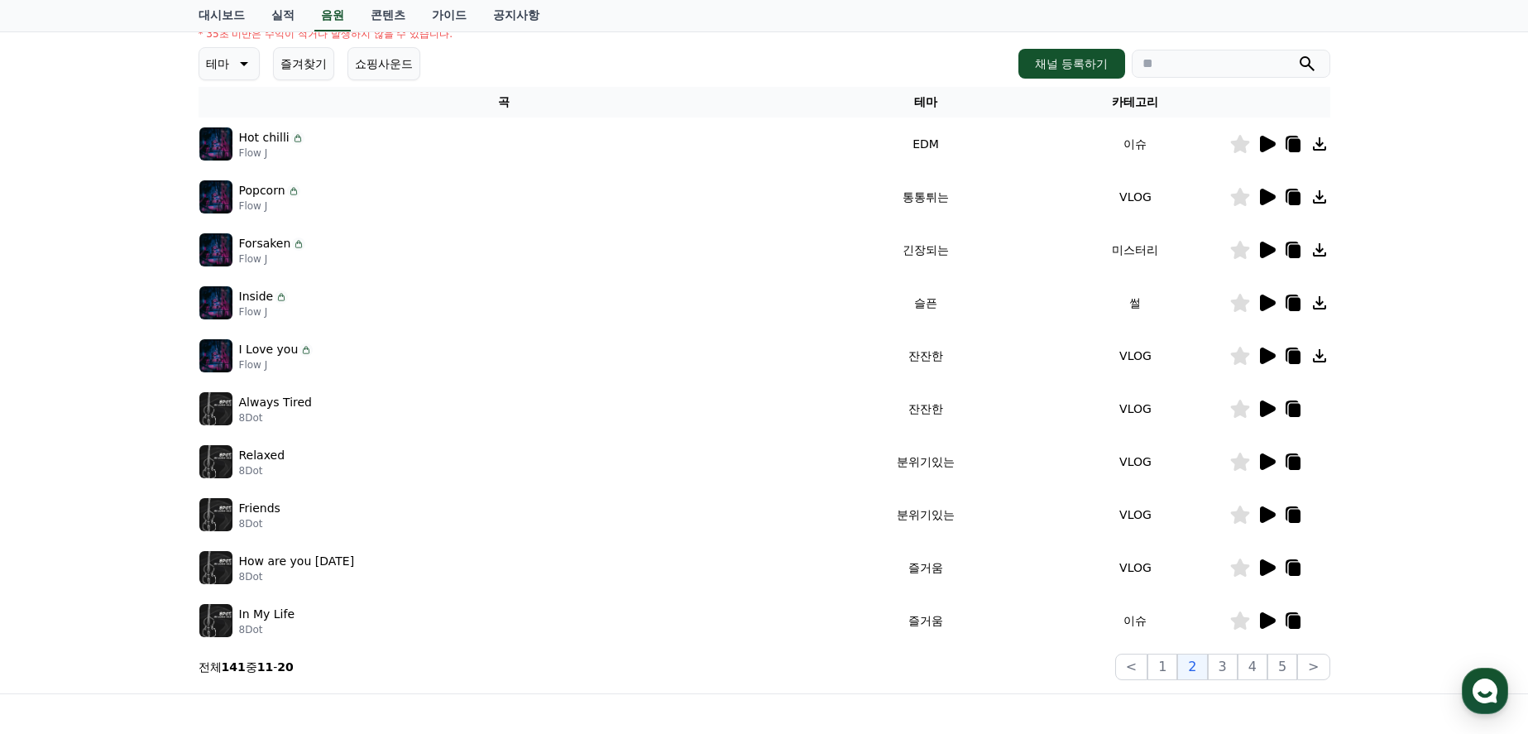
click at [1264, 459] on icon at bounding box center [1268, 461] width 16 height 17
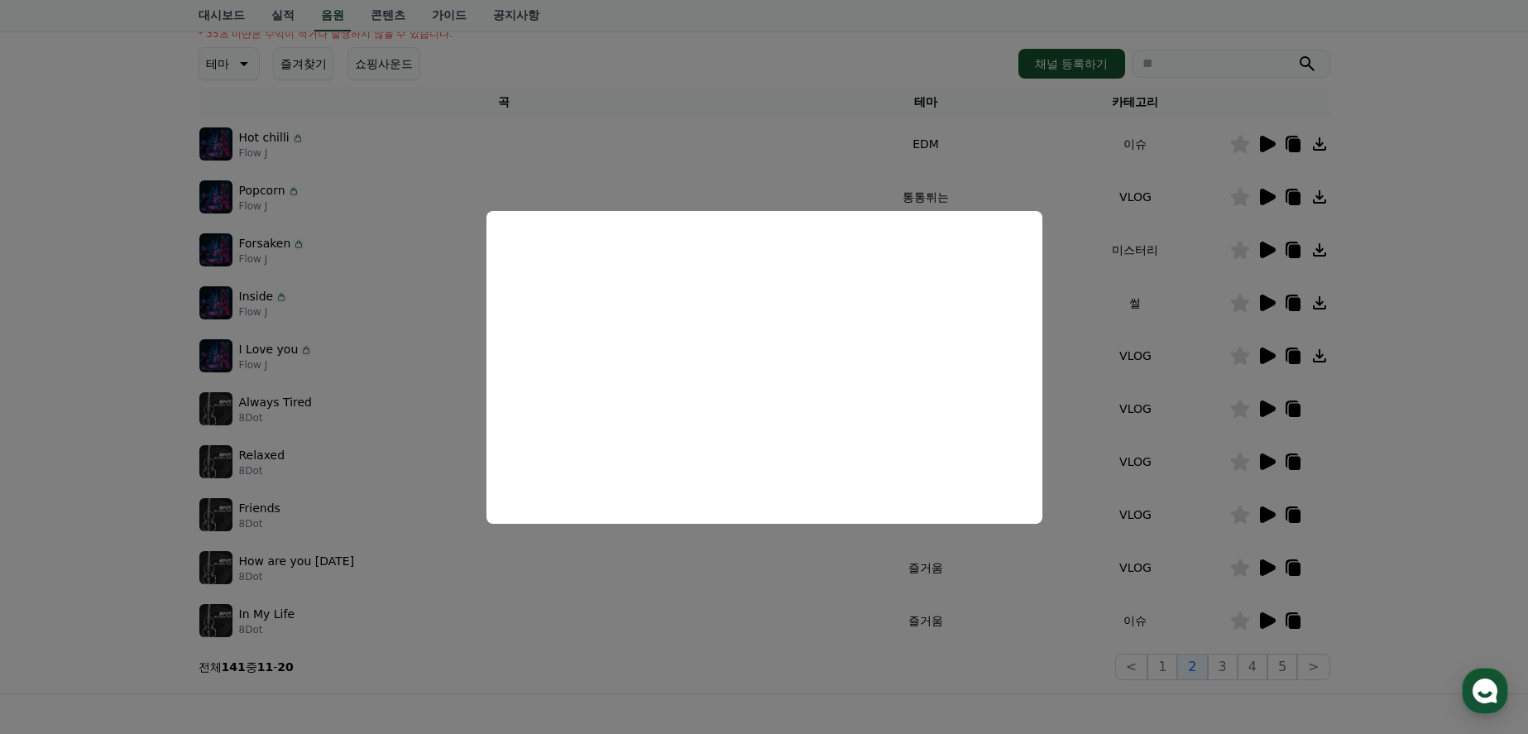
click at [1484, 490] on button "close modal" at bounding box center [764, 367] width 1528 height 734
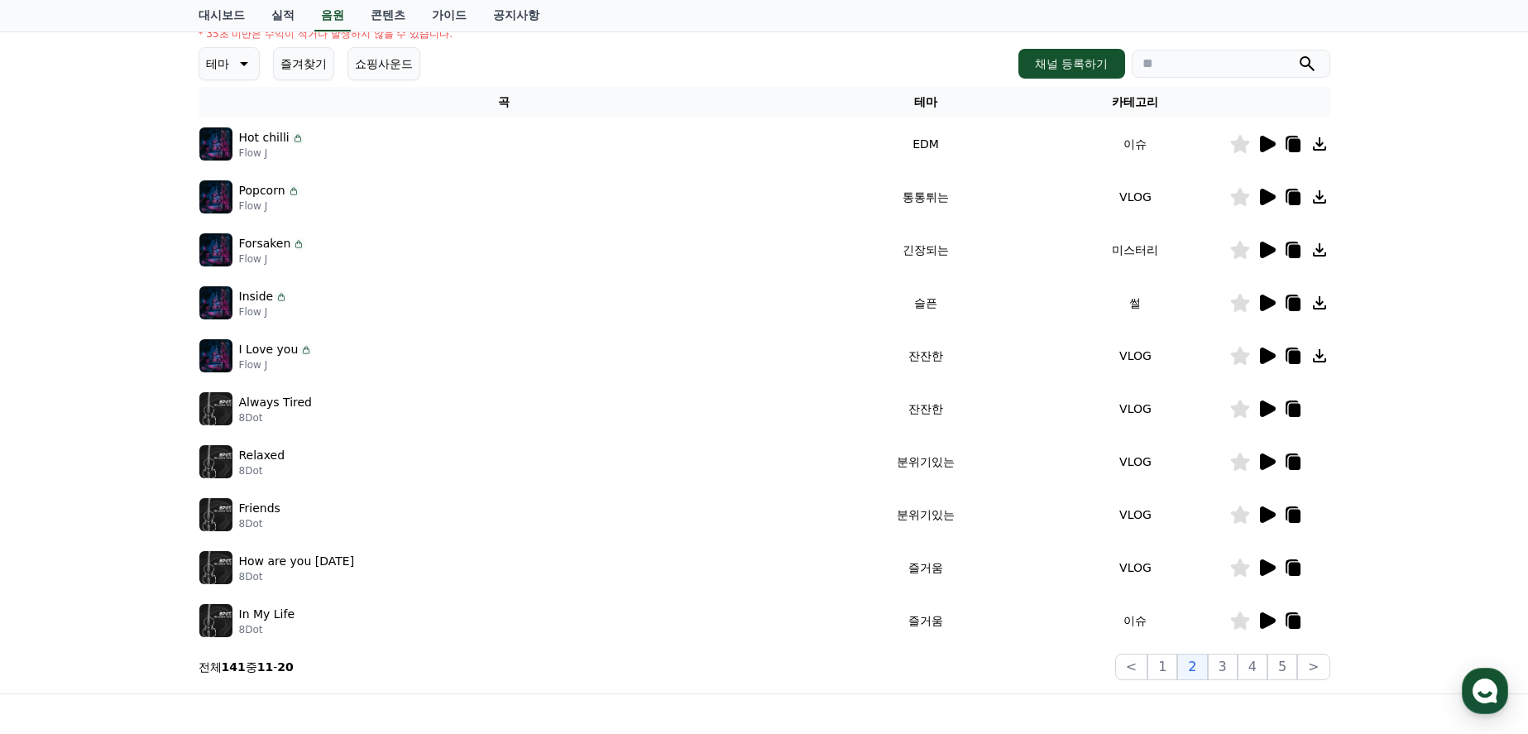
click at [1261, 354] on icon at bounding box center [1268, 355] width 16 height 17
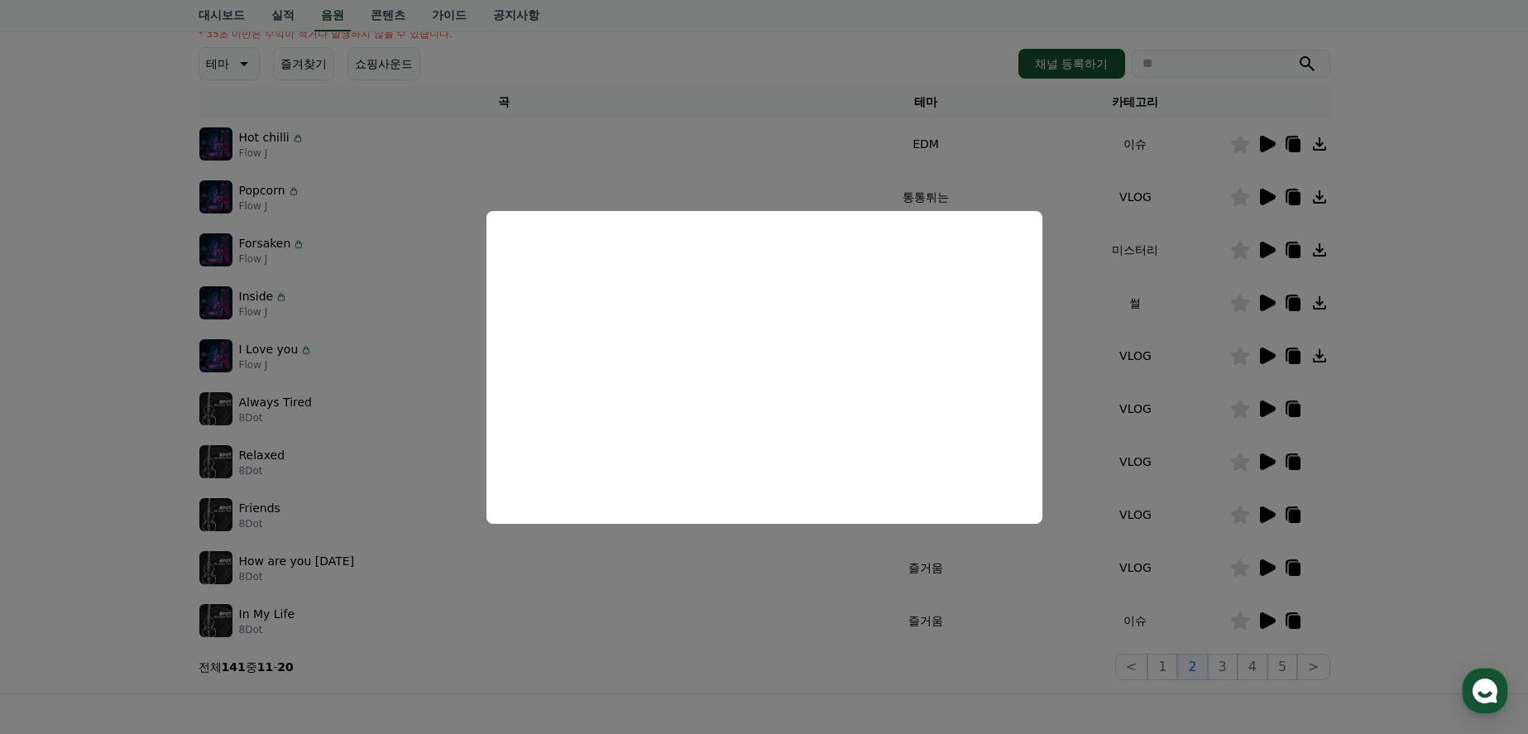
click at [1434, 471] on button "close modal" at bounding box center [764, 367] width 1528 height 734
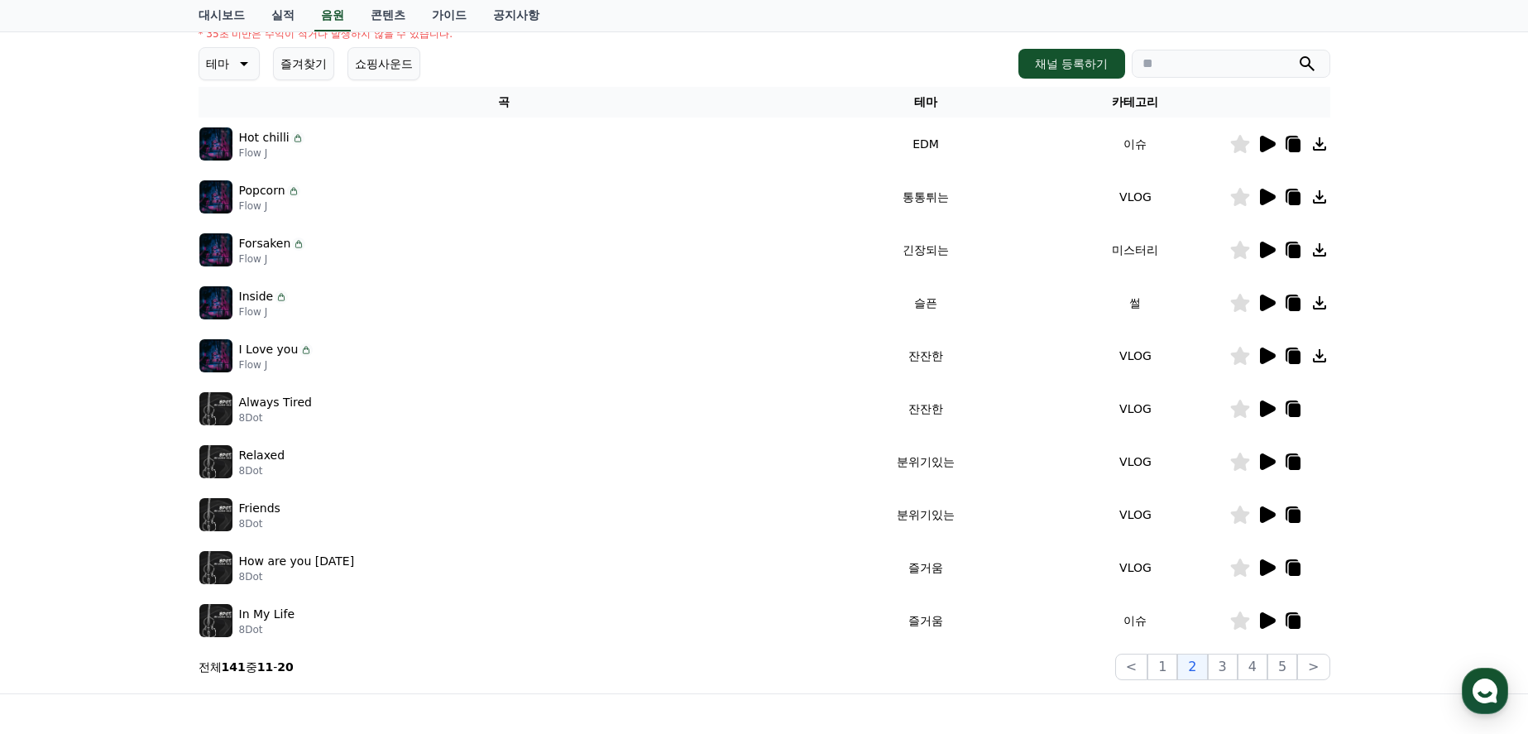
click at [1272, 412] on icon at bounding box center [1267, 409] width 20 height 20
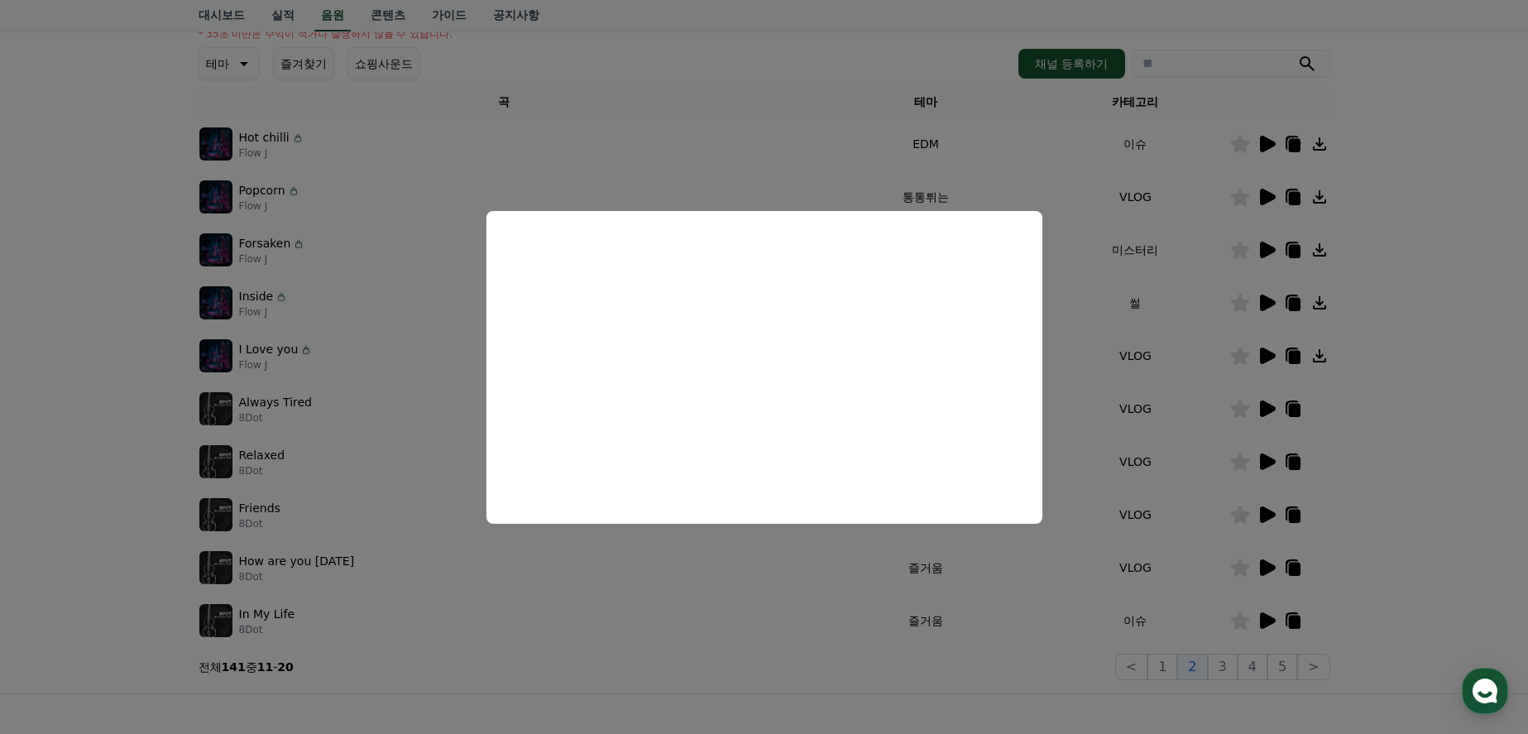
click at [1458, 490] on button "close modal" at bounding box center [764, 367] width 1528 height 734
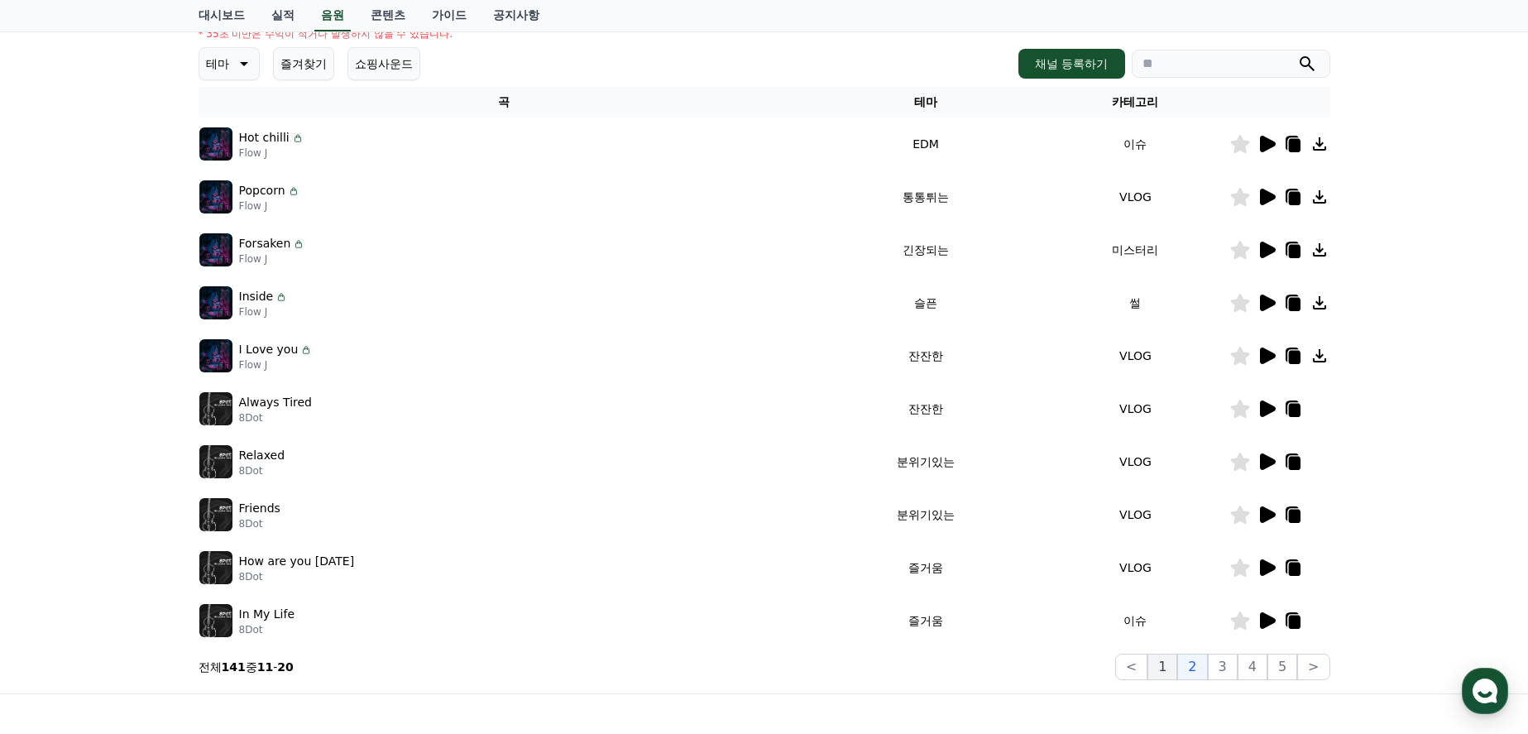
click at [1174, 673] on button "1" at bounding box center [1163, 667] width 30 height 26
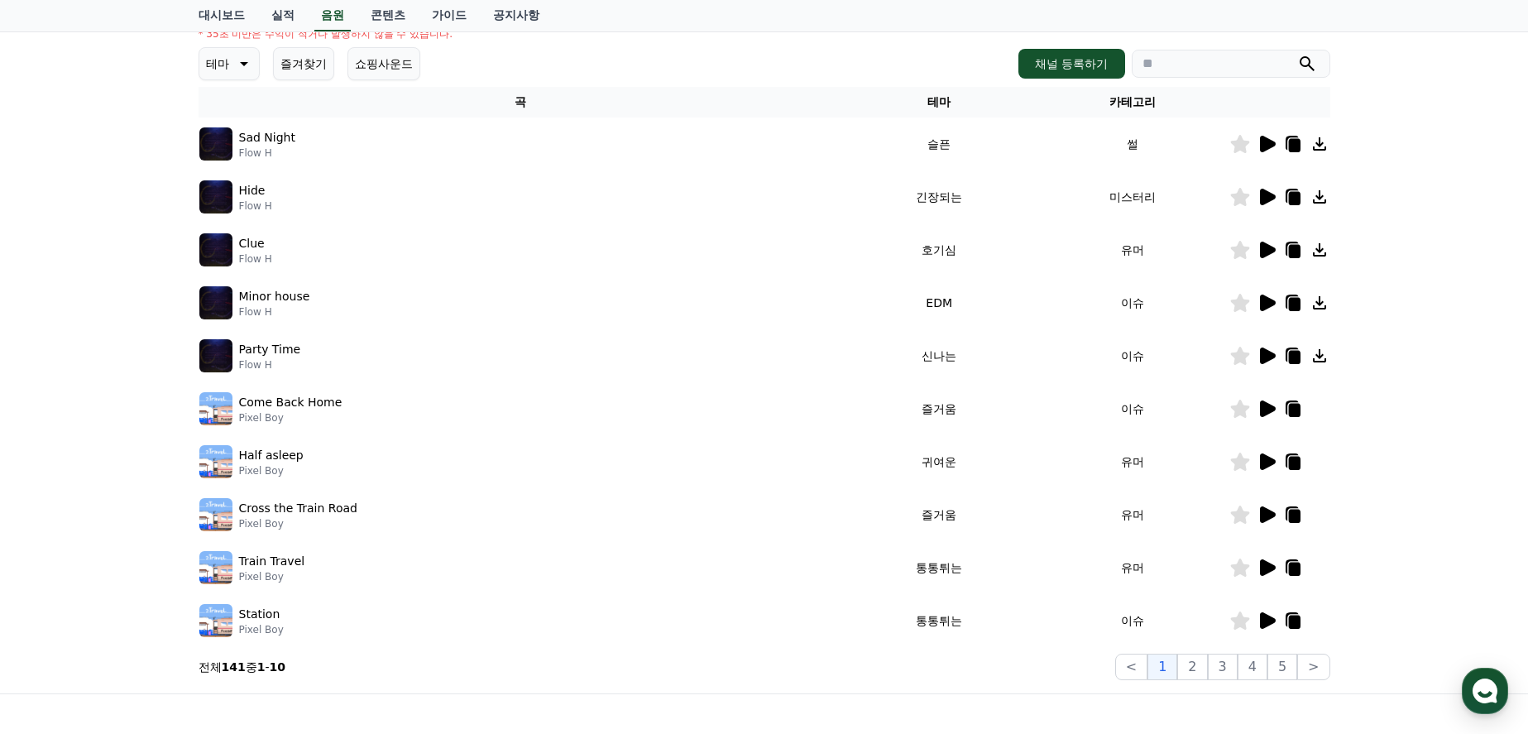
click at [1267, 253] on icon at bounding box center [1268, 250] width 16 height 17
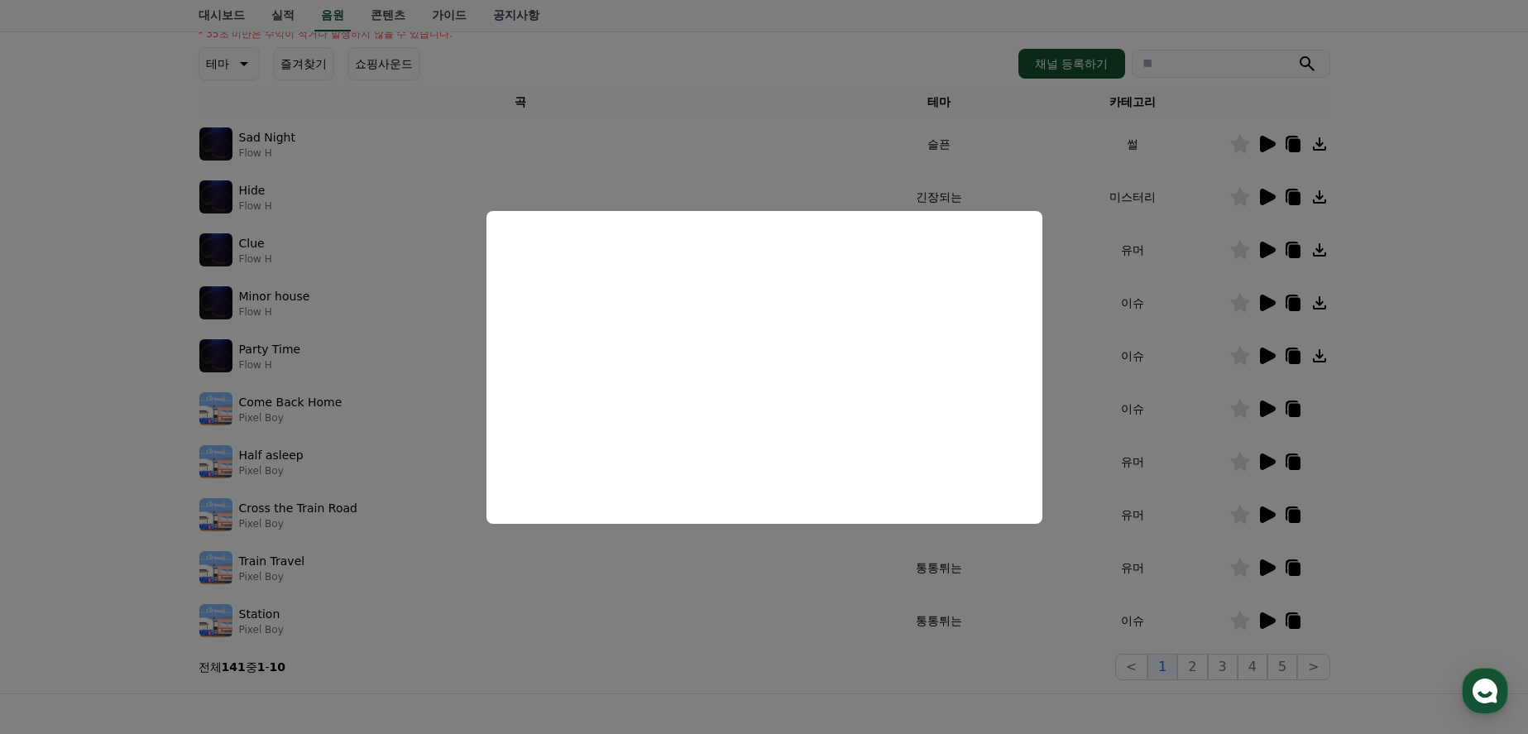
click at [1440, 421] on button "close modal" at bounding box center [764, 367] width 1528 height 734
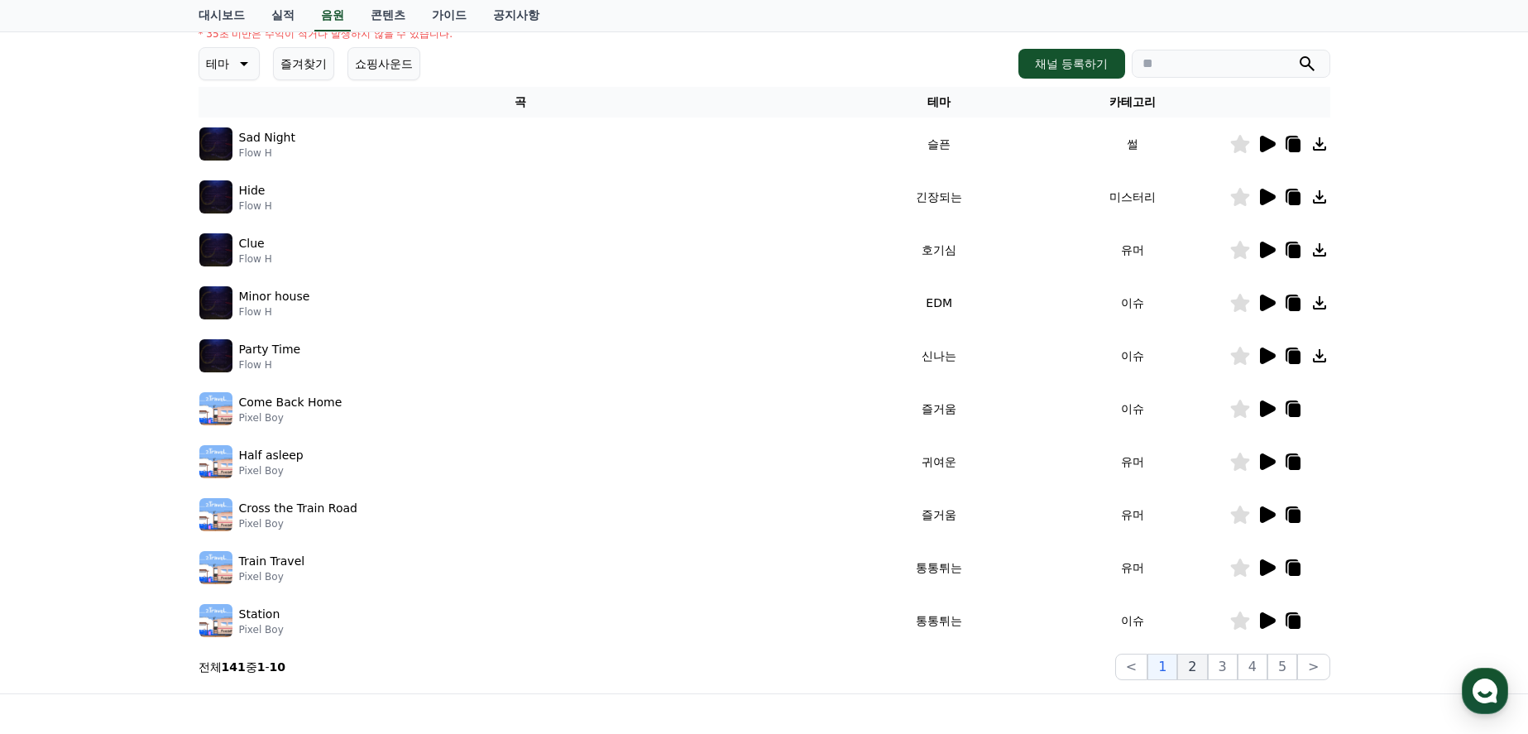
click at [1207, 666] on button "2" at bounding box center [1192, 667] width 30 height 26
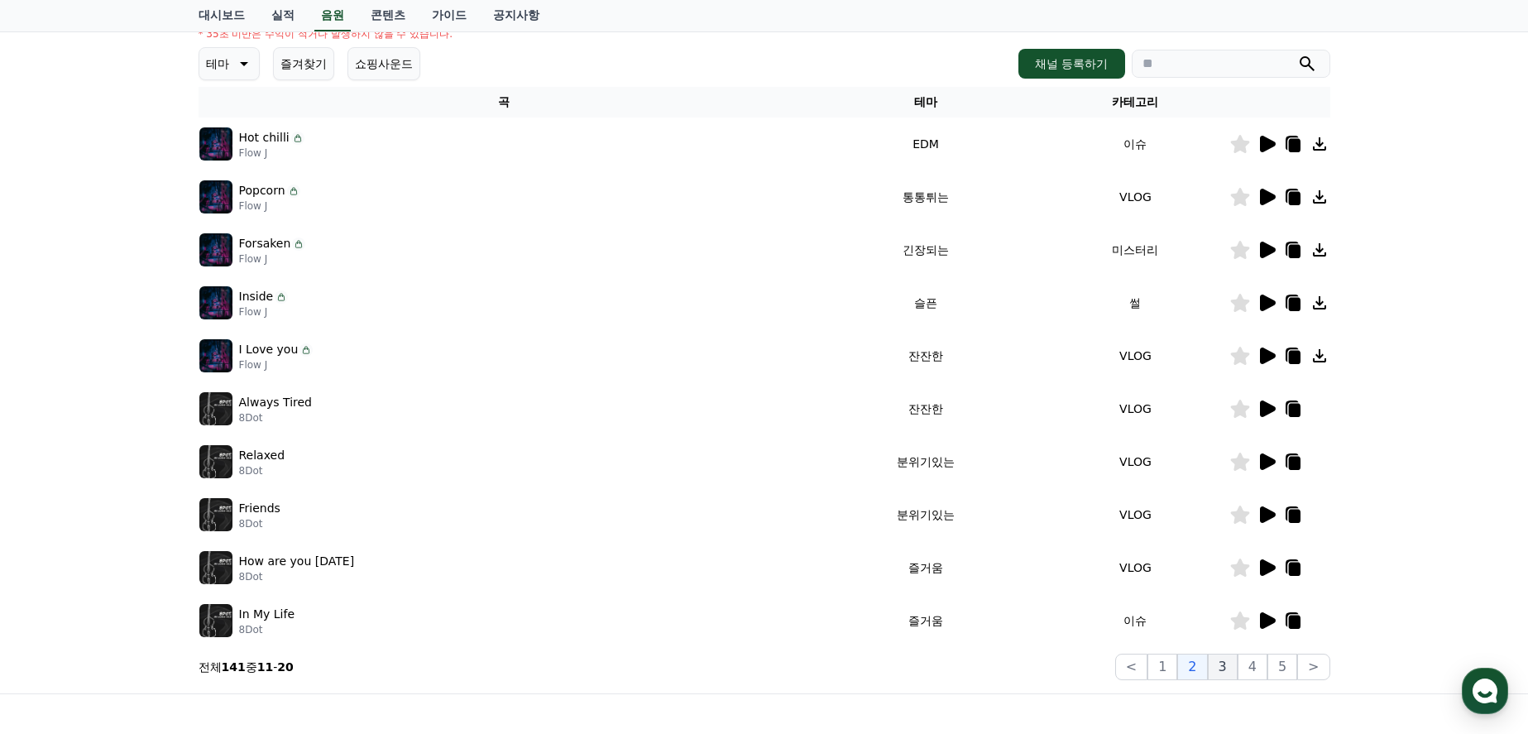
click at [1227, 667] on button "3" at bounding box center [1223, 667] width 30 height 26
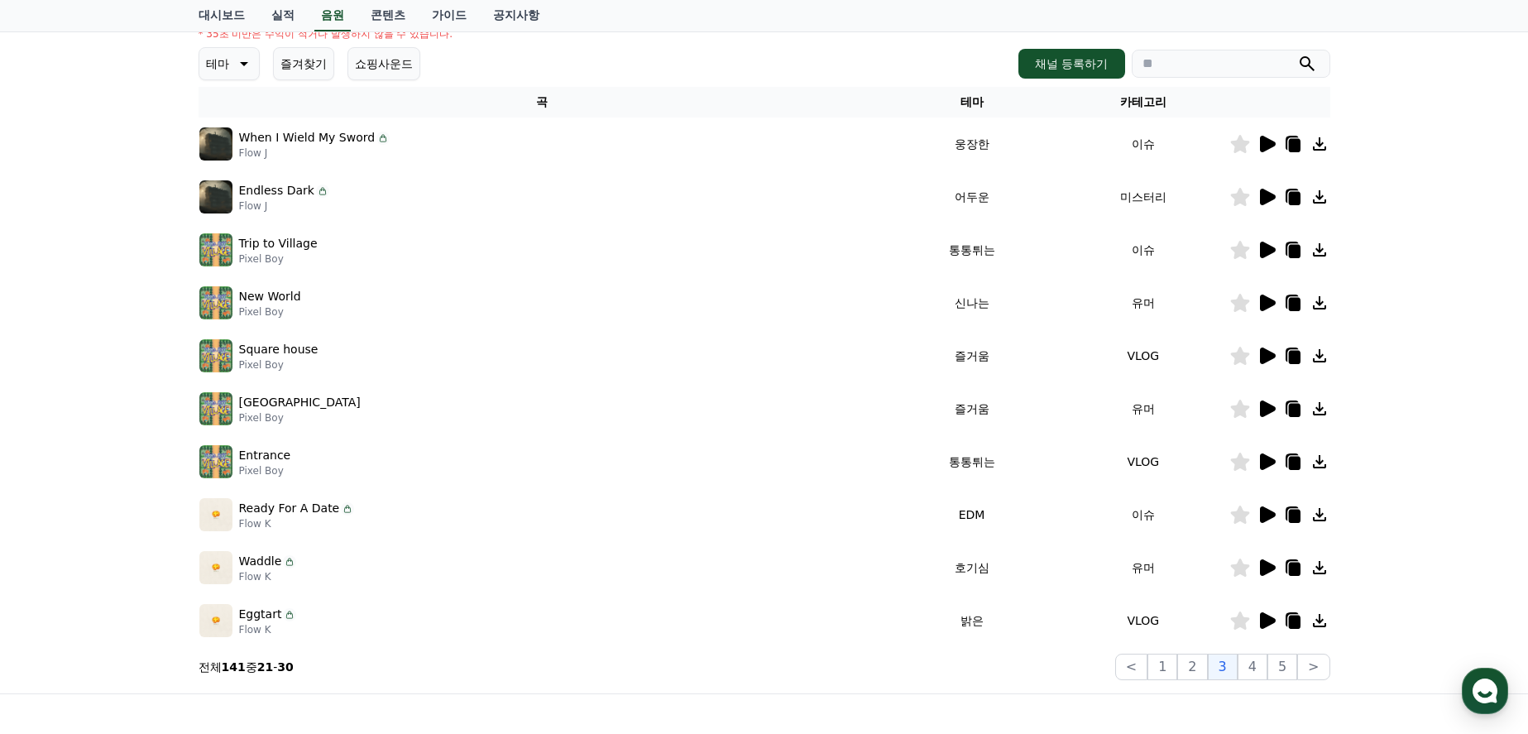
click at [1267, 568] on icon at bounding box center [1268, 567] width 16 height 17
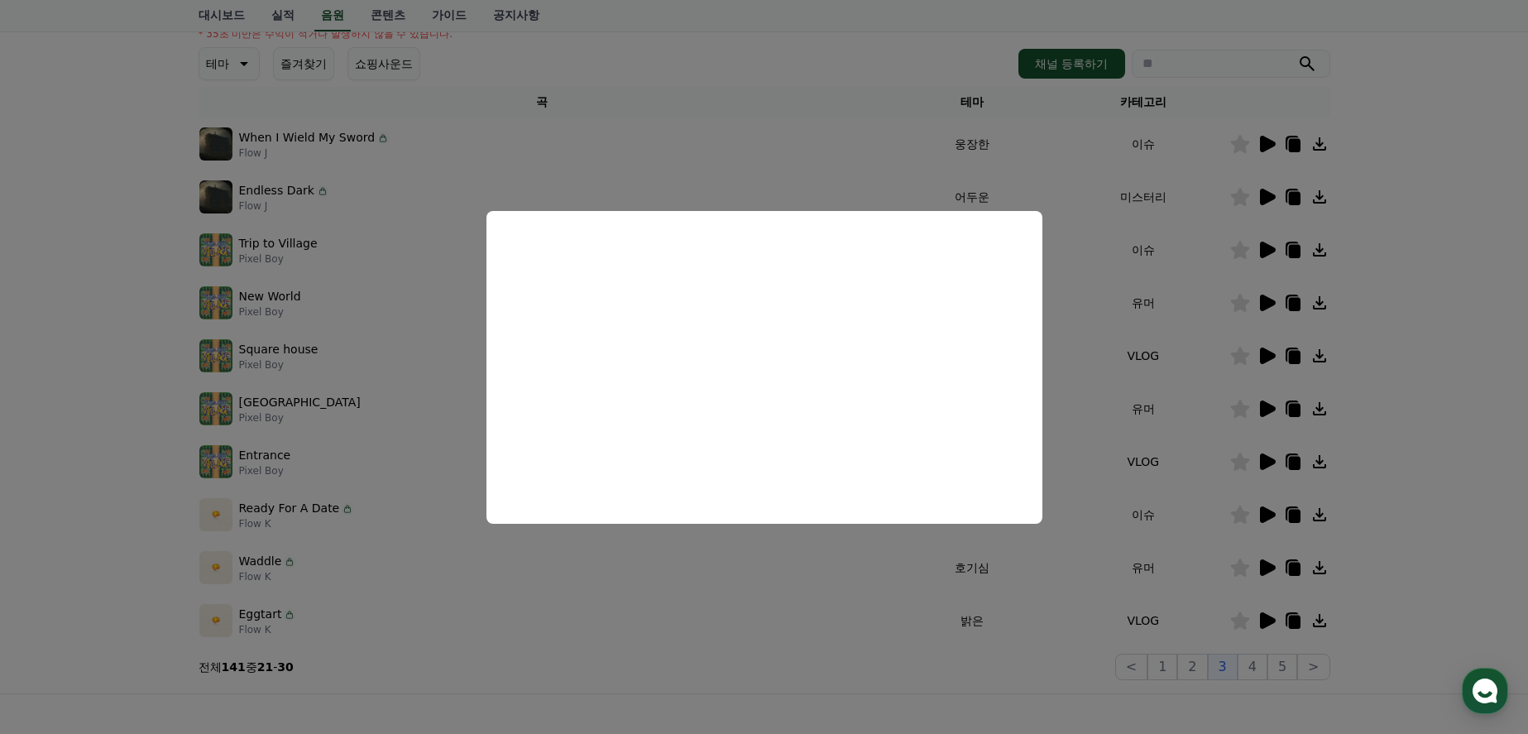
click at [1454, 463] on button "close modal" at bounding box center [764, 367] width 1528 height 734
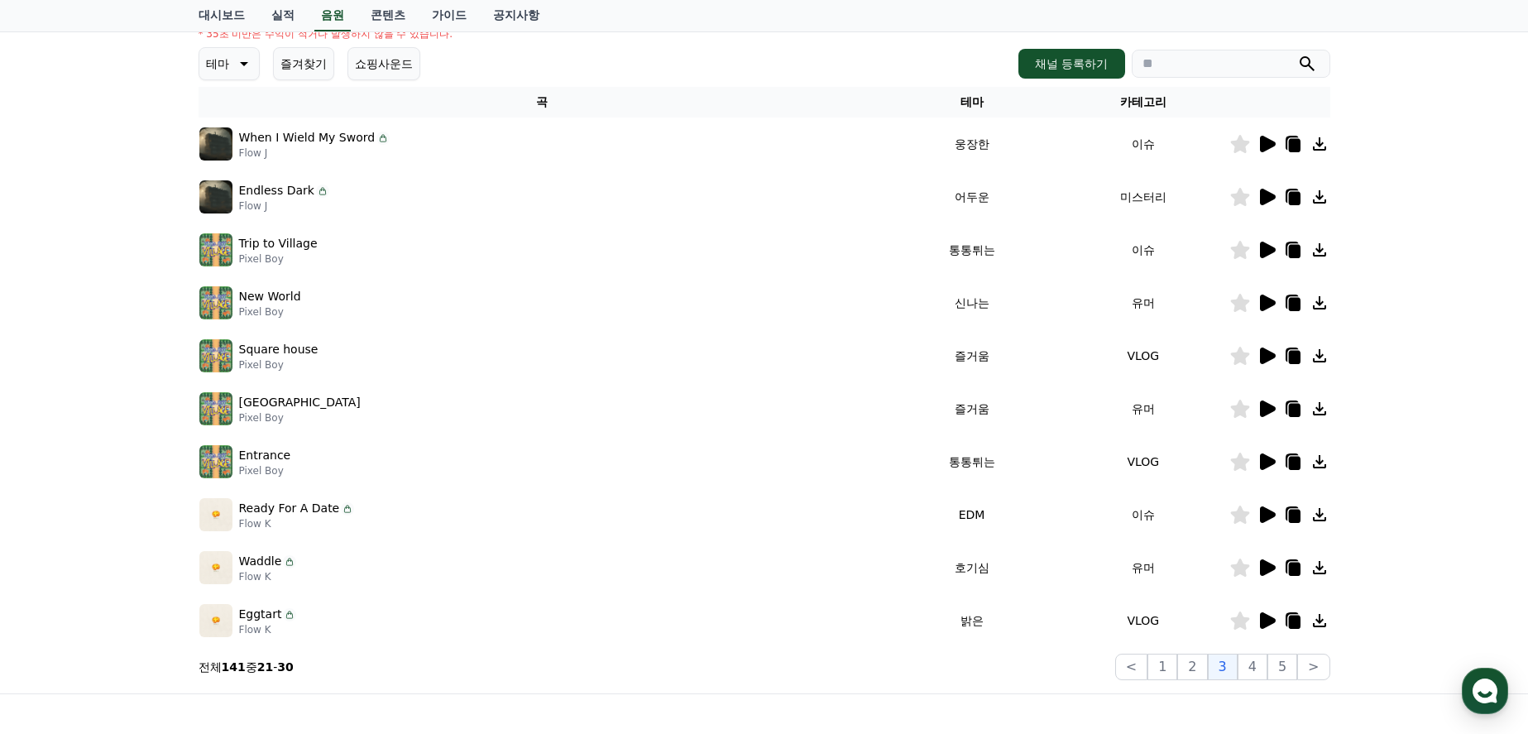
click at [1268, 622] on icon at bounding box center [1268, 620] width 16 height 17
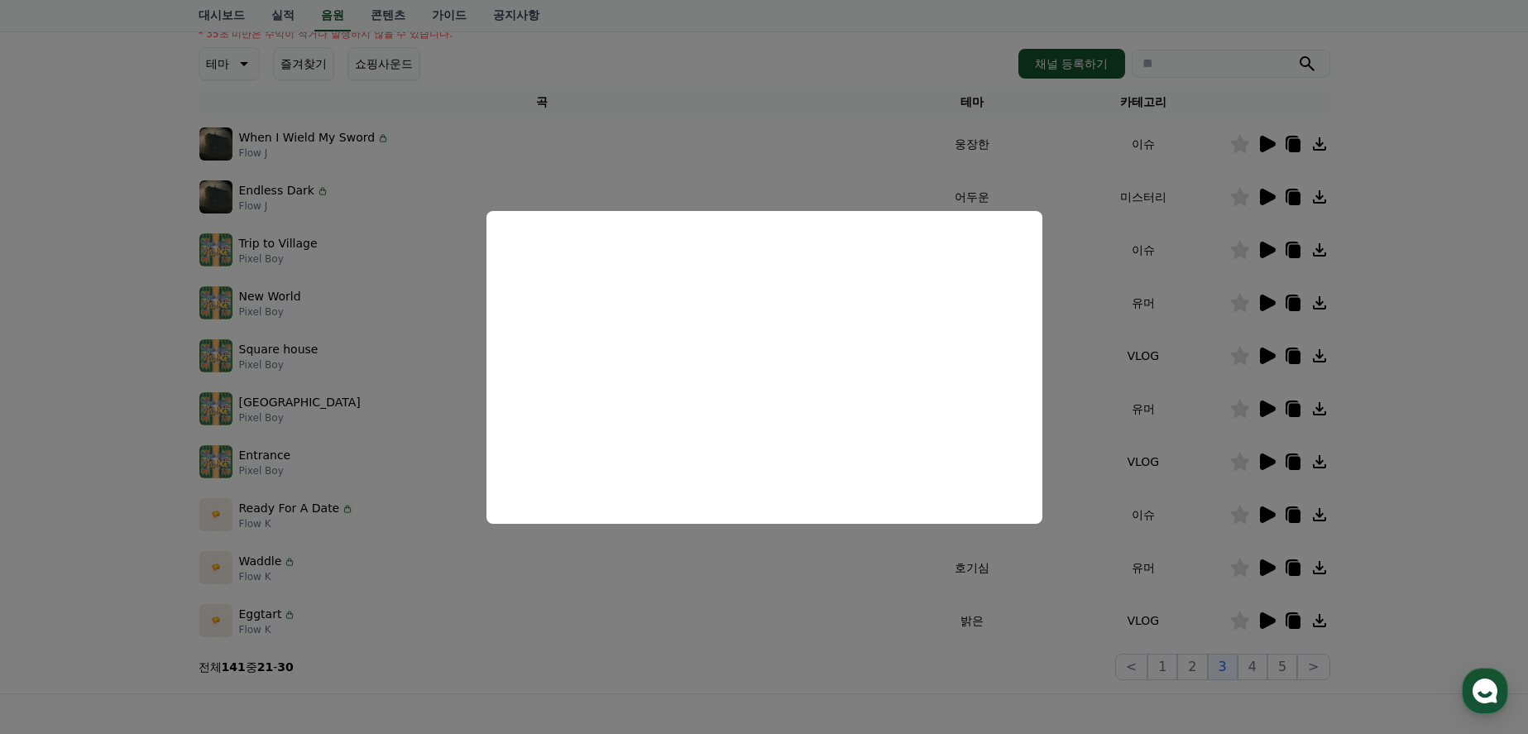
click at [1454, 492] on button "close modal" at bounding box center [764, 367] width 1528 height 734
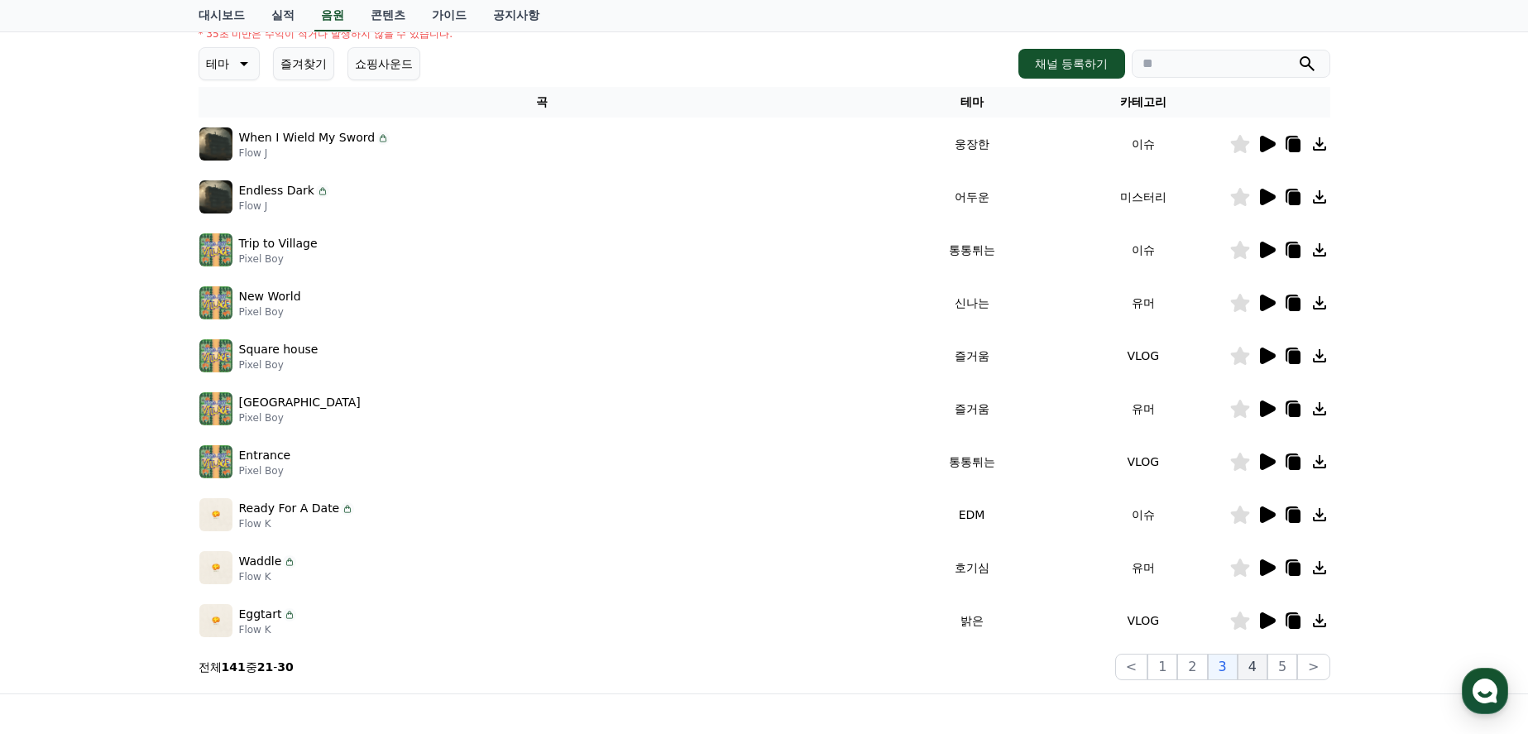
click at [1263, 665] on button "4" at bounding box center [1253, 667] width 30 height 26
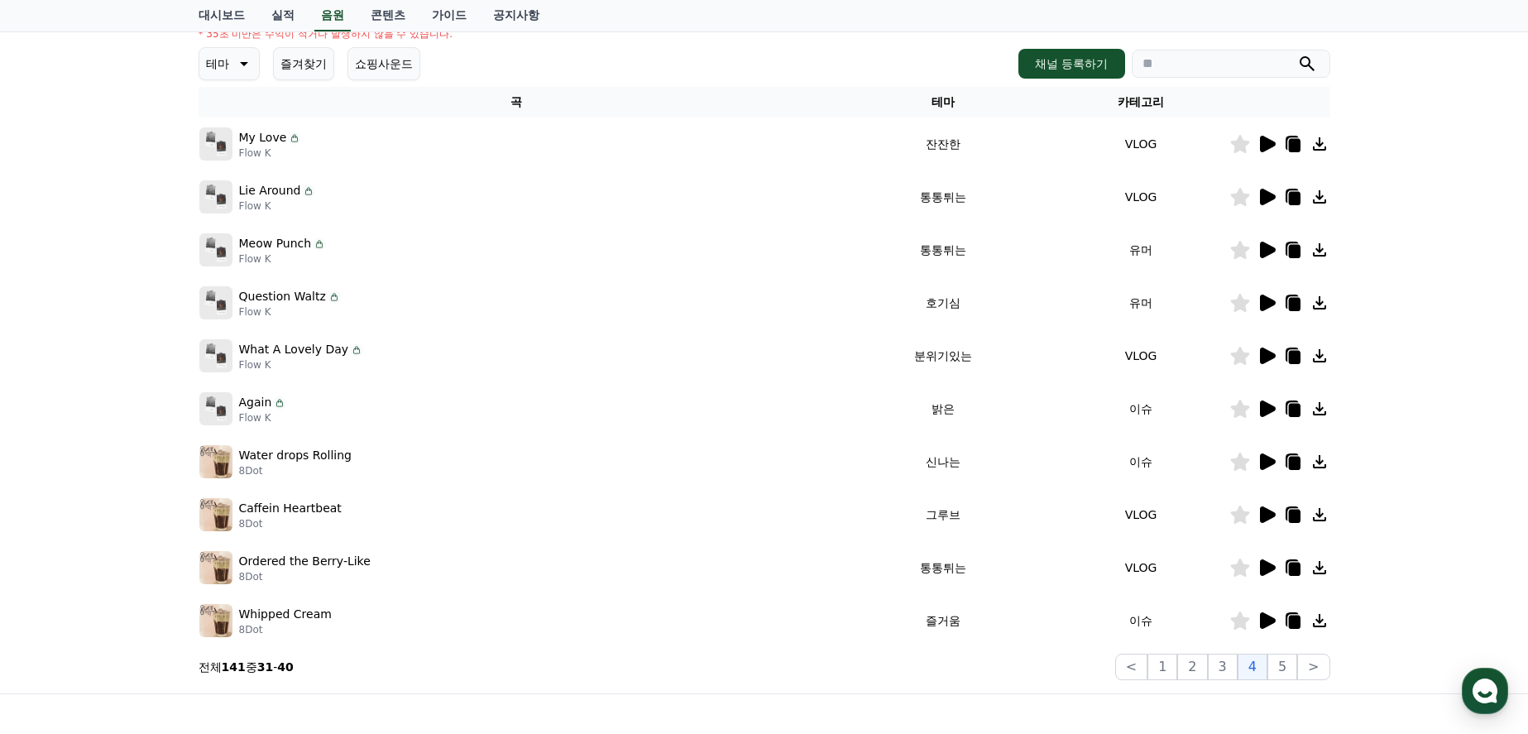
click at [1265, 309] on icon at bounding box center [1268, 303] width 16 height 17
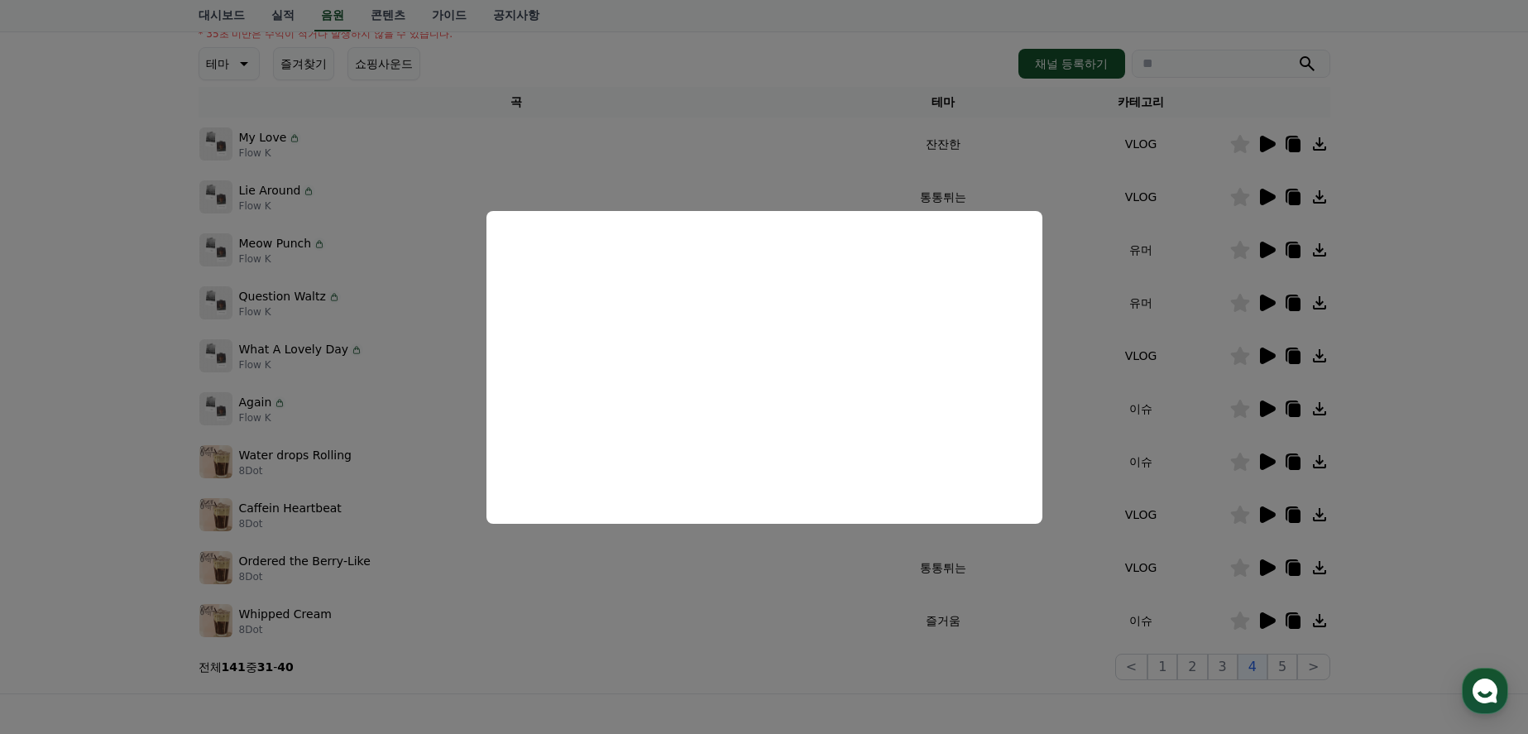
click at [1456, 426] on button "close modal" at bounding box center [764, 367] width 1528 height 734
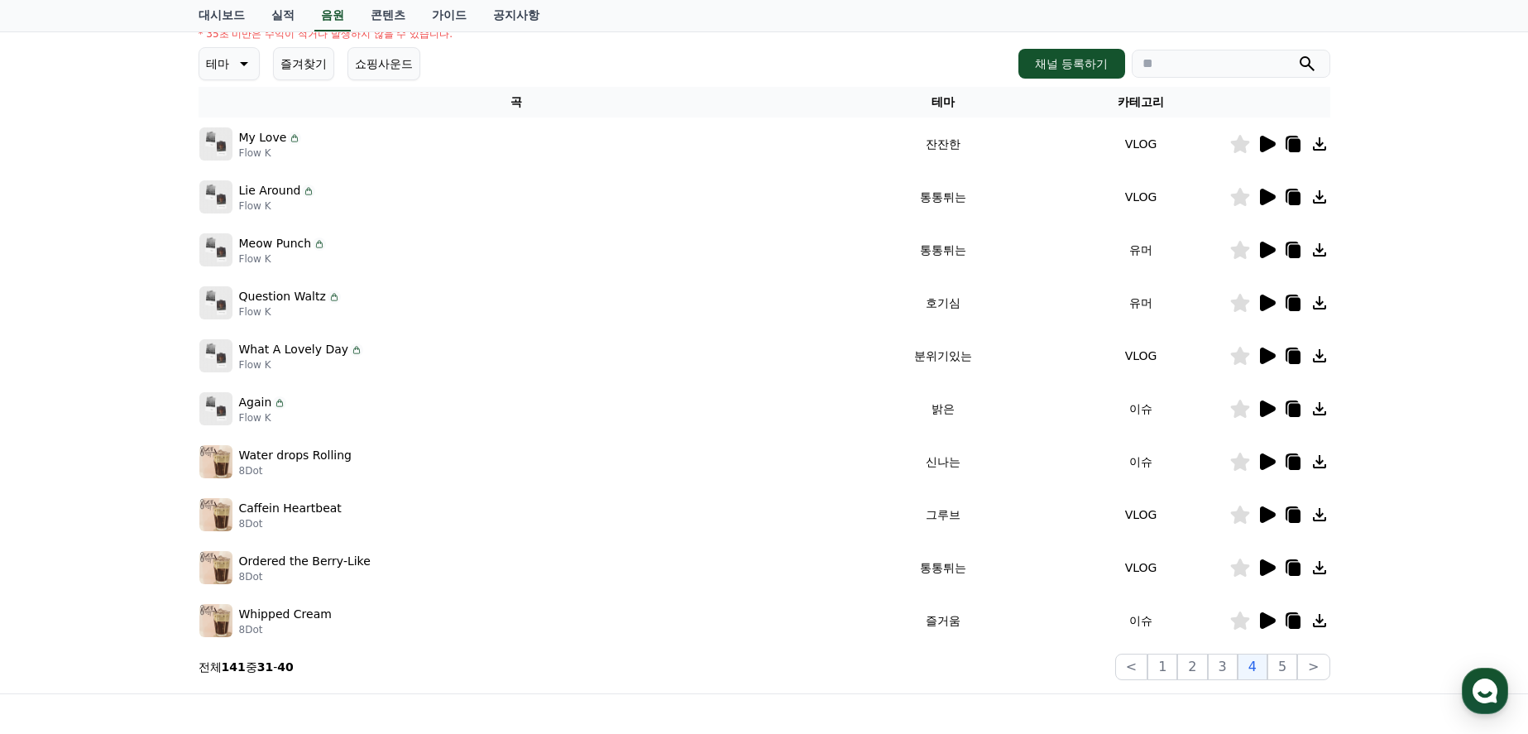
click at [1268, 142] on icon at bounding box center [1268, 144] width 16 height 17
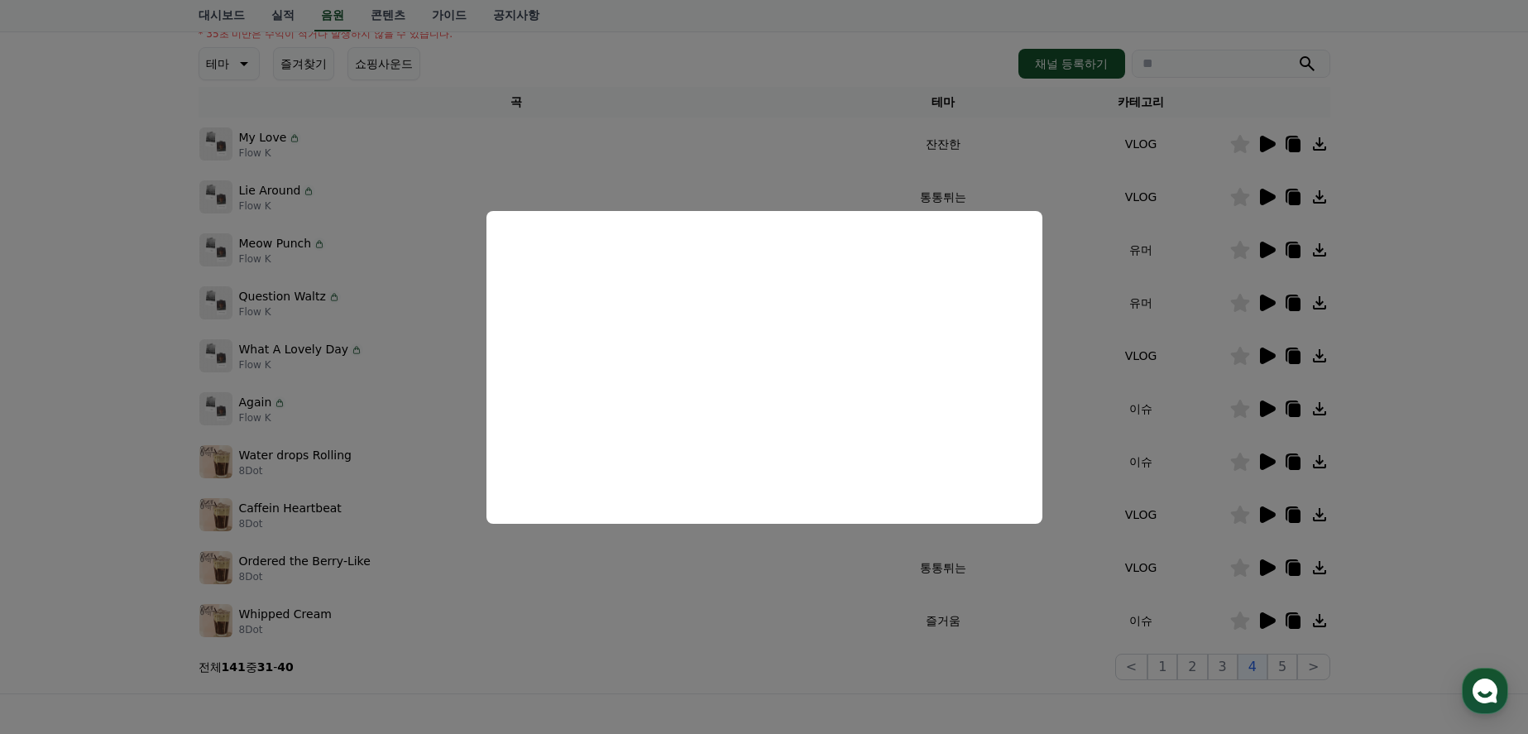
click at [1447, 406] on button "close modal" at bounding box center [764, 367] width 1528 height 734
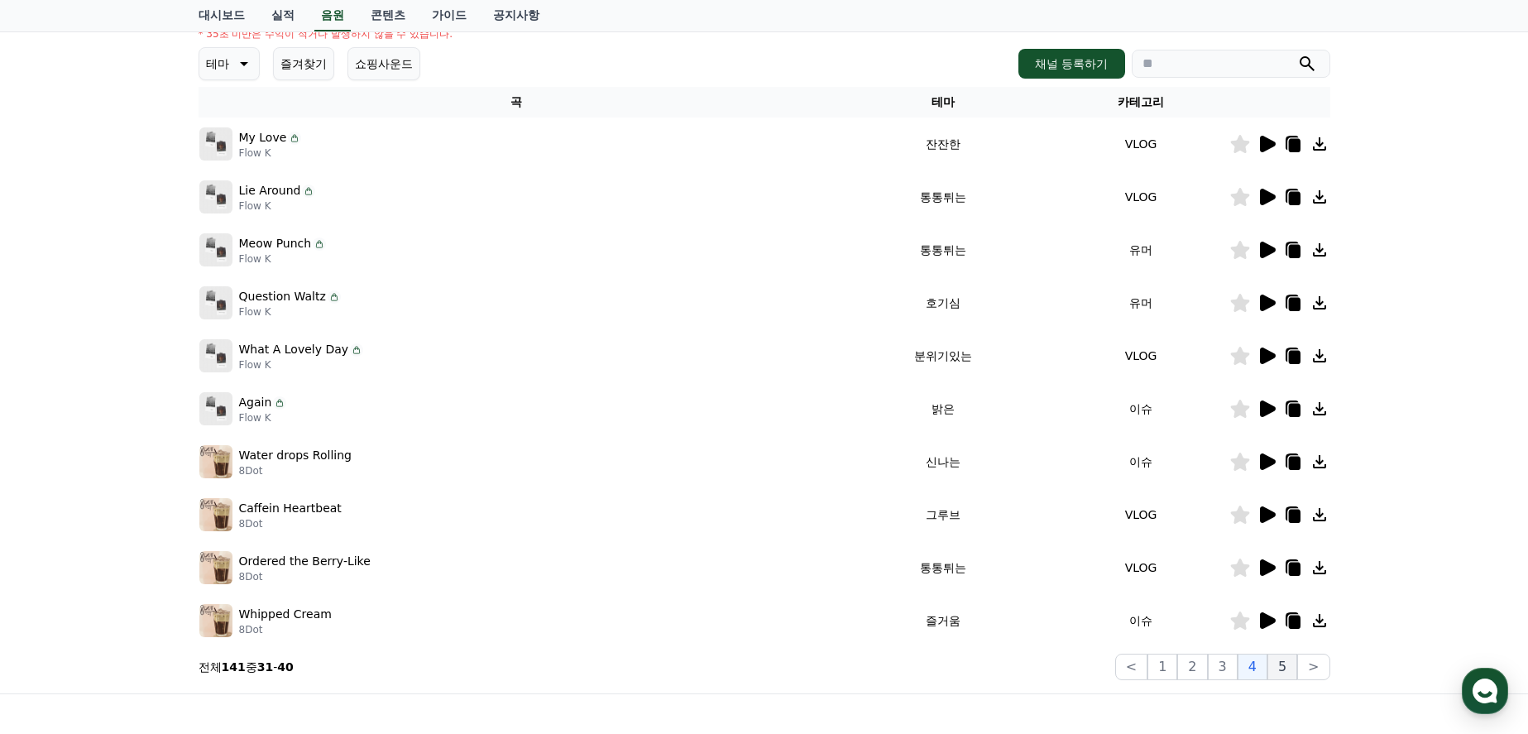
click at [1280, 667] on button "5" at bounding box center [1283, 667] width 30 height 26
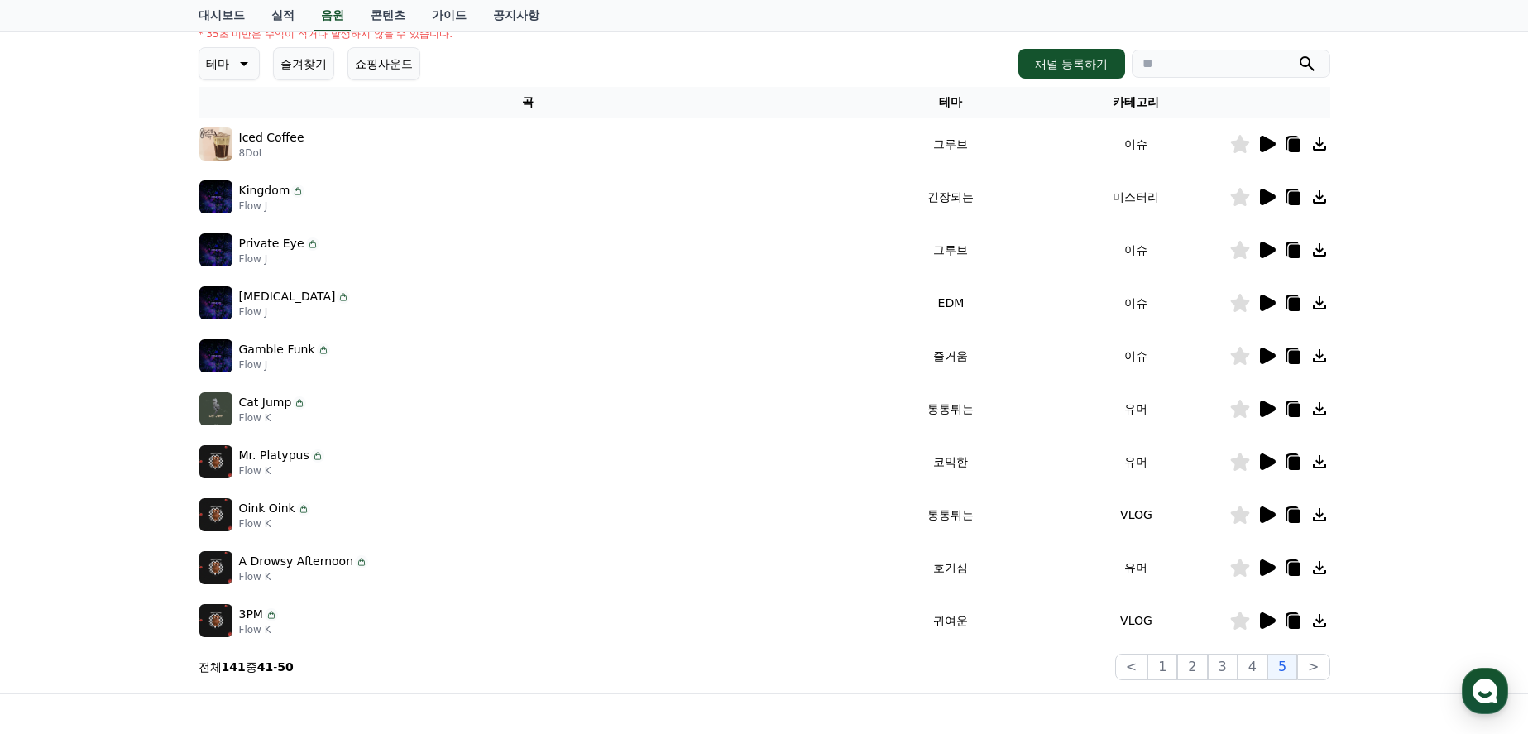
click at [1268, 566] on icon at bounding box center [1268, 567] width 16 height 17
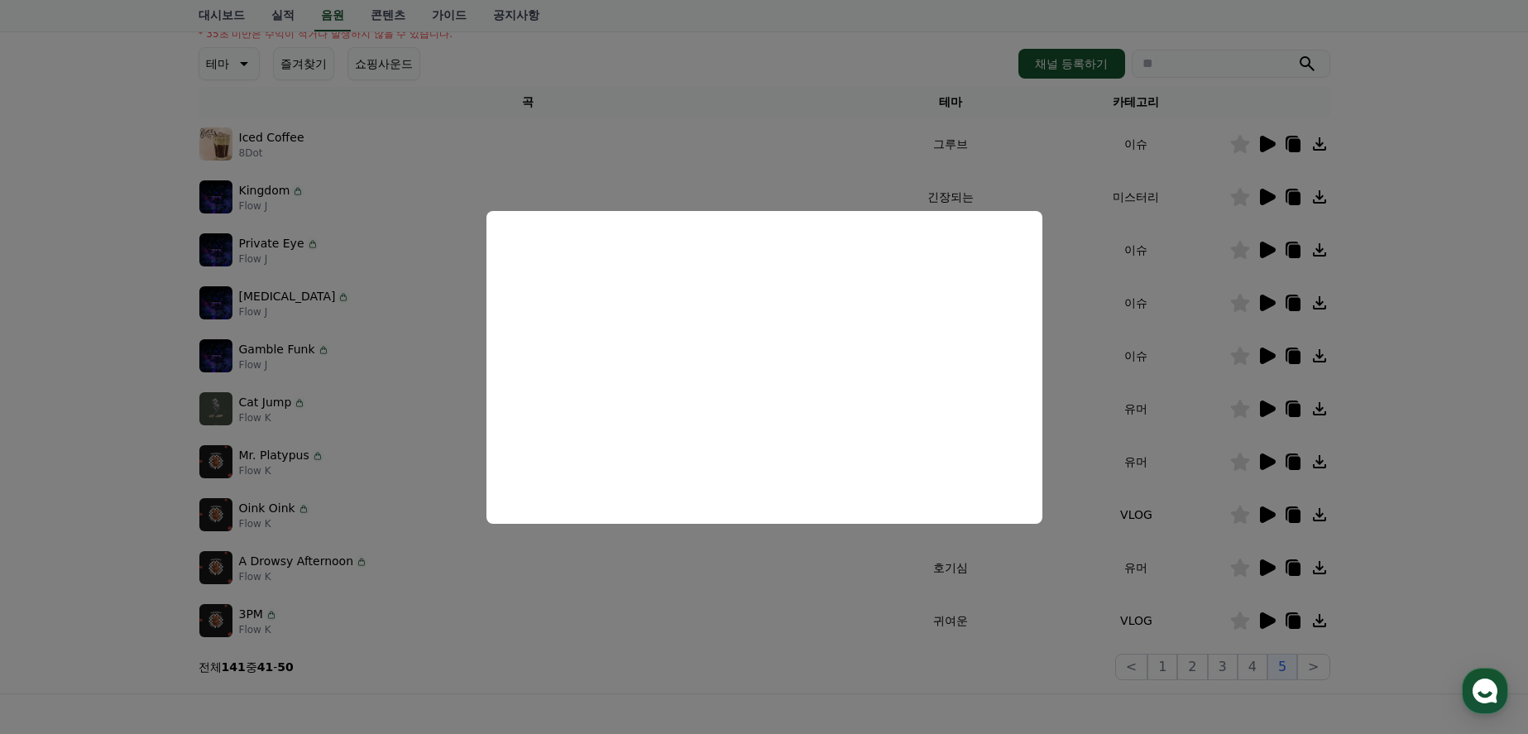
click at [1448, 441] on button "close modal" at bounding box center [764, 367] width 1528 height 734
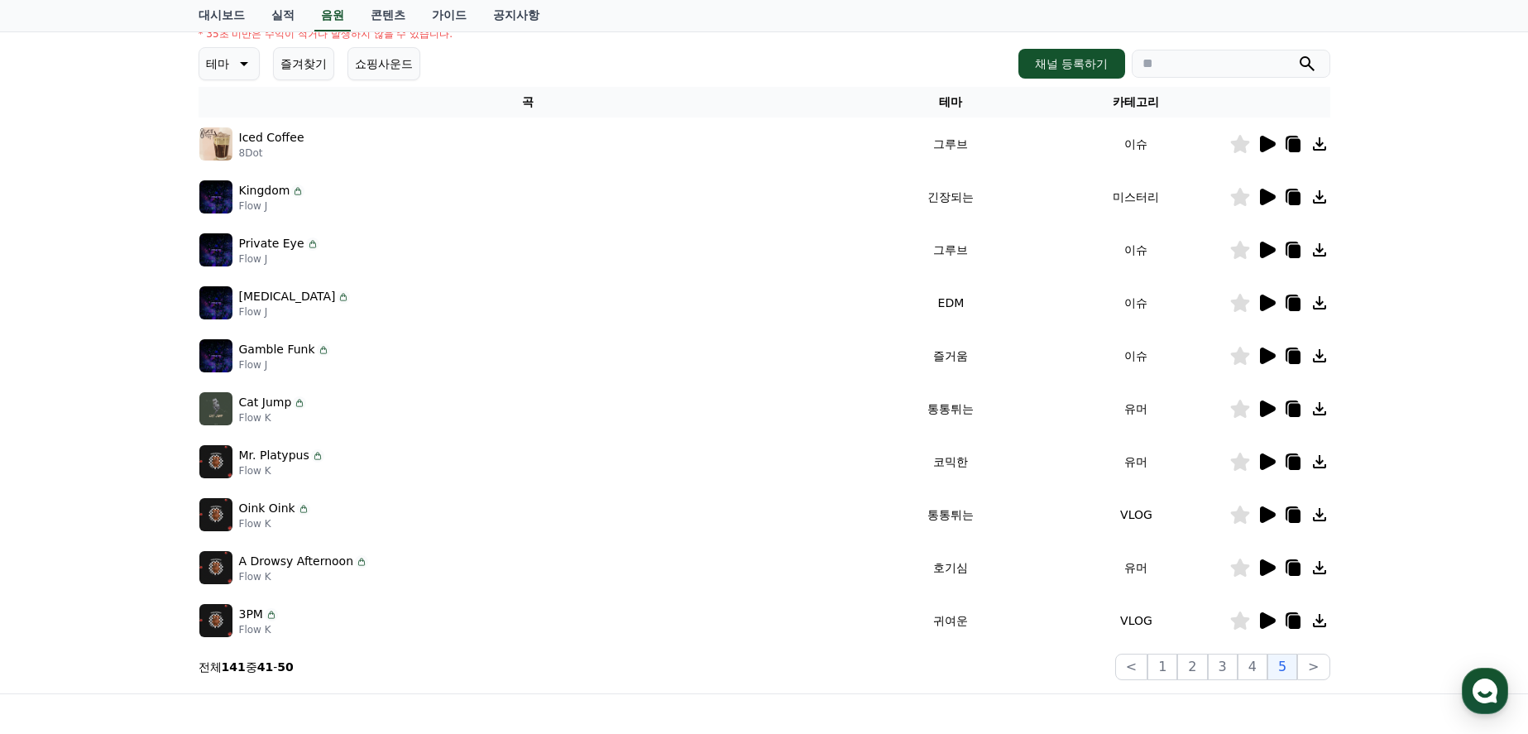
click at [1272, 615] on icon at bounding box center [1267, 621] width 20 height 20
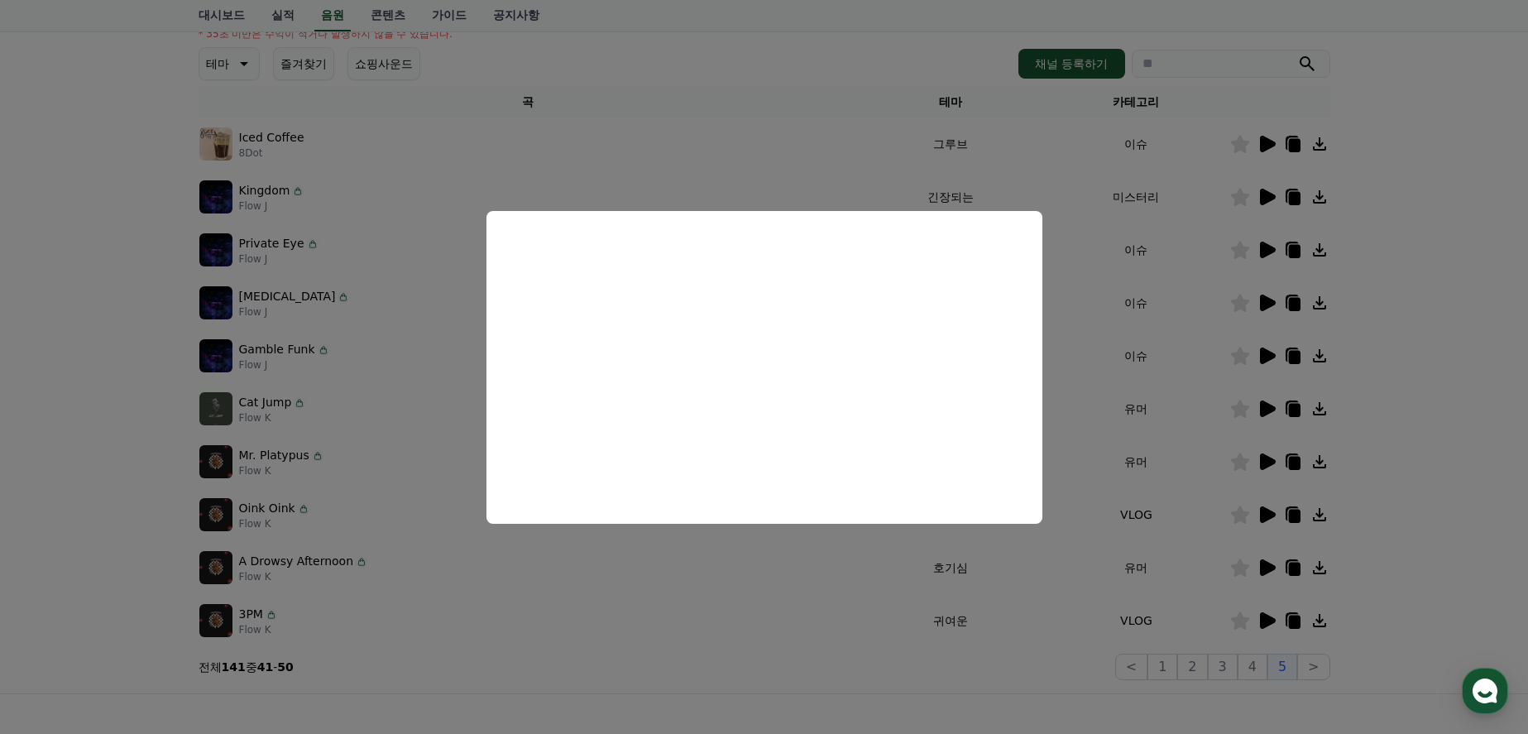
click at [1469, 447] on button "close modal" at bounding box center [764, 367] width 1528 height 734
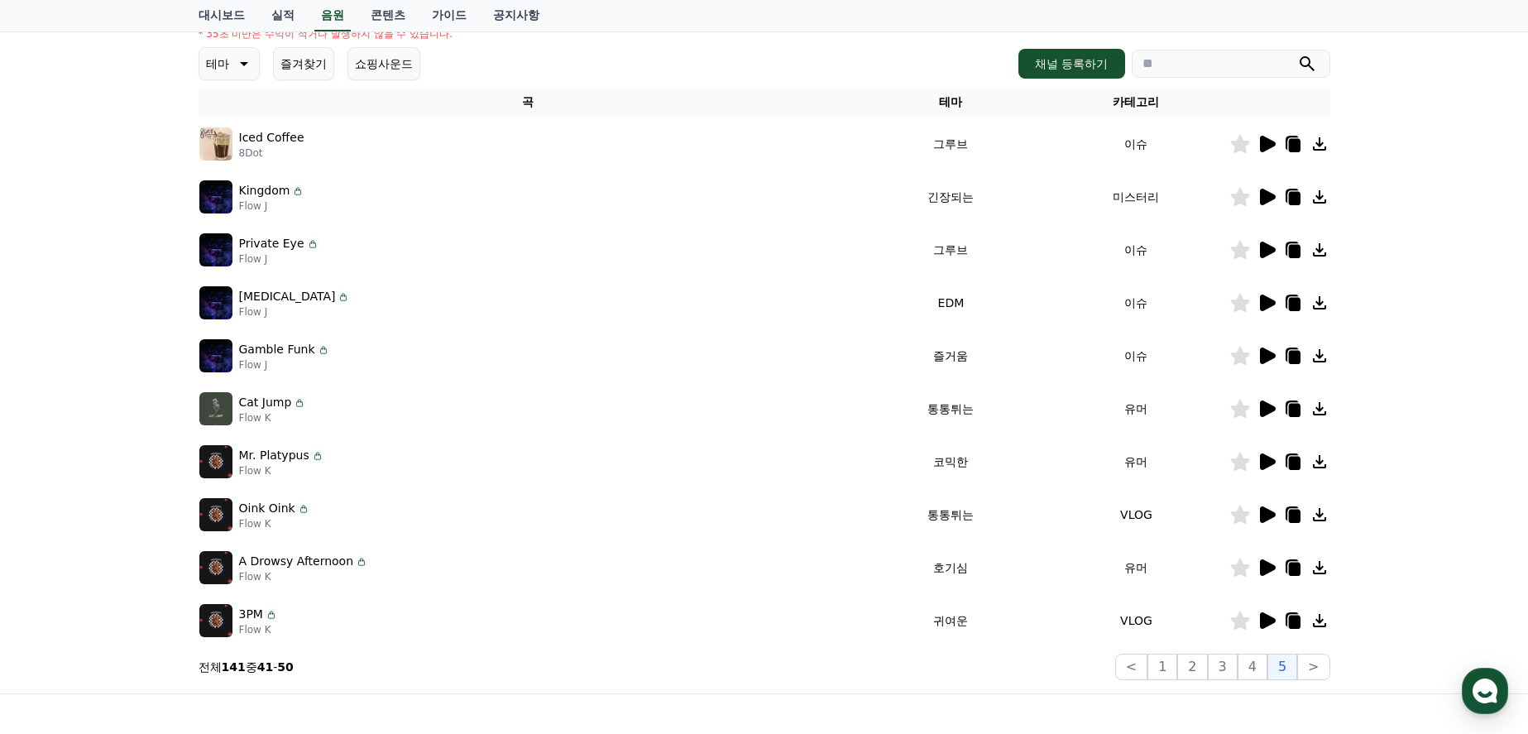
click at [1297, 617] on icon at bounding box center [1294, 622] width 12 height 13
click at [1266, 146] on icon at bounding box center [1268, 144] width 16 height 17
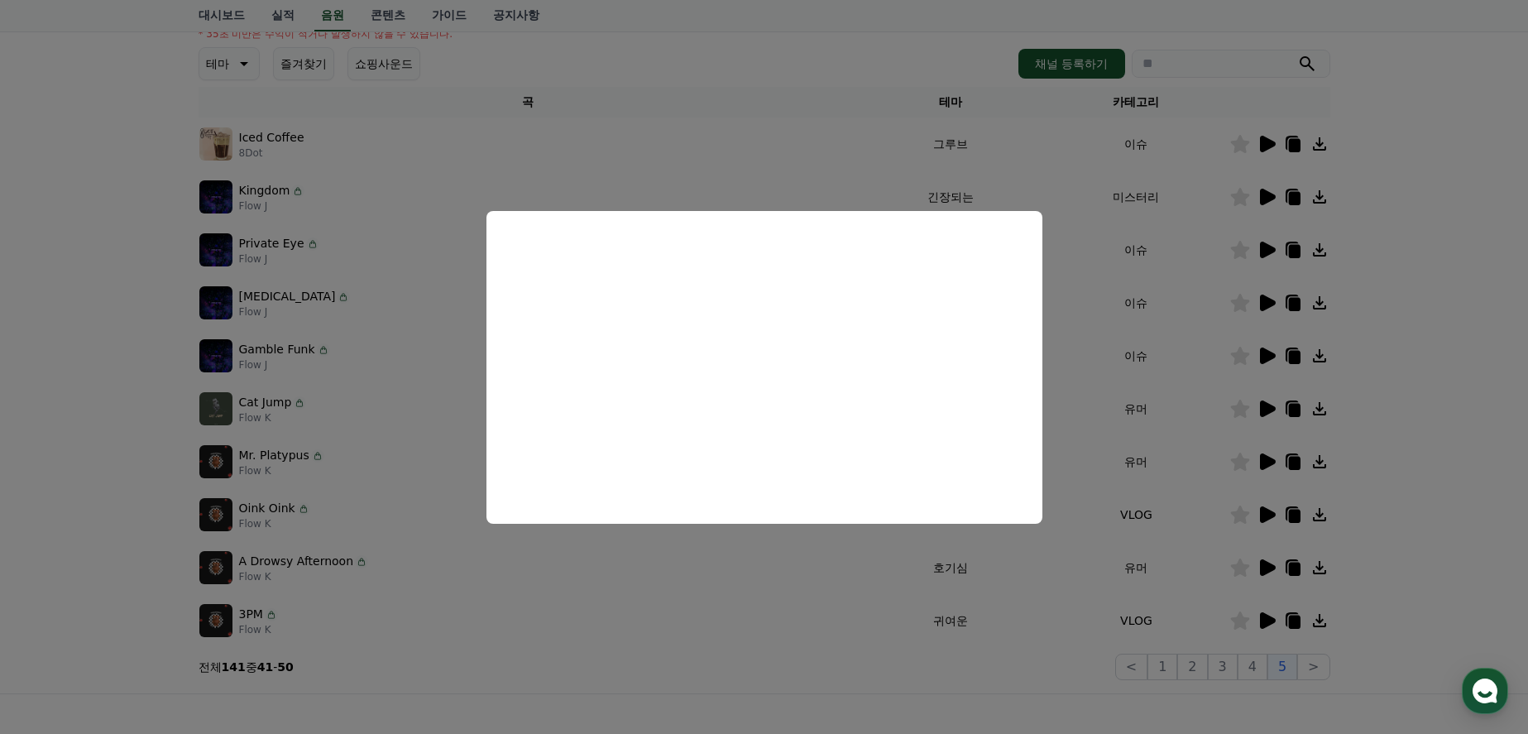
click at [1400, 353] on button "close modal" at bounding box center [764, 367] width 1528 height 734
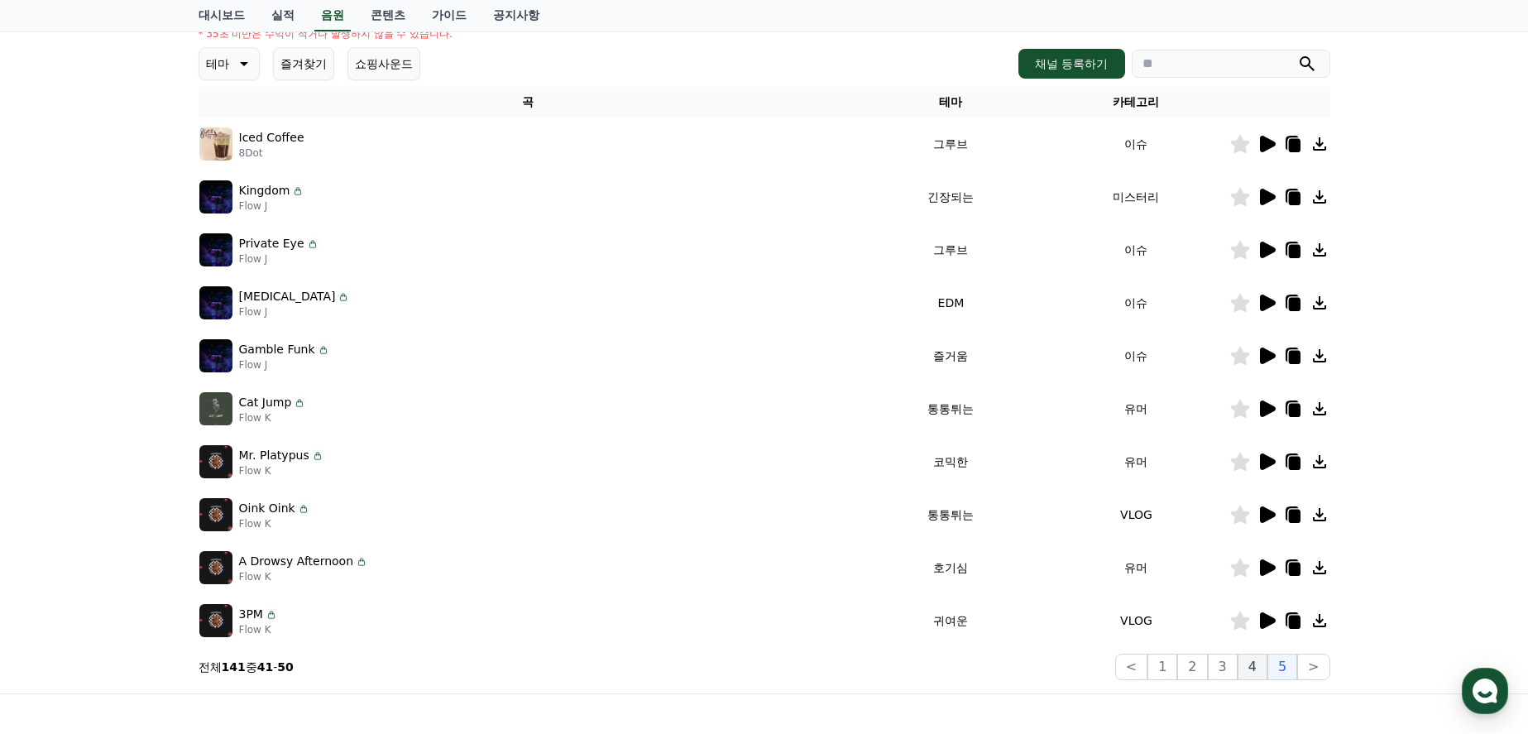
click at [1245, 660] on button "4" at bounding box center [1253, 667] width 30 height 26
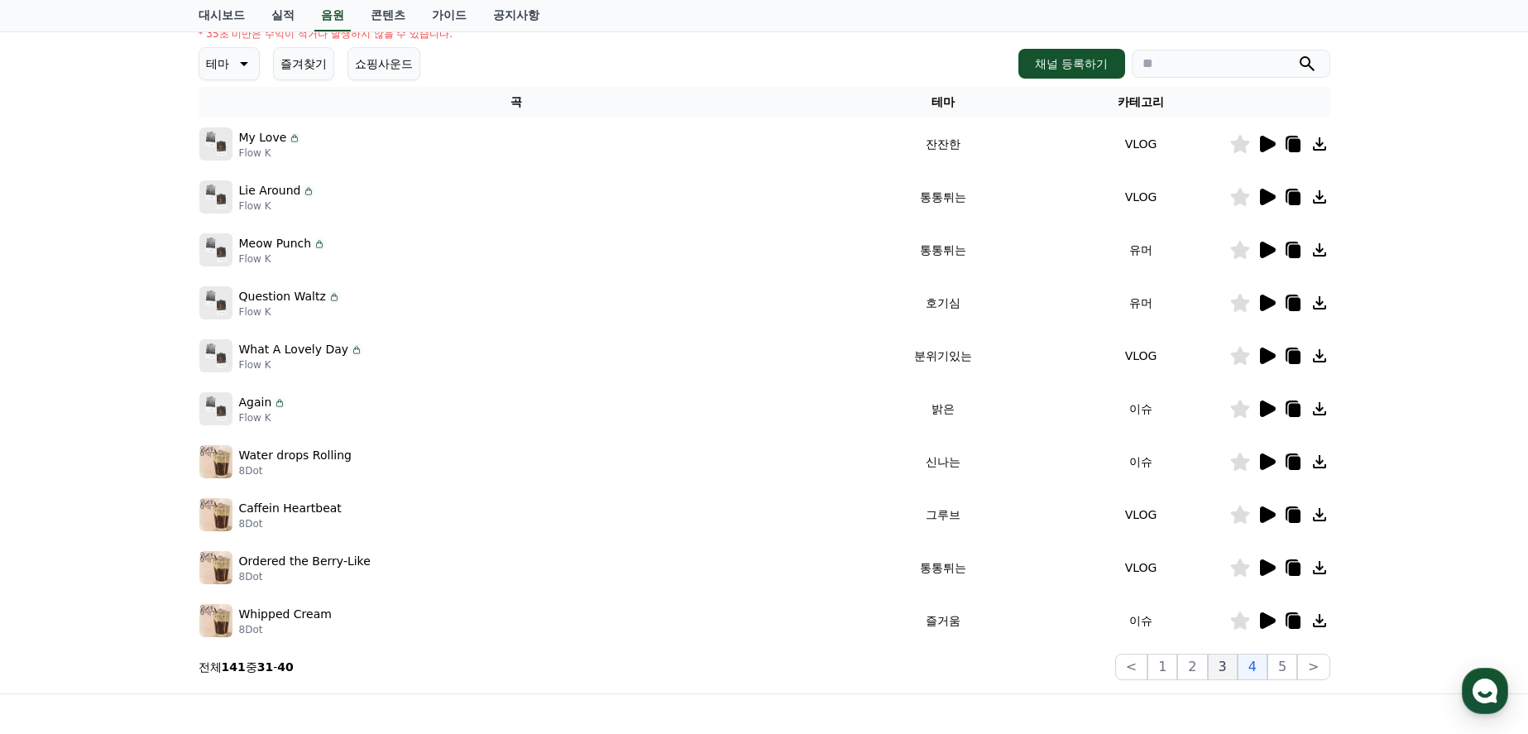
click at [1219, 672] on button "3" at bounding box center [1223, 667] width 30 height 26
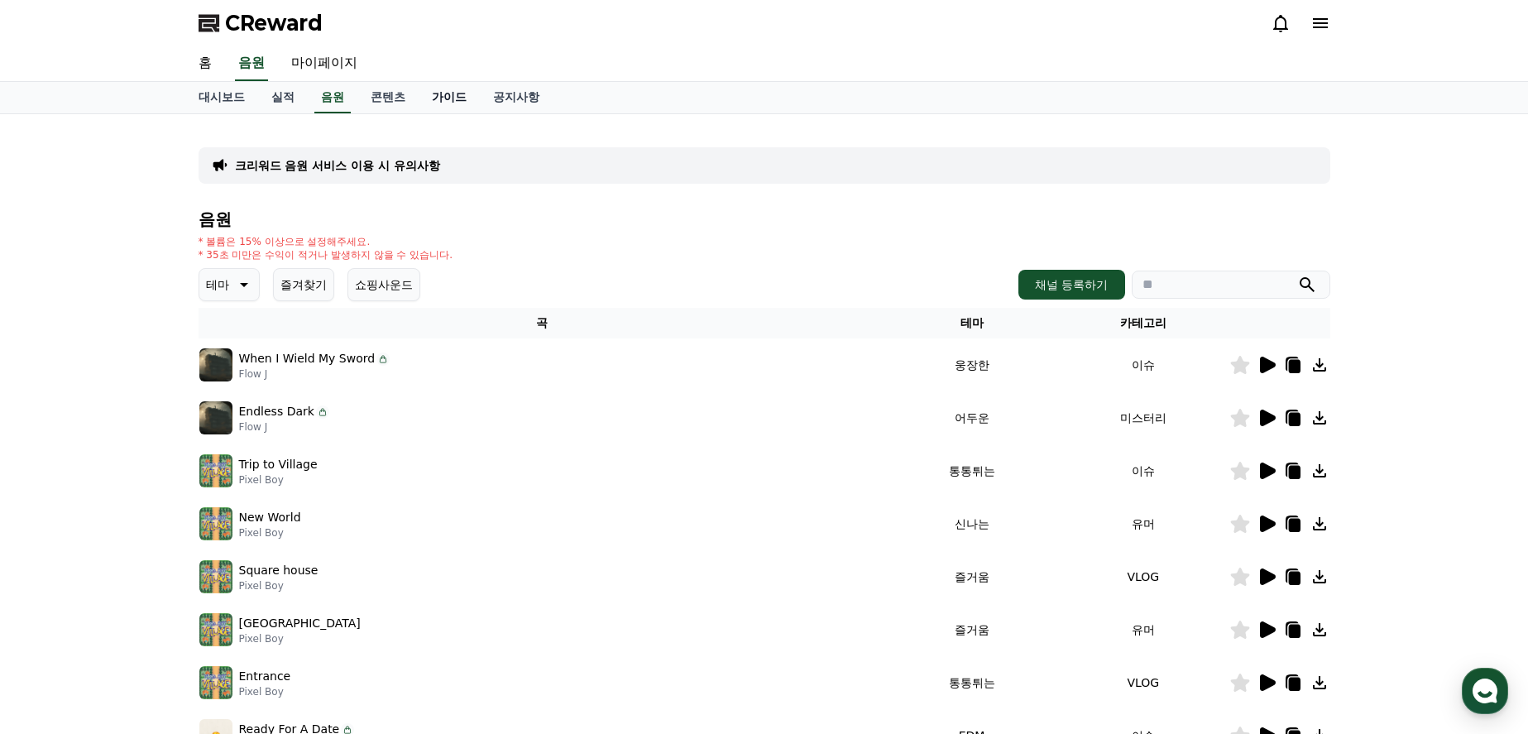
click at [457, 99] on link "가이드" at bounding box center [449, 97] width 61 height 31
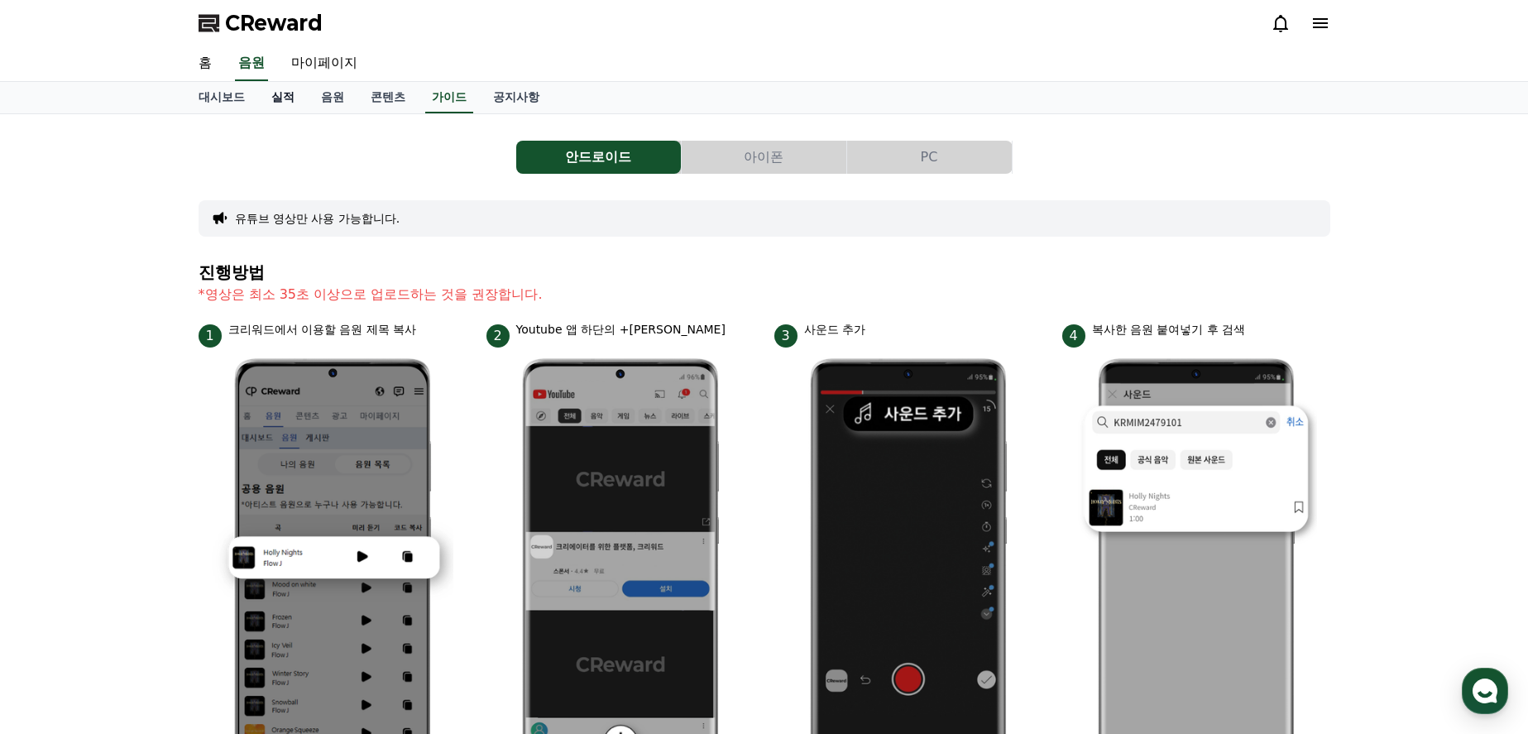
click at [271, 93] on link "실적" at bounding box center [283, 97] width 50 height 31
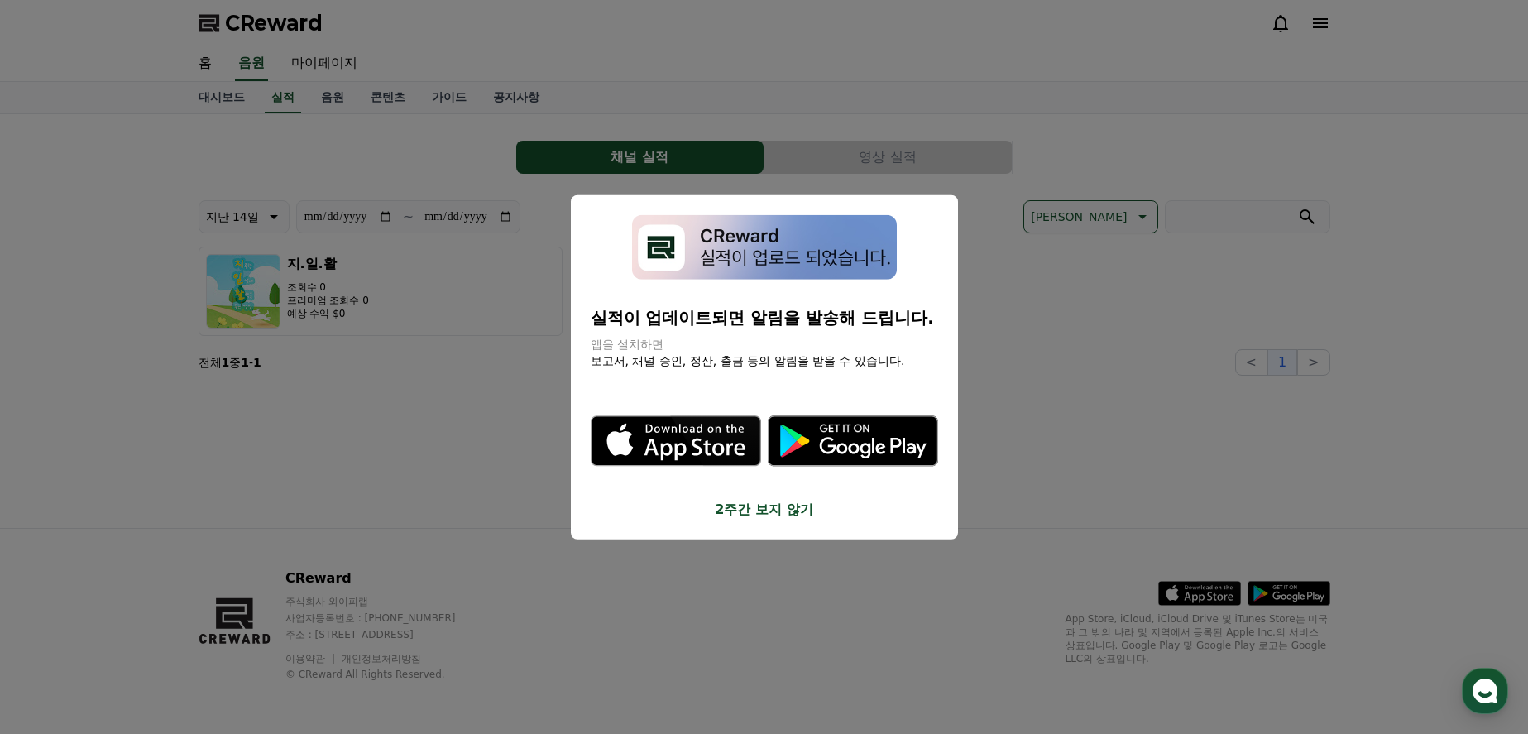
click at [791, 508] on button "2주간 보지 않기" at bounding box center [764, 510] width 347 height 20
